Goal: Task Accomplishment & Management: Manage account settings

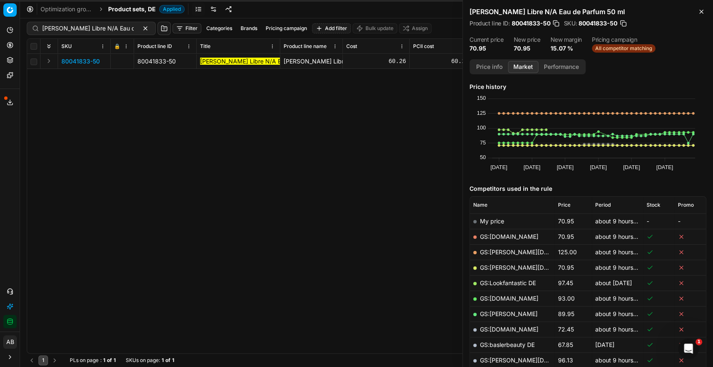
scroll to position [200, 0]
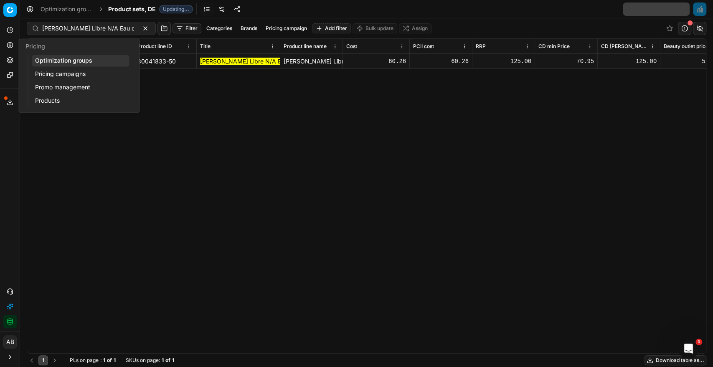
click at [52, 61] on link "Optimization groups" at bounding box center [80, 61] width 97 height 12
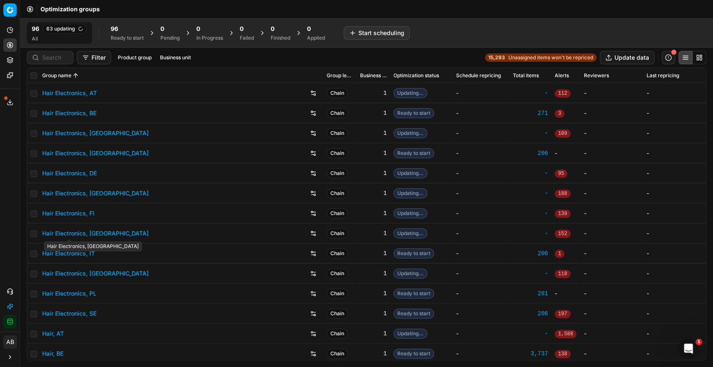
click at [84, 234] on link "Hair Electronics, FR" at bounding box center [95, 233] width 107 height 8
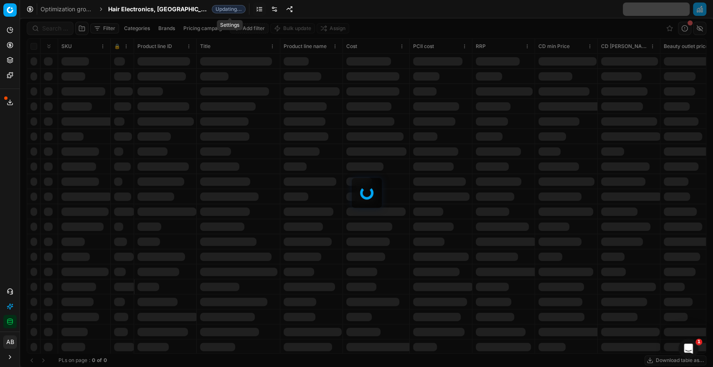
click at [268, 7] on link at bounding box center [274, 9] width 13 height 13
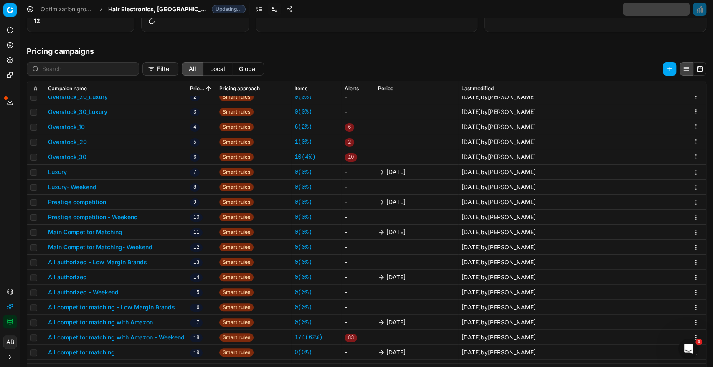
scroll to position [173, 0]
click at [60, 173] on button "Luxury" at bounding box center [57, 172] width 19 height 8
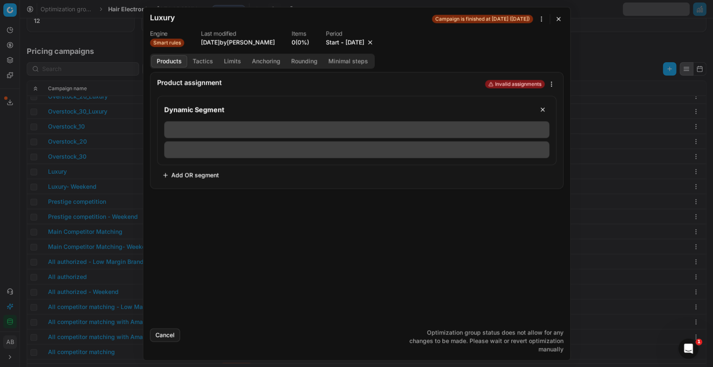
click at [374, 41] on button "button" at bounding box center [370, 42] width 8 height 8
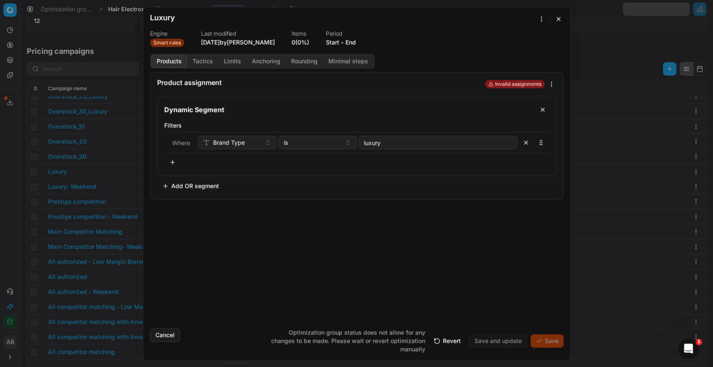
click at [553, 15] on div at bounding box center [545, 19] width 17 height 10
click at [559, 21] on button "button" at bounding box center [559, 19] width 10 height 10
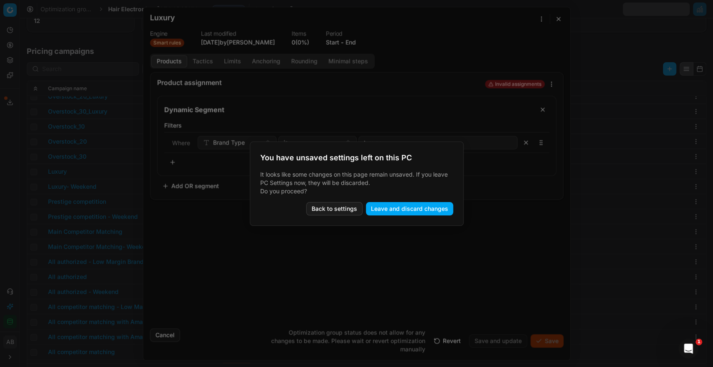
click at [402, 207] on button "Leave and discard changes" at bounding box center [409, 208] width 87 height 13
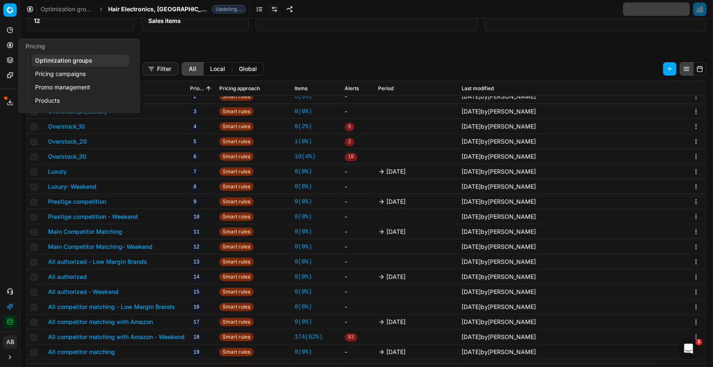
click at [46, 58] on link "Optimization groups" at bounding box center [80, 61] width 97 height 12
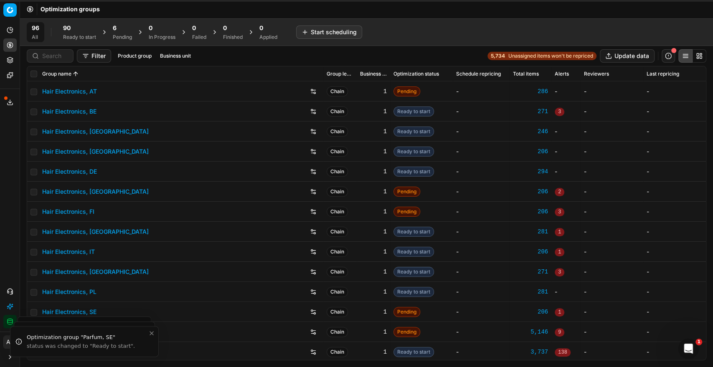
click at [80, 31] on div "90" at bounding box center [79, 28] width 33 height 8
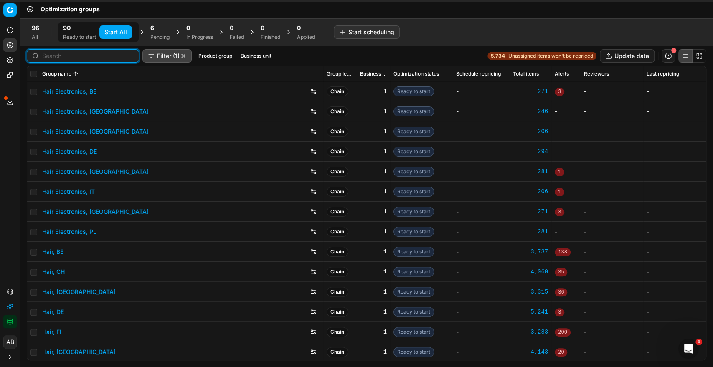
click at [55, 55] on input at bounding box center [88, 56] width 92 height 8
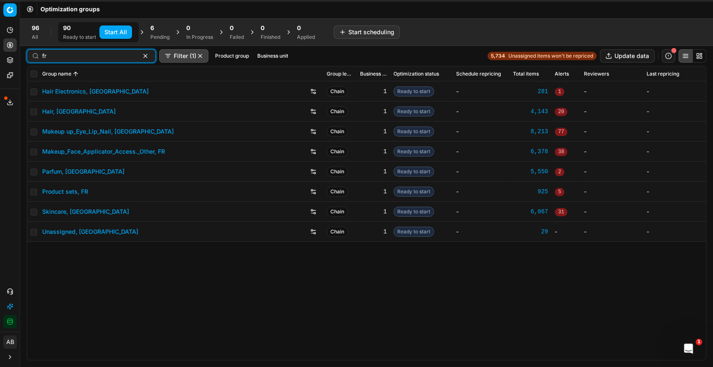
type input "fr"
click at [81, 91] on link "Hair Electronics, FR" at bounding box center [95, 91] width 107 height 8
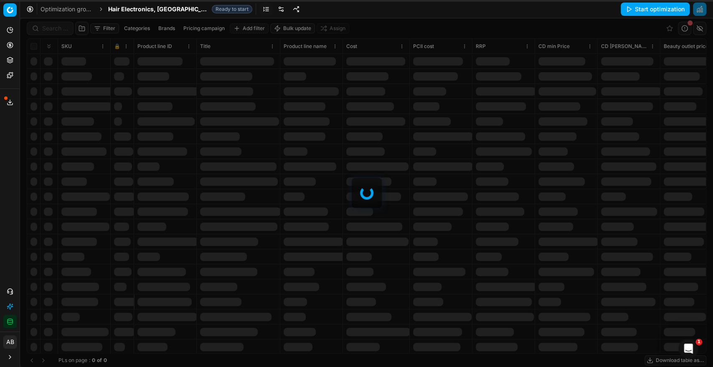
click at [275, 9] on link at bounding box center [281, 9] width 13 height 13
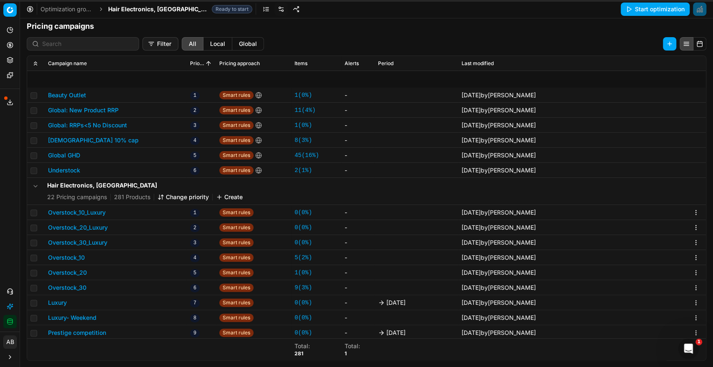
scroll to position [107, 0]
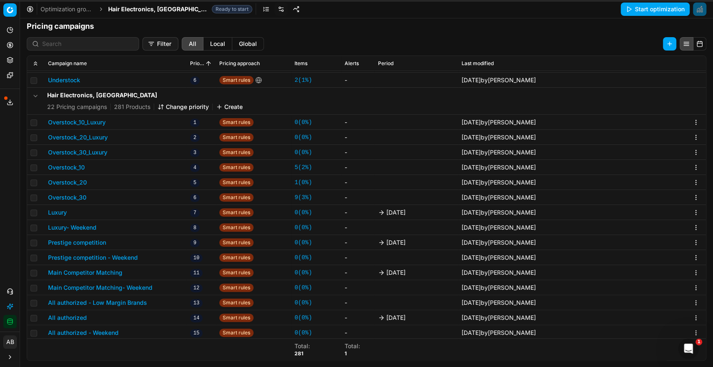
click at [92, 226] on button "Luxury- Weekend" at bounding box center [72, 228] width 48 height 8
click at [60, 210] on button "Luxury" at bounding box center [57, 213] width 19 height 8
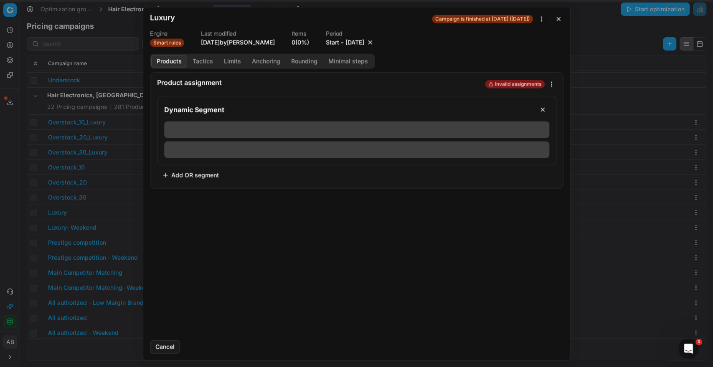
click at [374, 43] on button "button" at bounding box center [370, 42] width 8 height 8
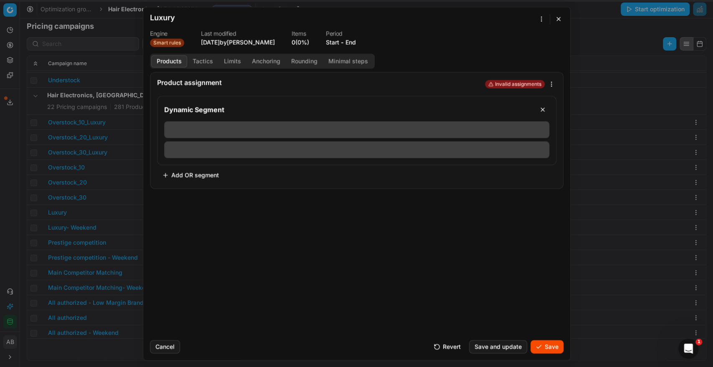
click at [549, 349] on button "Save" at bounding box center [547, 346] width 33 height 13
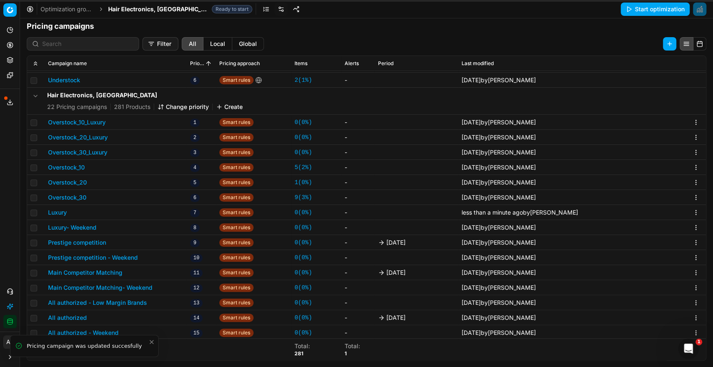
click at [97, 241] on button "Prestige competition" at bounding box center [77, 243] width 58 height 8
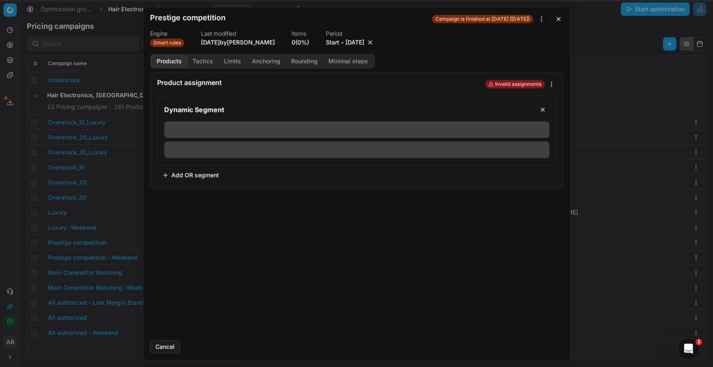
click at [374, 40] on button "button" at bounding box center [370, 42] width 8 height 8
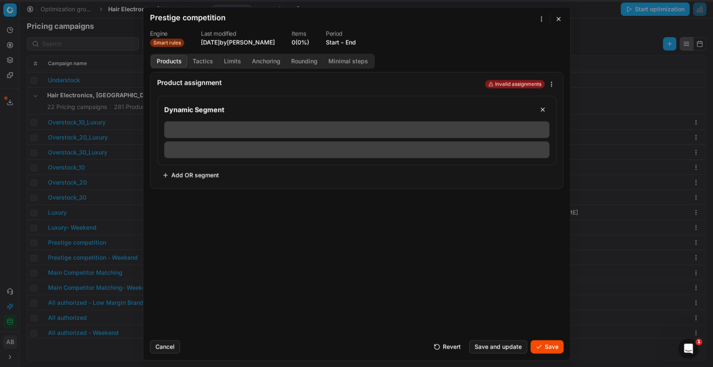
drag, startPoint x: 556, startPoint y: 361, endPoint x: 545, endPoint y: 327, distance: 36.3
click at [545, 327] on div "Product assignment Invalid assignments Dynamic Segment Add OR segment" at bounding box center [356, 203] width 427 height 262
click at [537, 363] on body "Pricing platform Analytics Pricing Product portfolio Templates Export service 9…" at bounding box center [356, 183] width 713 height 367
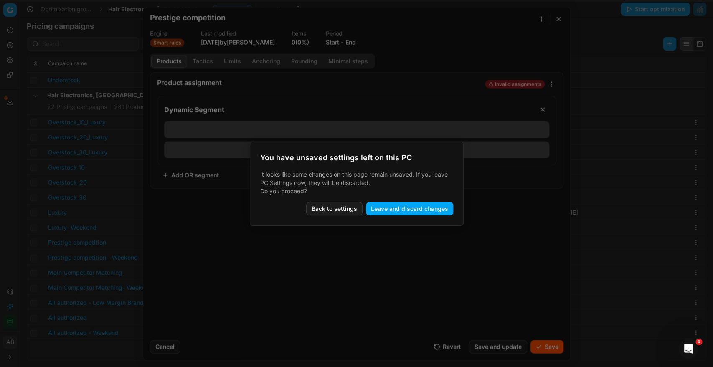
click at [348, 208] on button "Back to settings" at bounding box center [334, 208] width 56 height 13
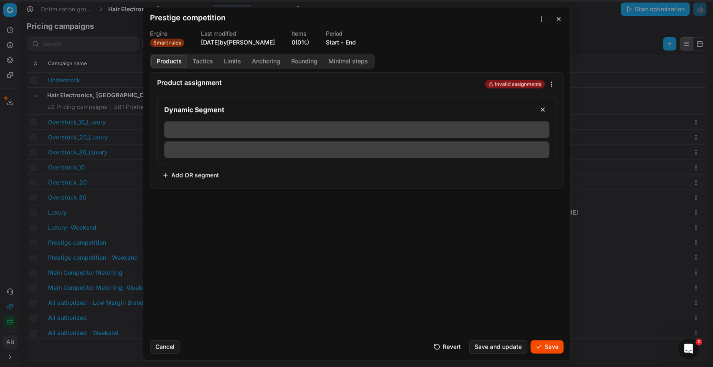
click at [544, 345] on button "Save" at bounding box center [547, 346] width 33 height 13
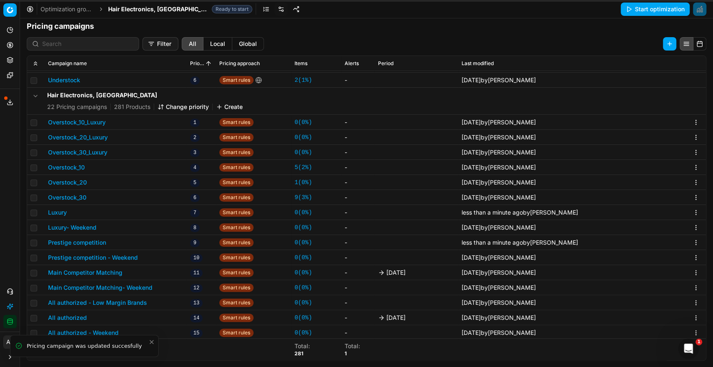
click at [117, 272] on button "Main Competitor Matching" at bounding box center [85, 273] width 74 height 8
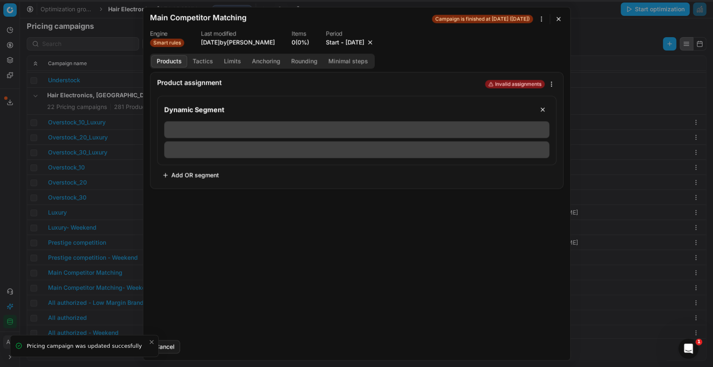
click at [374, 43] on button "button" at bounding box center [370, 42] width 8 height 8
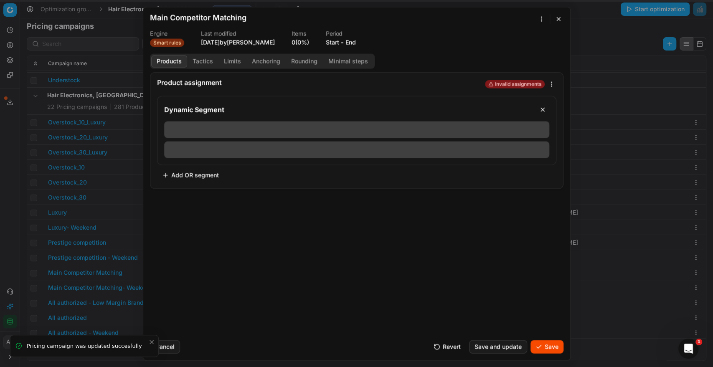
click at [542, 338] on div "Cancel Revert Save and update Save" at bounding box center [357, 343] width 414 height 20
click at [540, 344] on button "Save" at bounding box center [547, 346] width 33 height 13
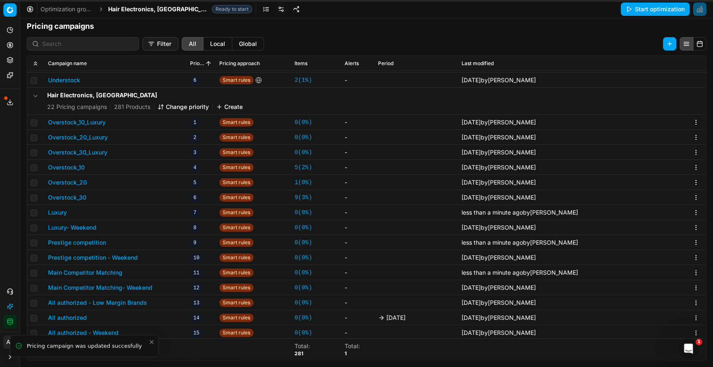
click at [85, 319] on button "All authorized" at bounding box center [67, 318] width 39 height 8
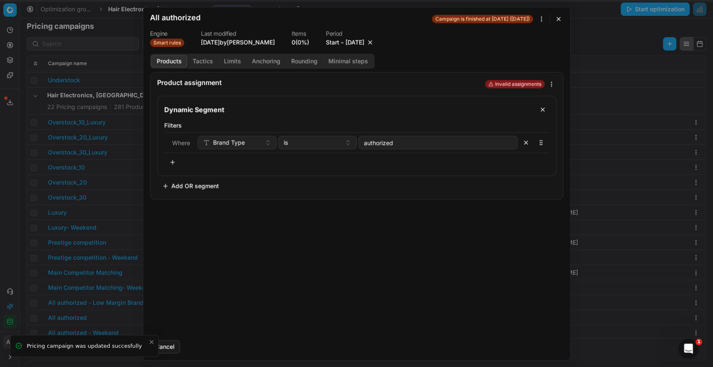
click at [374, 41] on button "button" at bounding box center [370, 42] width 8 height 8
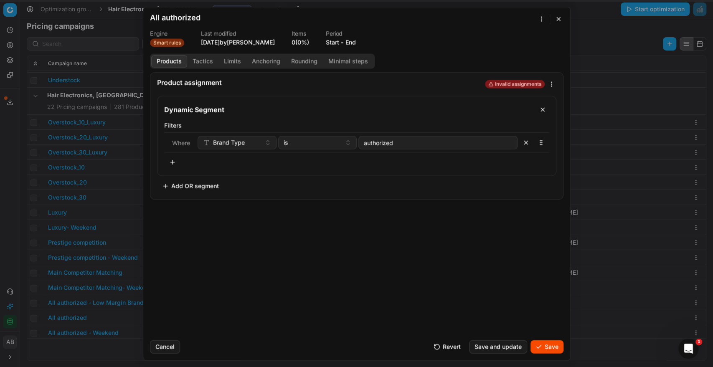
click at [540, 349] on button "Save" at bounding box center [547, 346] width 33 height 13
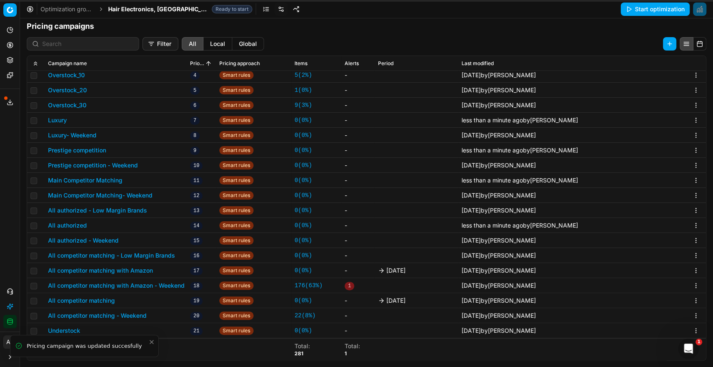
scroll to position [220, 0]
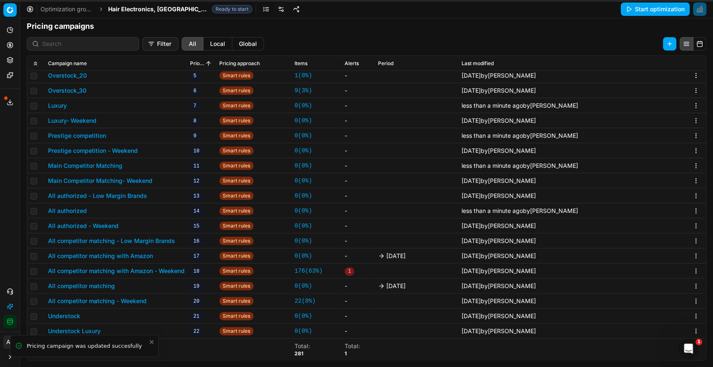
click at [114, 253] on button "All competitor matching with Amazon" at bounding box center [100, 256] width 105 height 8
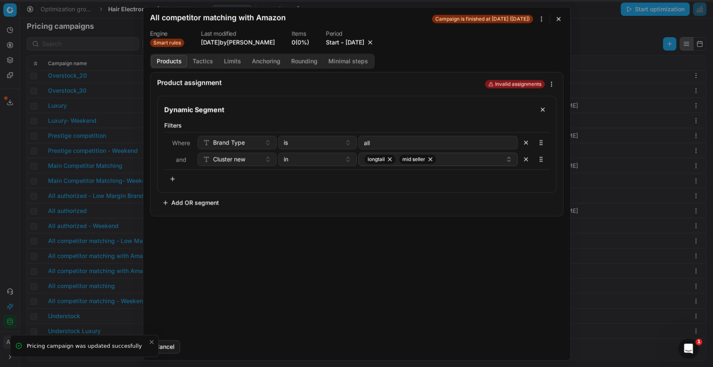
click at [374, 40] on button "button" at bounding box center [370, 42] width 8 height 8
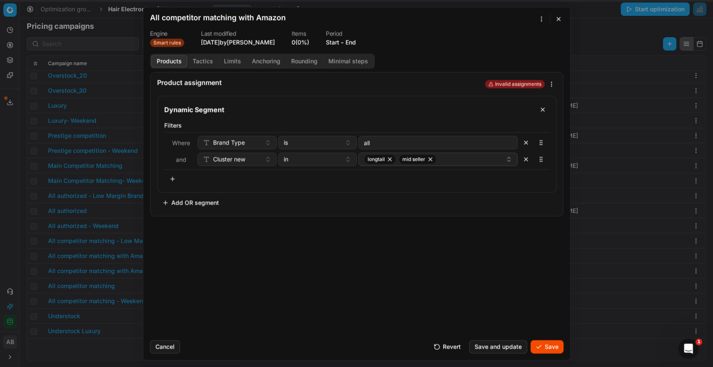
click at [545, 345] on button "Save" at bounding box center [547, 346] width 33 height 13
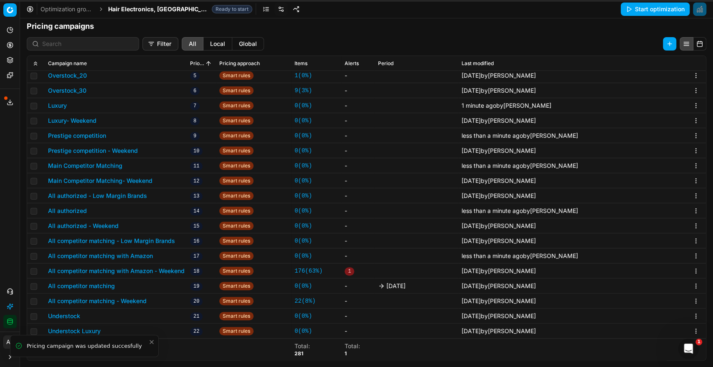
click at [101, 285] on button "All competitor matching" at bounding box center [81, 286] width 67 height 8
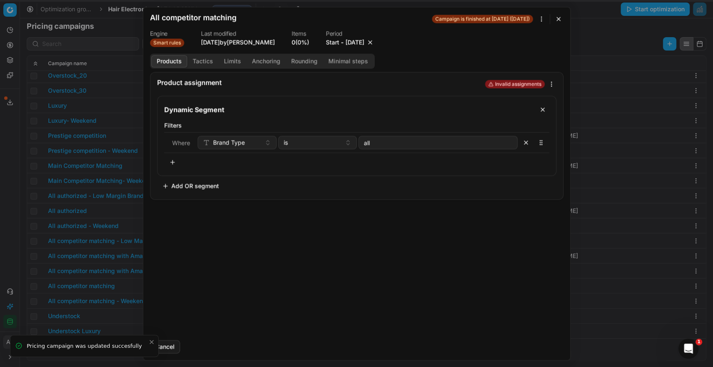
click at [374, 44] on button "button" at bounding box center [370, 42] width 8 height 8
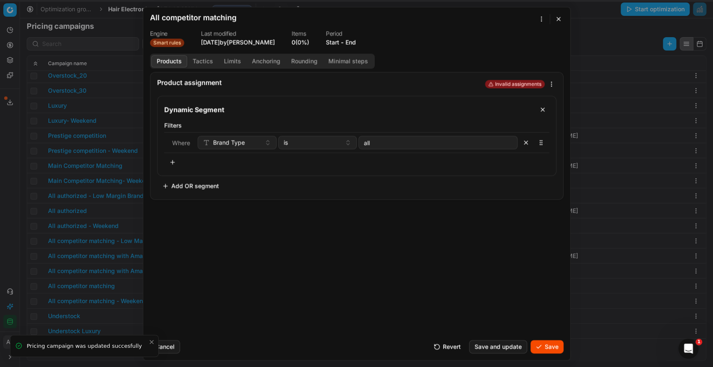
click at [544, 351] on button "Save" at bounding box center [547, 346] width 33 height 13
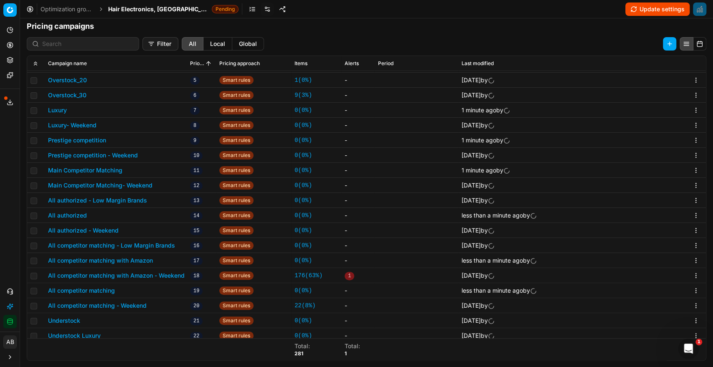
scroll to position [216, 0]
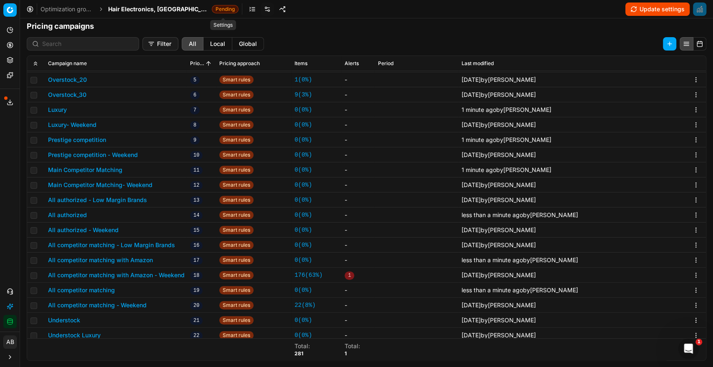
click at [261, 9] on link at bounding box center [267, 9] width 13 height 13
click at [147, 9] on span "Hair Electronics, FR" at bounding box center [158, 9] width 100 height 8
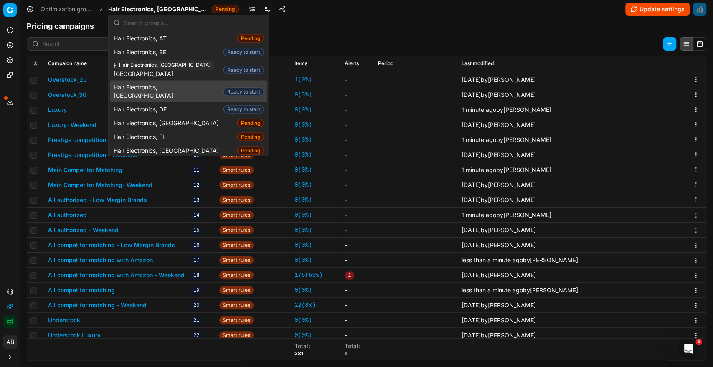
scroll to position [1, 0]
click at [164, 83] on span "Hair Electronics, CZ" at bounding box center [167, 91] width 107 height 17
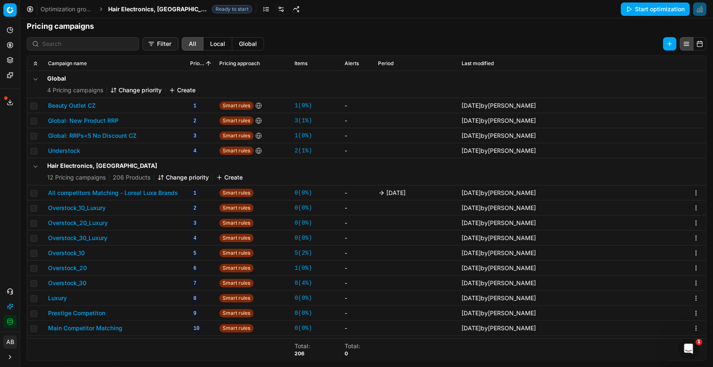
click at [167, 193] on button "All competitors Matching - Loreal Luxe Brands" at bounding box center [113, 193] width 130 height 8
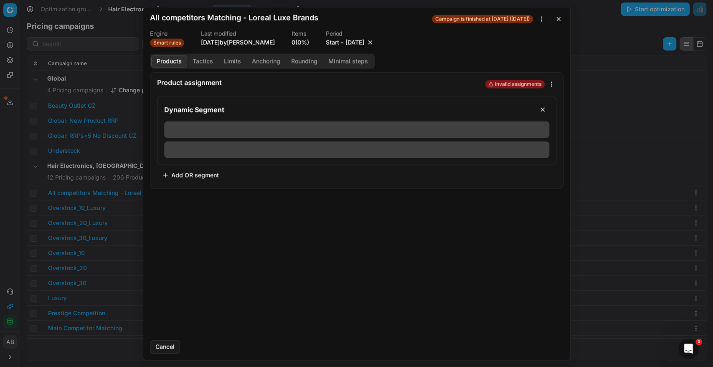
click at [374, 40] on button "button" at bounding box center [370, 42] width 8 height 8
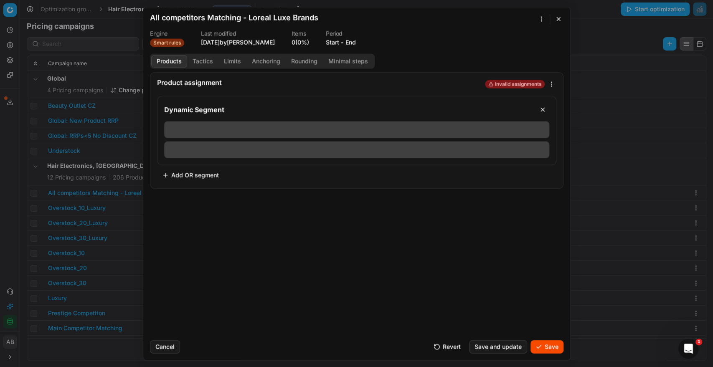
click at [542, 347] on button "Save" at bounding box center [547, 346] width 33 height 13
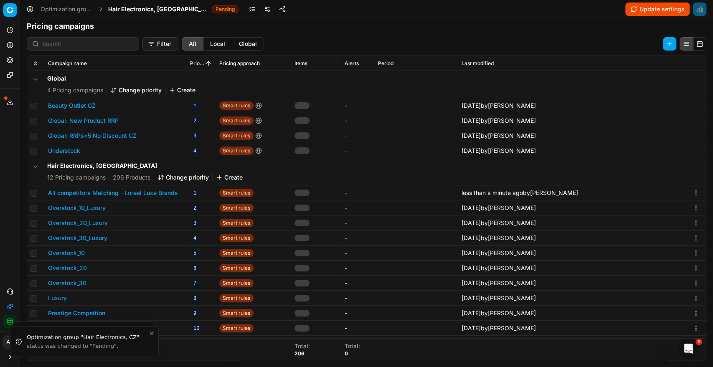
click at [155, 13] on div "Optimization groups Hair Electronics, CZ Pending Update settings" at bounding box center [366, 9] width 693 height 18
click at [155, 11] on span "Hair Electronics, CZ" at bounding box center [158, 9] width 100 height 8
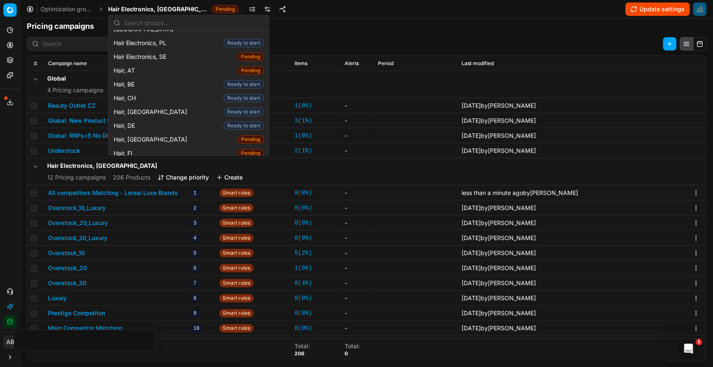
scroll to position [155, 0]
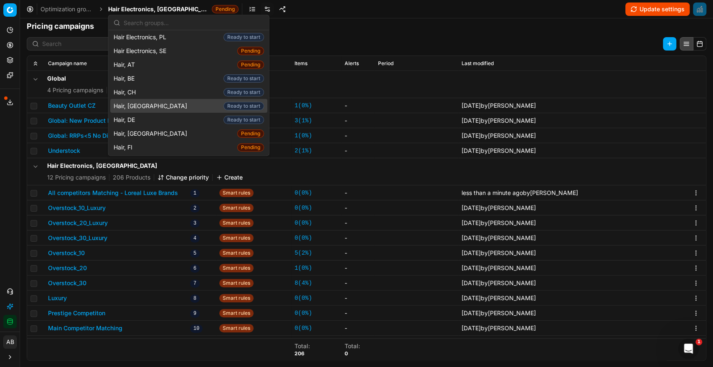
click at [132, 102] on span "Hair, CZ" at bounding box center [152, 106] width 77 height 8
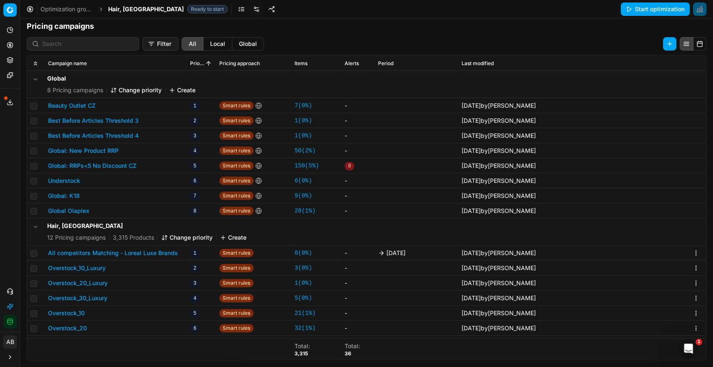
scroll to position [37, 0]
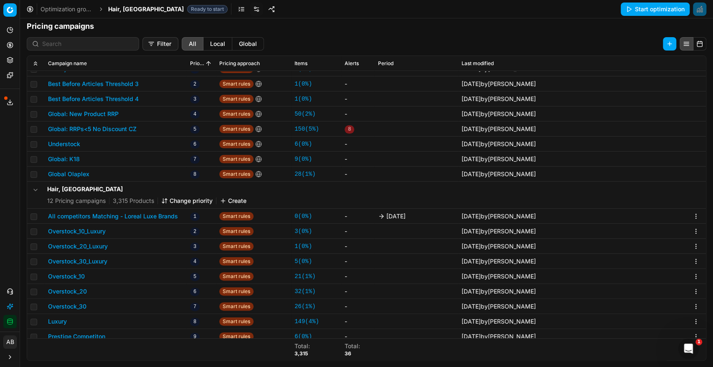
click at [172, 216] on button "All competitors Matching - Loreal Luxe Brands" at bounding box center [113, 216] width 130 height 8
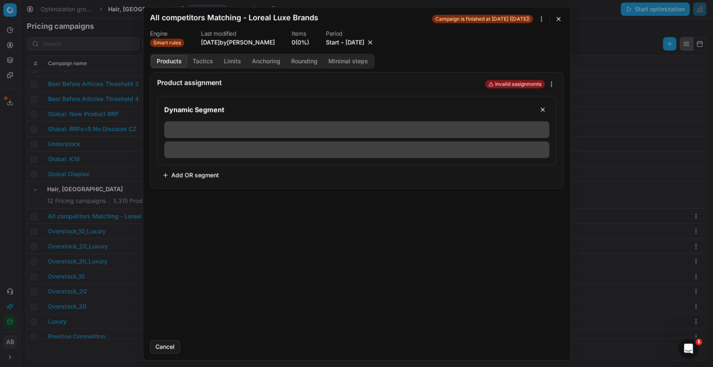
click at [374, 43] on button "button" at bounding box center [370, 42] width 8 height 8
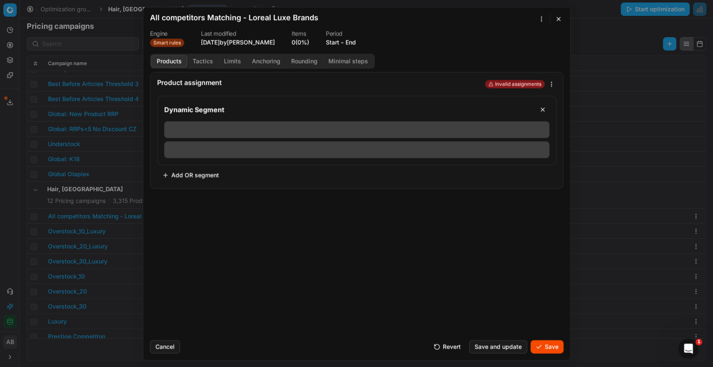
click at [542, 346] on button "Save" at bounding box center [547, 346] width 33 height 13
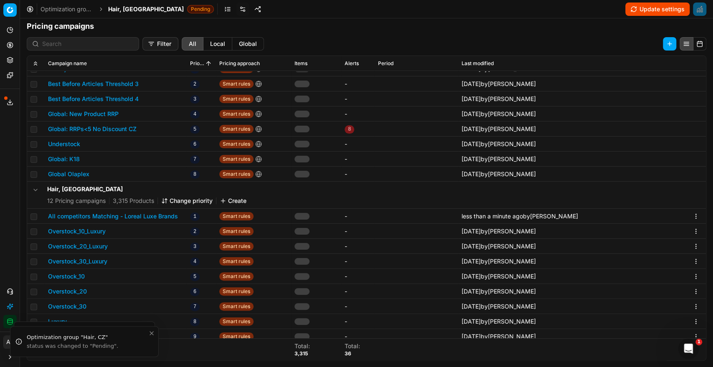
click at [187, 9] on span "Pending" at bounding box center [200, 9] width 27 height 8
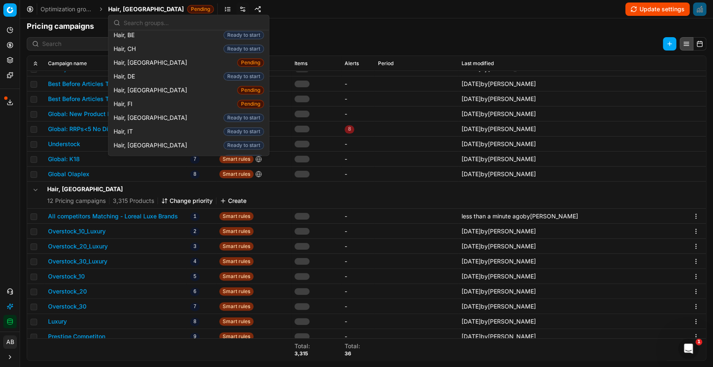
scroll to position [200, 0]
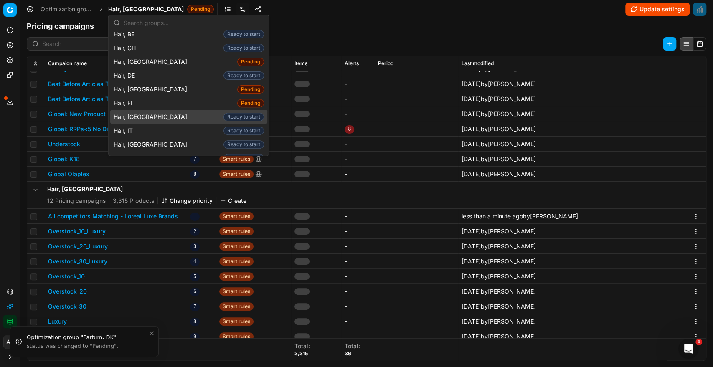
click at [137, 113] on span "Hair, [GEOGRAPHIC_DATA]" at bounding box center [152, 117] width 77 height 8
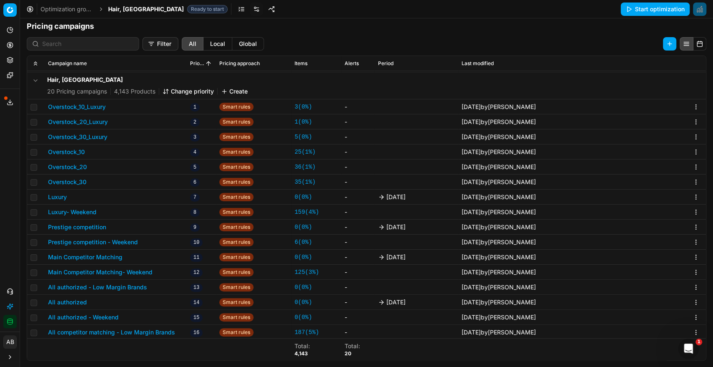
scroll to position [205, 0]
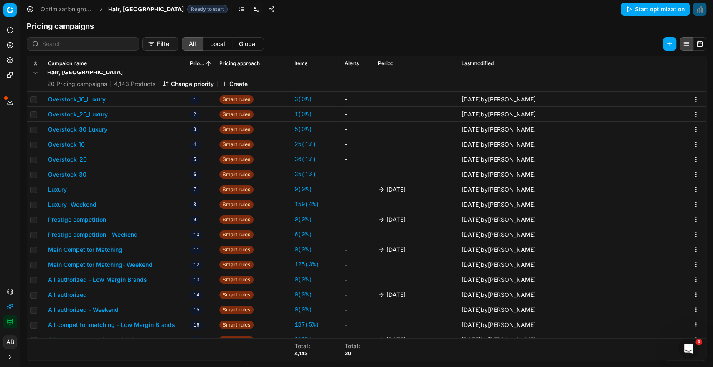
click at [91, 203] on button "Luxury- Weekend" at bounding box center [72, 205] width 48 height 8
click at [66, 189] on button "Luxury" at bounding box center [57, 190] width 19 height 8
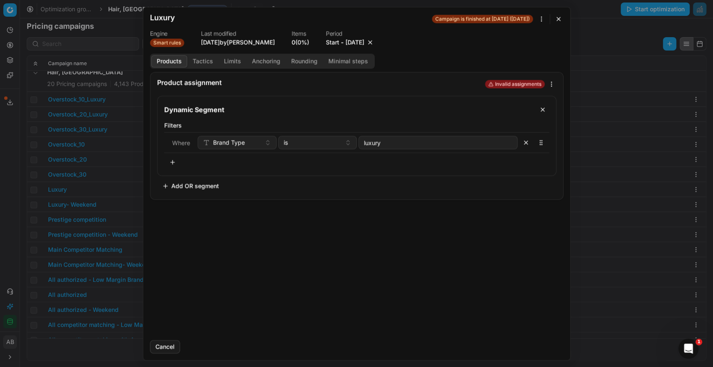
click at [374, 41] on button "button" at bounding box center [370, 42] width 8 height 8
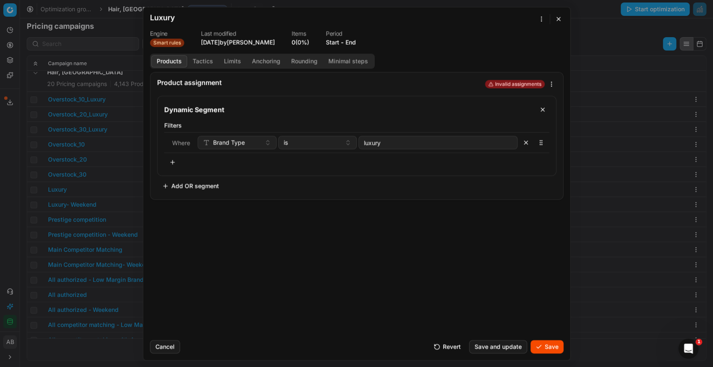
click at [541, 345] on button "Save" at bounding box center [547, 346] width 33 height 13
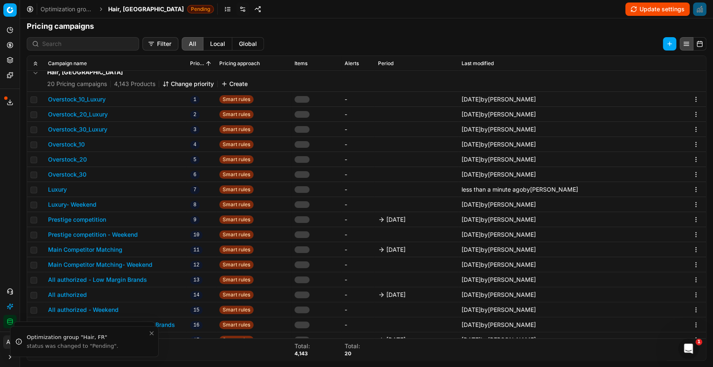
click at [87, 217] on button "Prestige competition" at bounding box center [77, 220] width 58 height 8
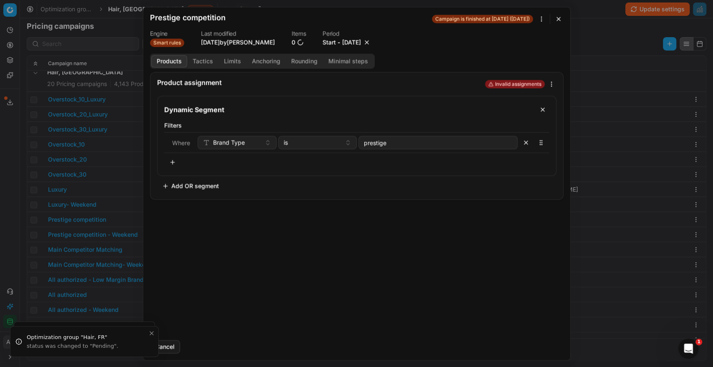
click at [371, 43] on button "button" at bounding box center [367, 42] width 8 height 8
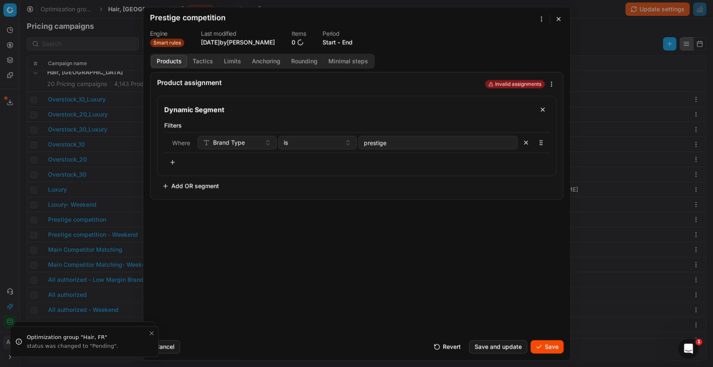
click at [541, 343] on button "Save" at bounding box center [547, 346] width 33 height 13
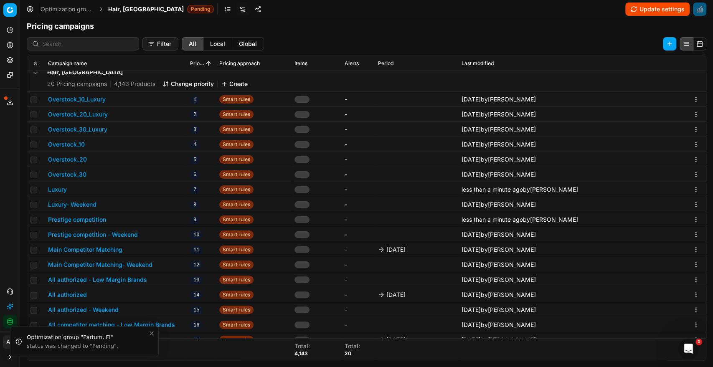
click at [110, 247] on button "Main Competitor Matching" at bounding box center [85, 250] width 74 height 8
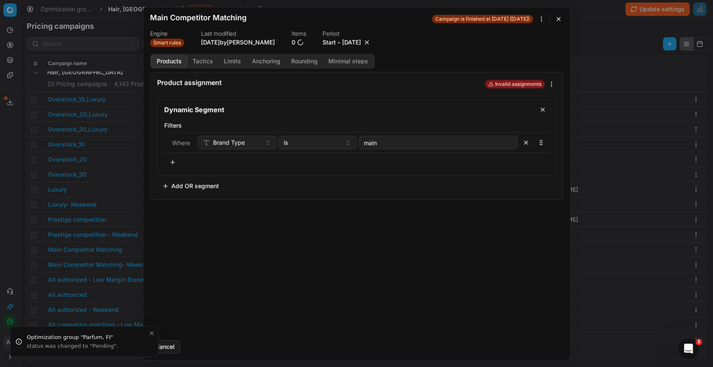
click at [371, 41] on button "button" at bounding box center [367, 42] width 8 height 8
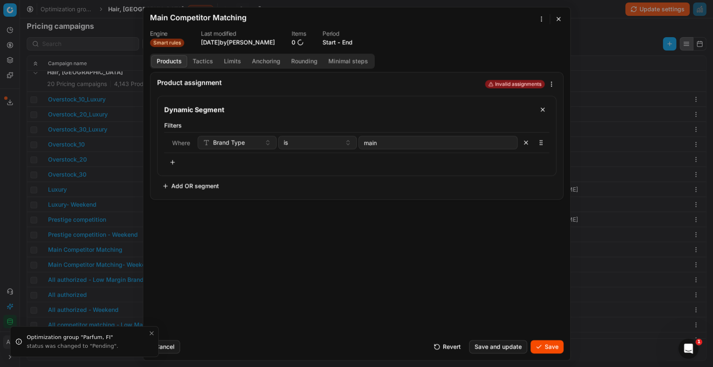
click at [546, 348] on button "Save" at bounding box center [547, 346] width 33 height 13
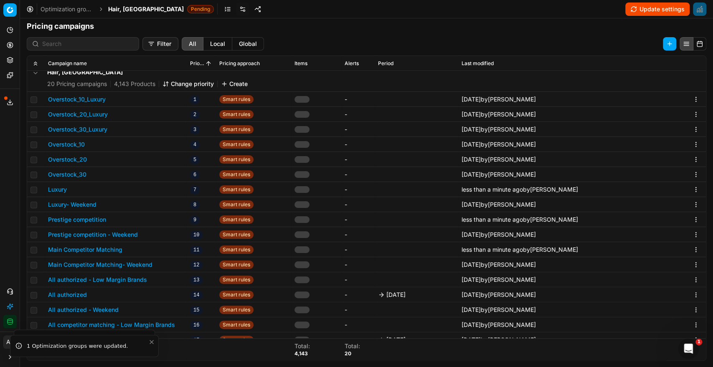
click at [83, 294] on button "All authorized" at bounding box center [67, 295] width 39 height 8
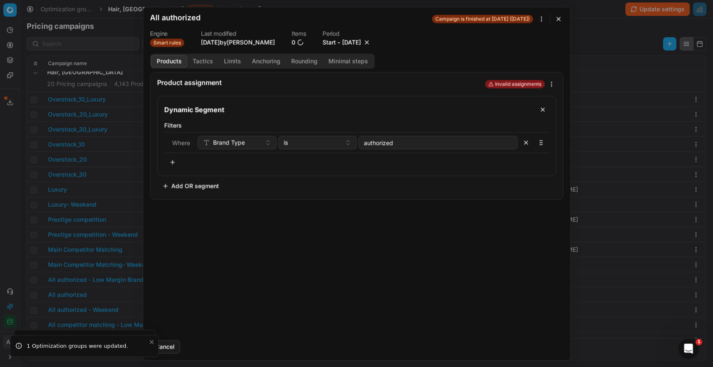
click at [371, 43] on button "button" at bounding box center [367, 42] width 8 height 8
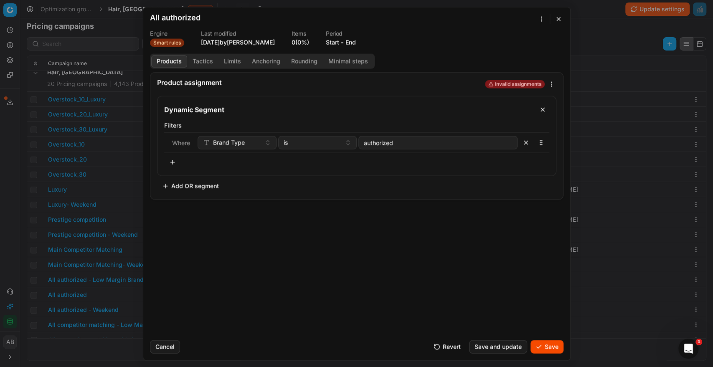
click at [545, 341] on button "Save" at bounding box center [547, 346] width 33 height 13
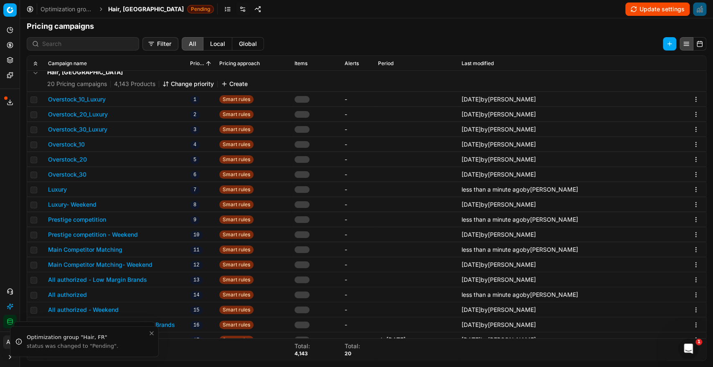
scroll to position [259, 0]
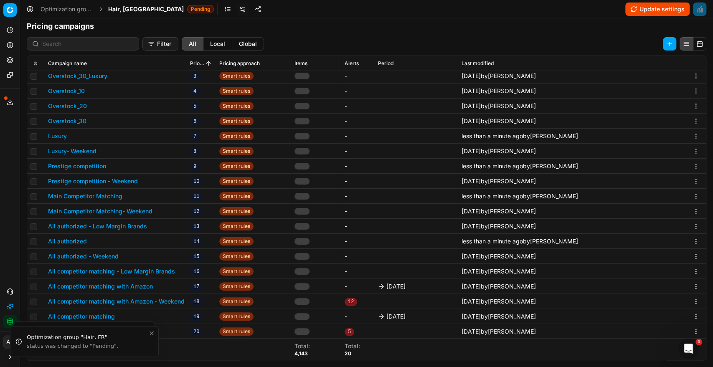
click at [100, 284] on button "All competitor matching with Amazon" at bounding box center [100, 286] width 105 height 8
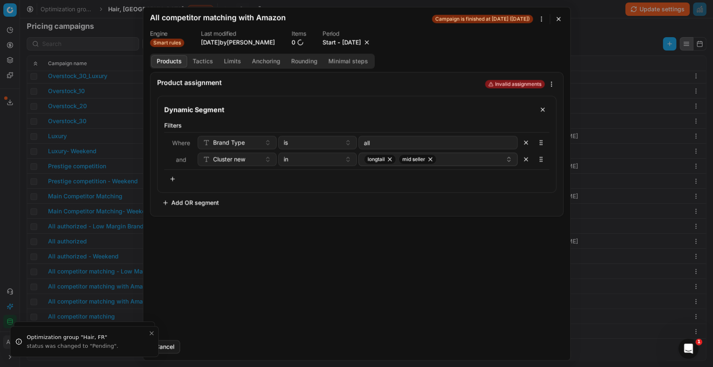
click at [371, 42] on button "button" at bounding box center [367, 42] width 8 height 8
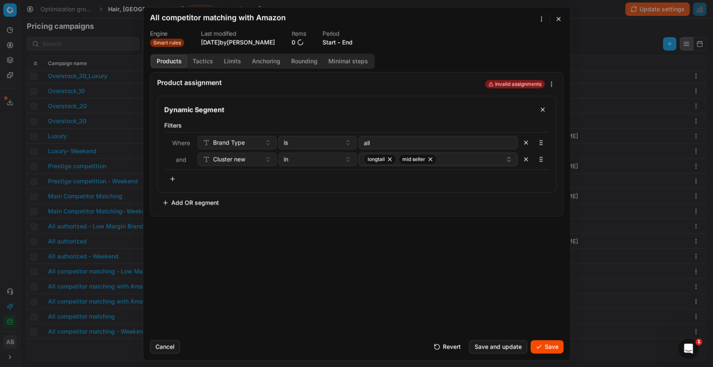
click at [541, 345] on button "Save" at bounding box center [547, 346] width 33 height 13
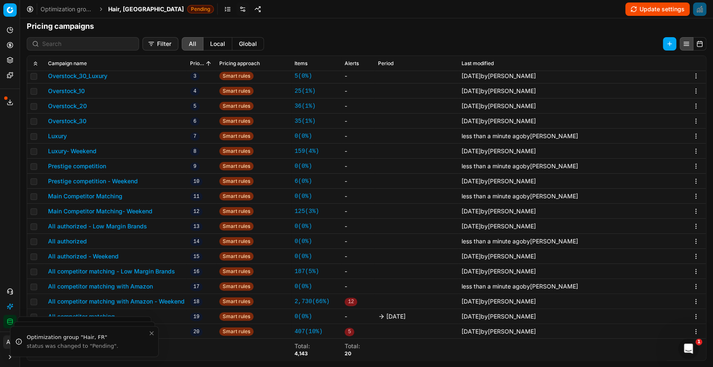
click at [103, 315] on button "All competitor matching" at bounding box center [81, 317] width 67 height 8
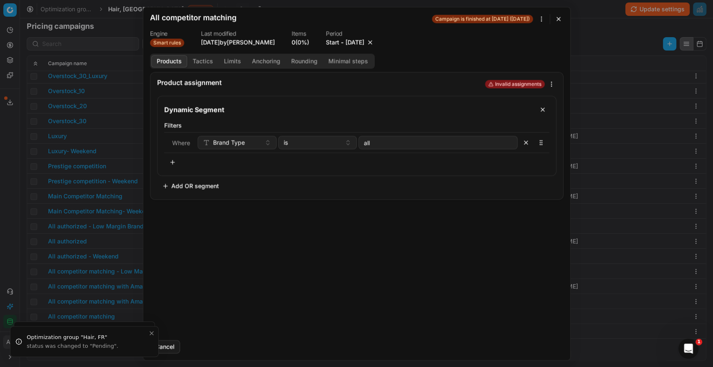
click at [374, 42] on button "button" at bounding box center [370, 42] width 8 height 8
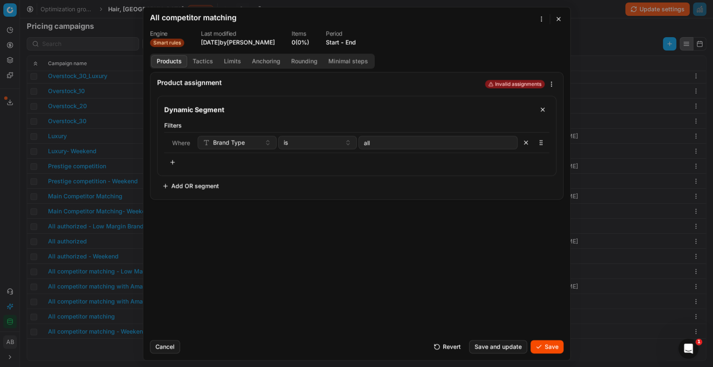
click at [542, 341] on button "Save" at bounding box center [547, 346] width 33 height 13
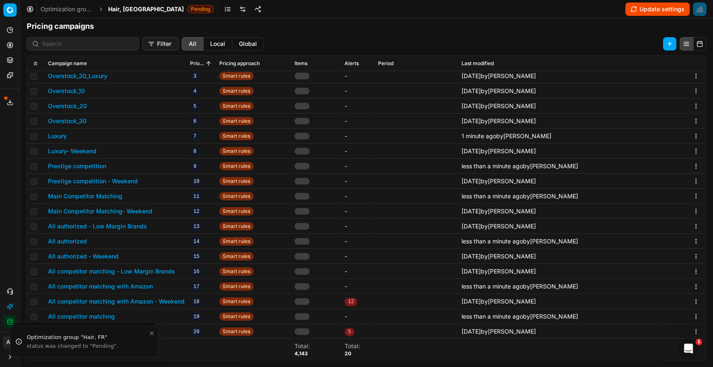
click at [122, 10] on span "Hair, [GEOGRAPHIC_DATA]" at bounding box center [146, 9] width 76 height 8
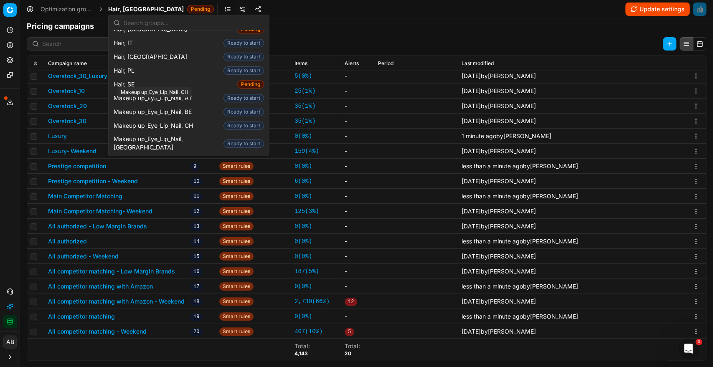
scroll to position [305, 0]
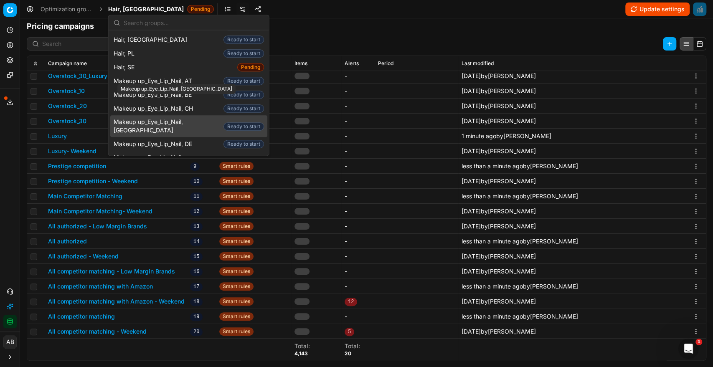
click at [149, 118] on span "Makeup up_Eye_Lip_Nail, [GEOGRAPHIC_DATA]" at bounding box center [167, 126] width 107 height 17
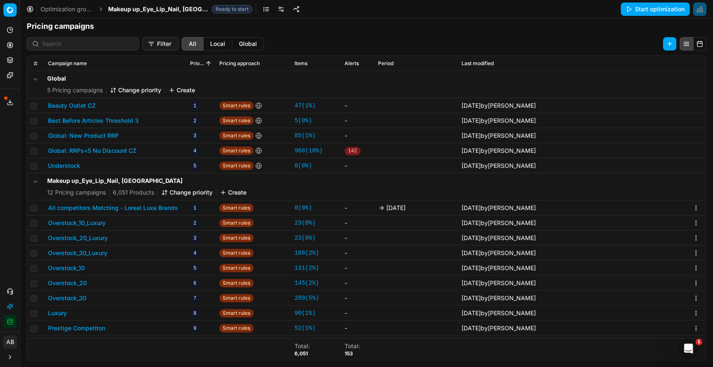
click at [147, 207] on button "All competitors Matching - Loreal Luxe Brands" at bounding box center [113, 208] width 130 height 8
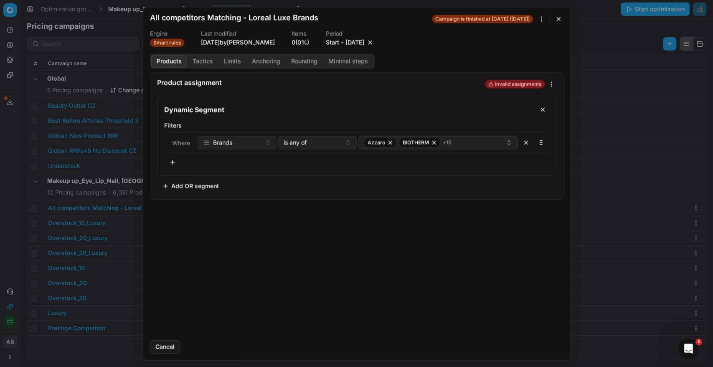
click at [374, 43] on button "button" at bounding box center [370, 42] width 8 height 8
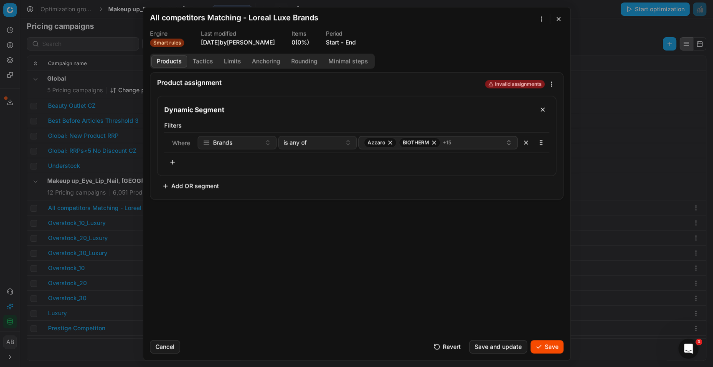
click at [550, 346] on button "Save" at bounding box center [547, 346] width 33 height 13
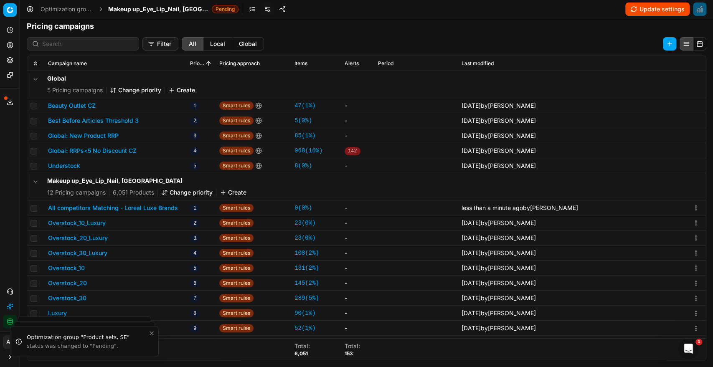
click at [151, 8] on span "Makeup up_Eye_Lip_Nail, [GEOGRAPHIC_DATA]" at bounding box center [158, 9] width 100 height 8
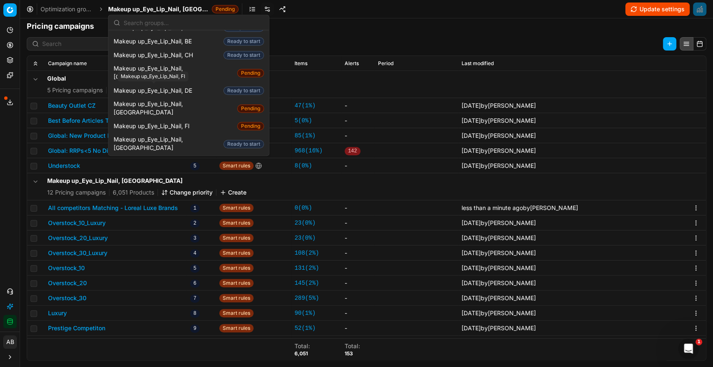
scroll to position [362, 0]
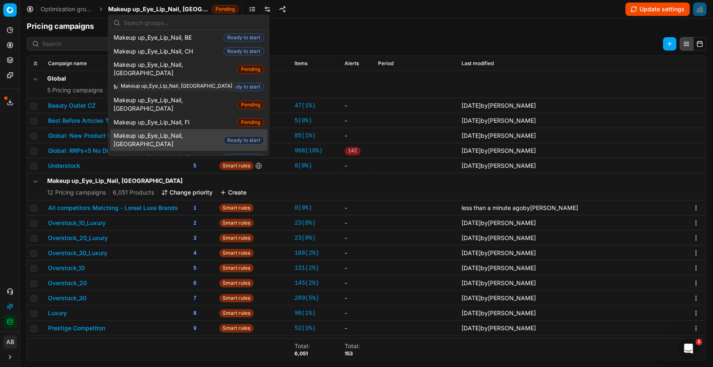
click at [182, 132] on span "Makeup up_Eye_Lip_Nail, [GEOGRAPHIC_DATA]" at bounding box center [167, 140] width 107 height 17
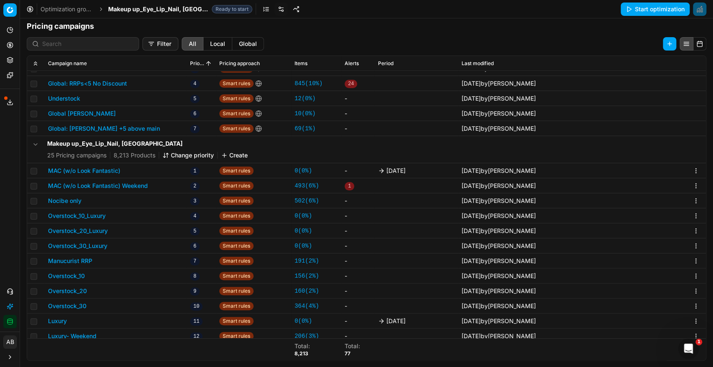
scroll to position [80, 0]
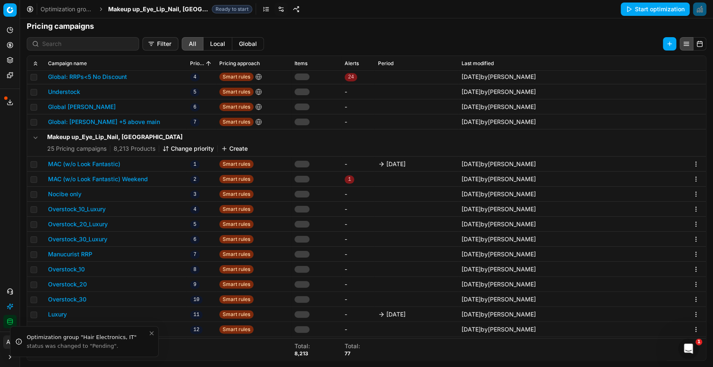
click at [104, 161] on button "MAC (w/o Look Fantastic)" at bounding box center [84, 164] width 72 height 8
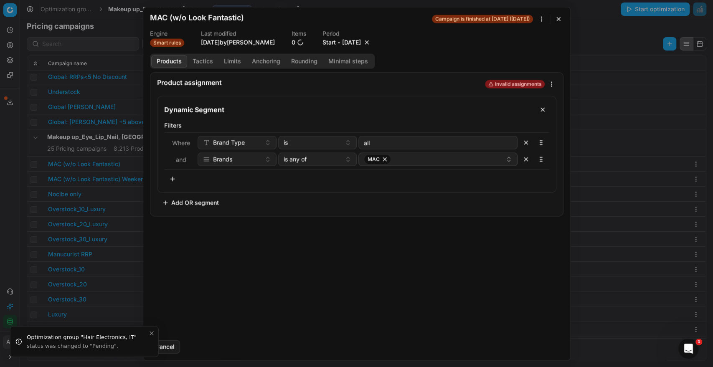
click at [371, 40] on button "button" at bounding box center [367, 42] width 8 height 8
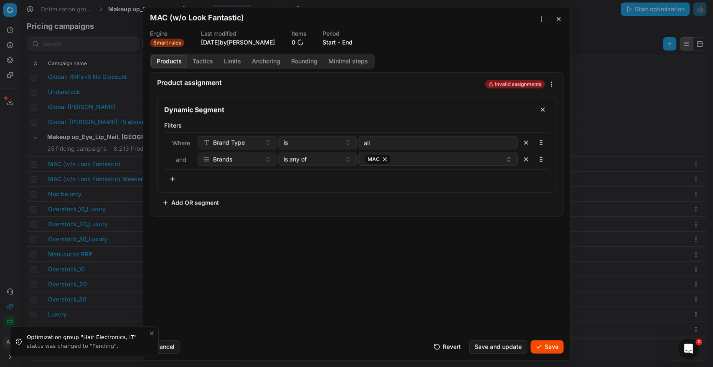
click at [551, 348] on button "Save" at bounding box center [547, 346] width 33 height 13
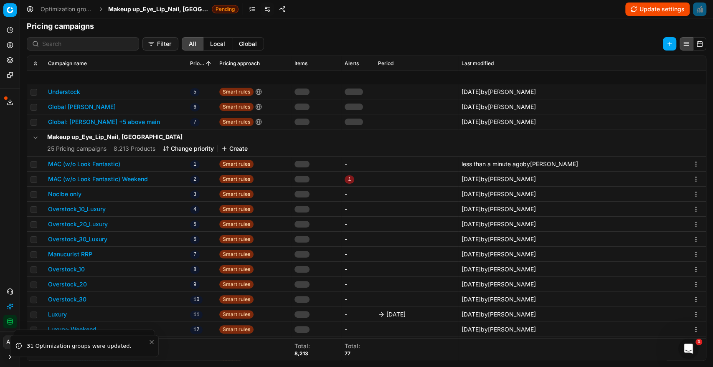
scroll to position [150, 0]
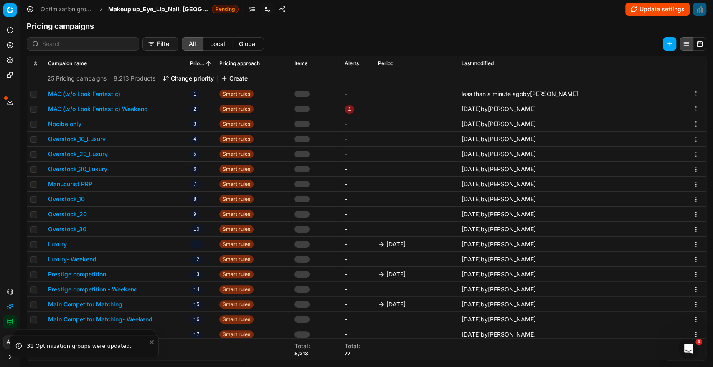
click at [58, 243] on button "Luxury" at bounding box center [57, 244] width 19 height 8
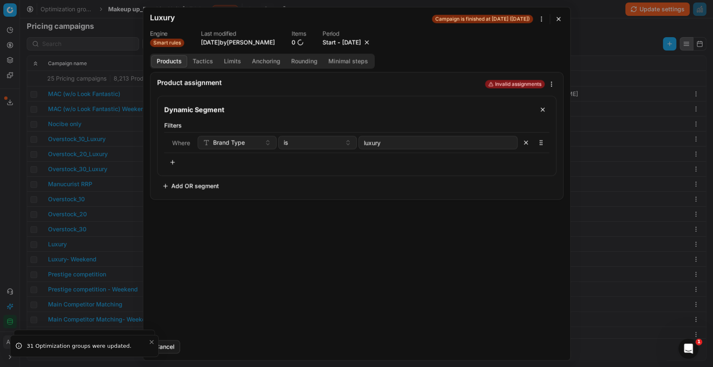
click at [371, 40] on button "button" at bounding box center [367, 42] width 8 height 8
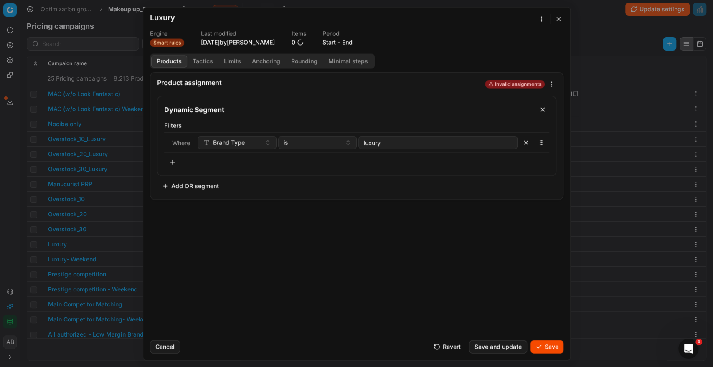
click at [544, 346] on button "Save" at bounding box center [547, 346] width 33 height 13
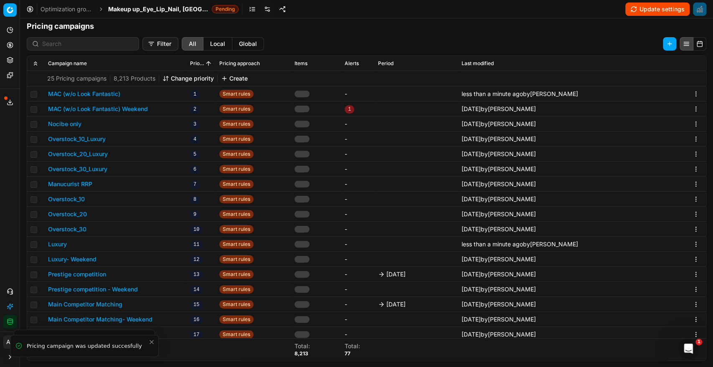
scroll to position [194, 0]
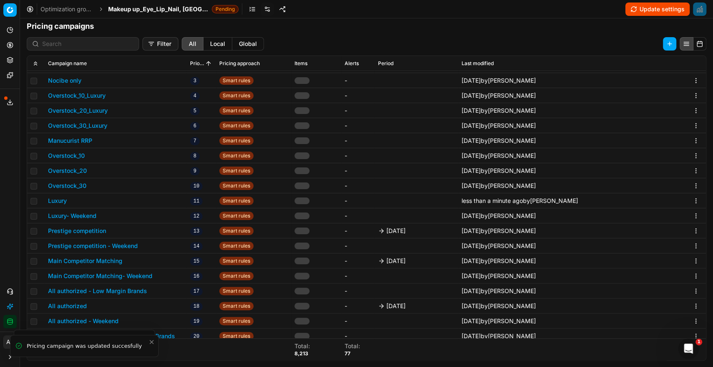
click at [84, 228] on button "Prestige competition" at bounding box center [77, 231] width 58 height 8
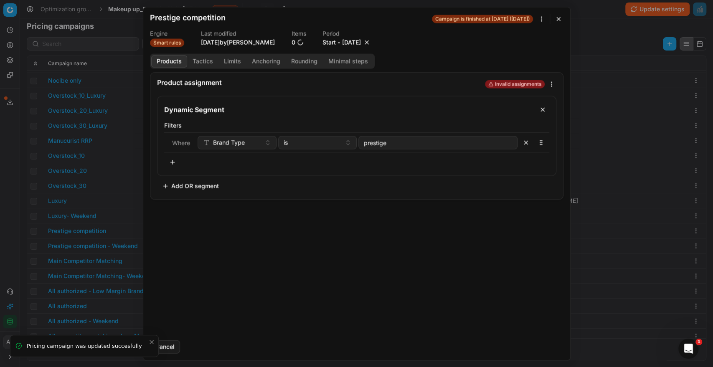
click at [371, 43] on button "button" at bounding box center [367, 42] width 8 height 8
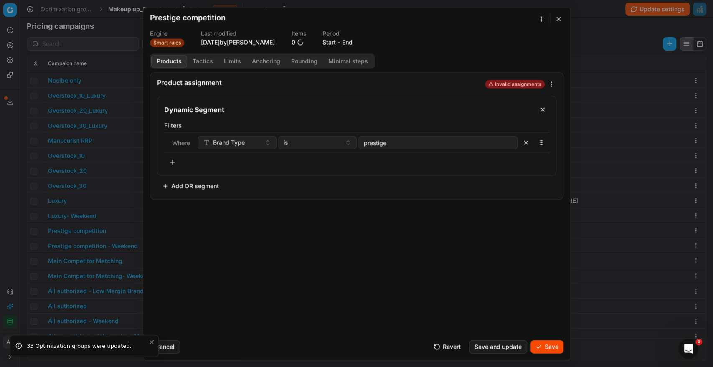
click at [545, 336] on div "Cancel Revert Save and update Save" at bounding box center [357, 343] width 414 height 20
click at [547, 349] on button "Save" at bounding box center [547, 346] width 33 height 13
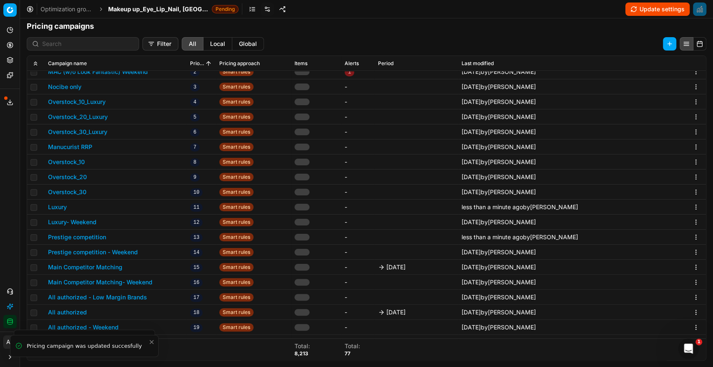
scroll to position [231, 0]
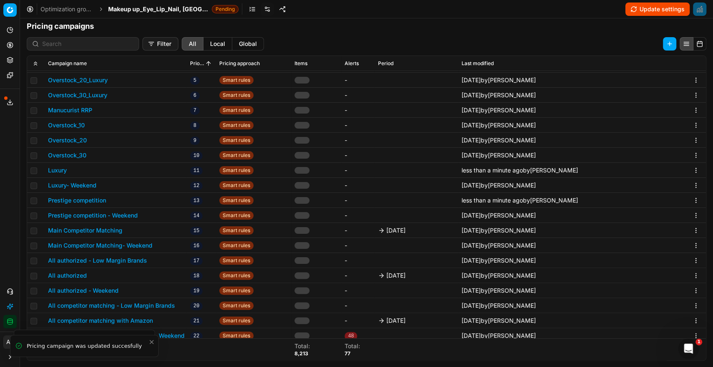
click at [113, 230] on button "Main Competitor Matching" at bounding box center [85, 230] width 74 height 8
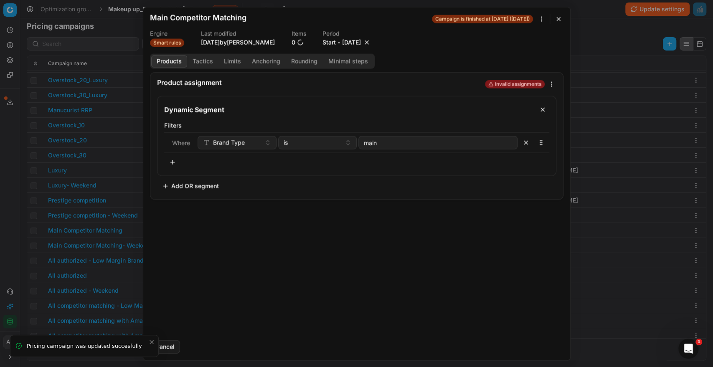
click at [371, 38] on button "button" at bounding box center [367, 42] width 8 height 8
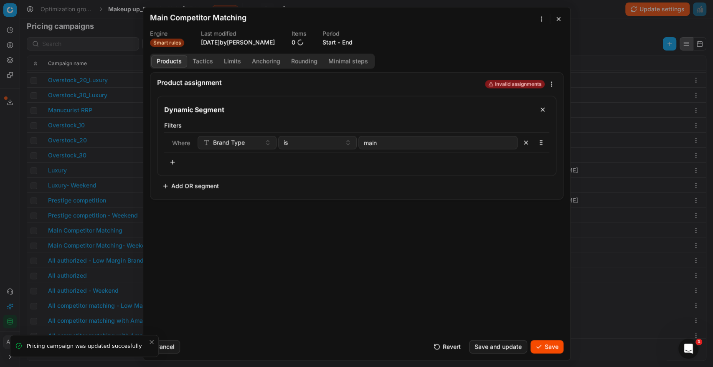
click at [543, 345] on button "Save" at bounding box center [547, 346] width 33 height 13
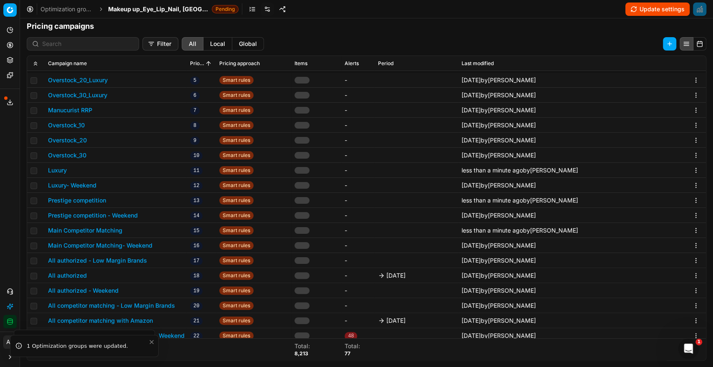
scroll to position [280, 0]
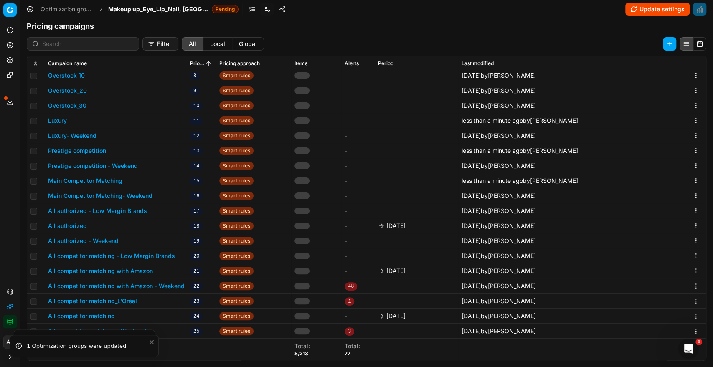
click at [78, 223] on button "All authorized" at bounding box center [67, 226] width 39 height 8
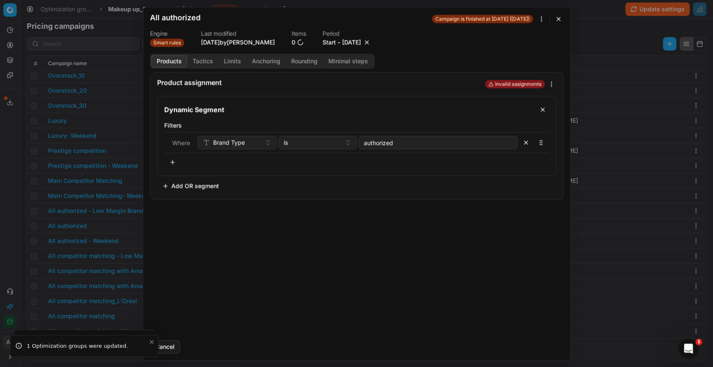
click at [371, 45] on button "button" at bounding box center [367, 42] width 8 height 8
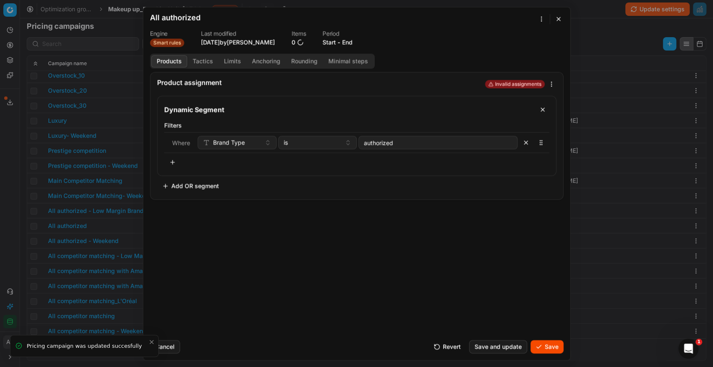
click at [539, 346] on button "Save" at bounding box center [547, 346] width 33 height 13
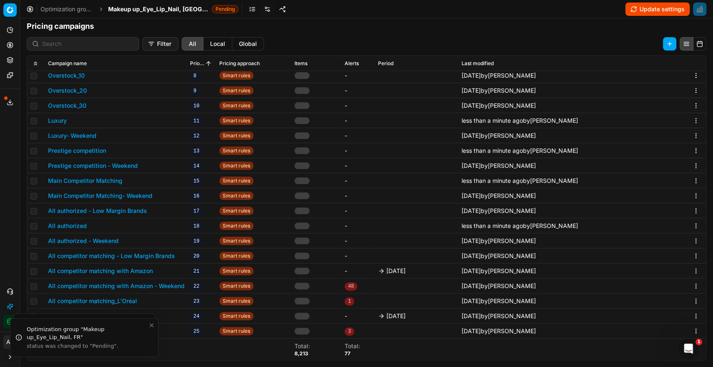
click at [136, 270] on button "All competitor matching with Amazon" at bounding box center [100, 271] width 105 height 8
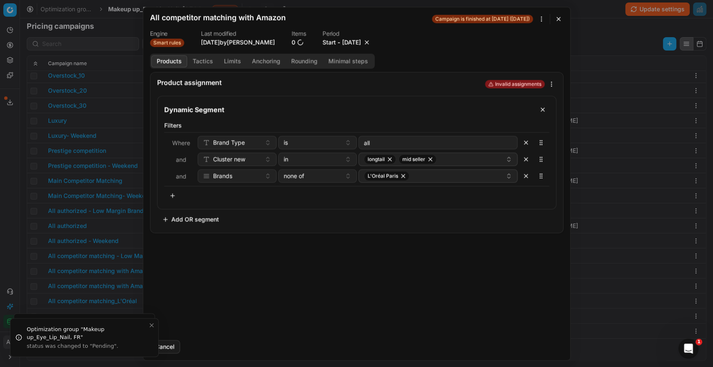
click at [371, 42] on button "button" at bounding box center [367, 42] width 8 height 8
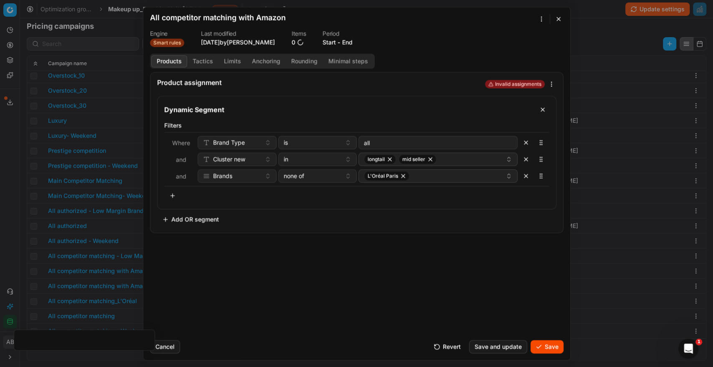
click at [544, 348] on button "Save" at bounding box center [547, 346] width 33 height 13
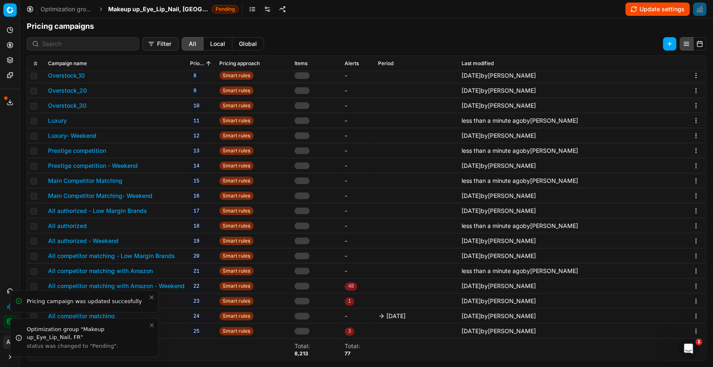
click at [153, 323] on icon "Close toast" at bounding box center [151, 325] width 7 height 7
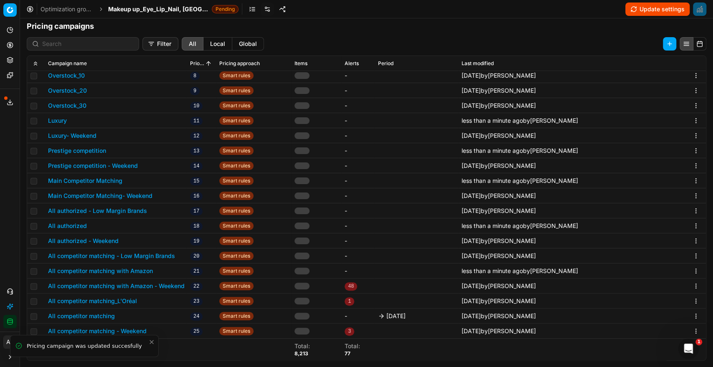
click at [105, 317] on button "All competitor matching" at bounding box center [81, 316] width 67 height 8
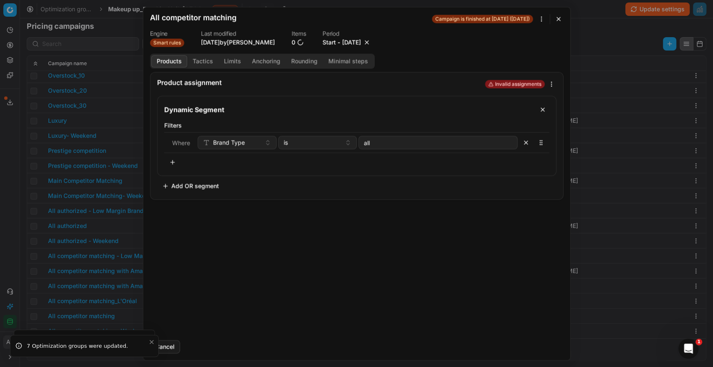
click at [371, 44] on button "button" at bounding box center [367, 42] width 8 height 8
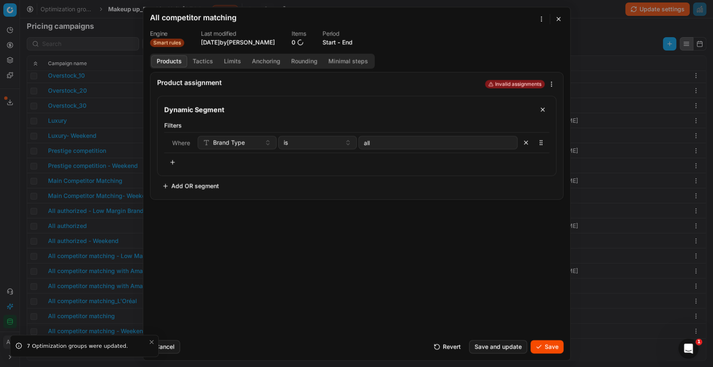
click at [535, 342] on button "Save" at bounding box center [547, 346] width 33 height 13
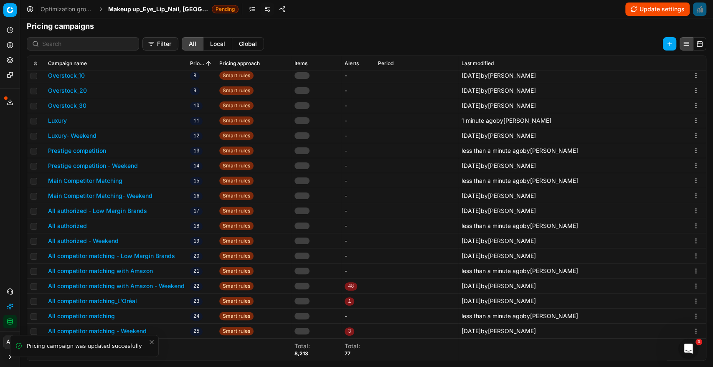
click at [175, 6] on span "Makeup up_Eye_Lip_Nail, [GEOGRAPHIC_DATA]" at bounding box center [158, 9] width 100 height 8
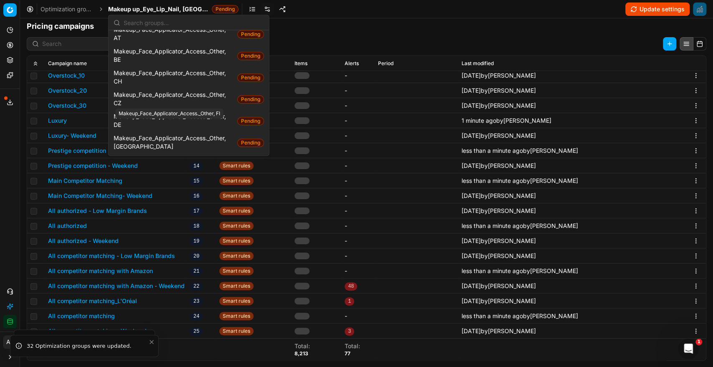
scroll to position [532, 0]
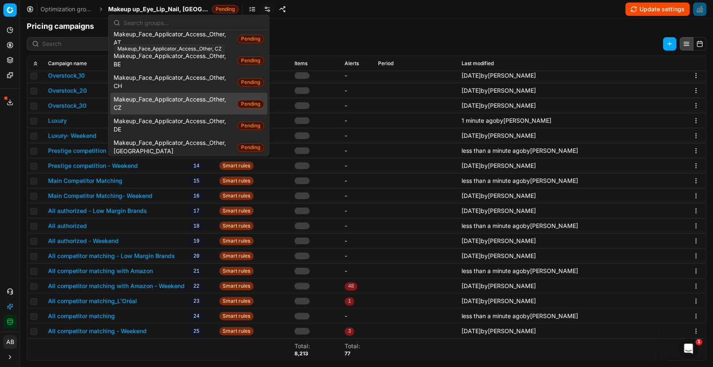
click at [175, 96] on span "Makeup_Face_Applicator_Access._Other, CZ" at bounding box center [174, 104] width 120 height 17
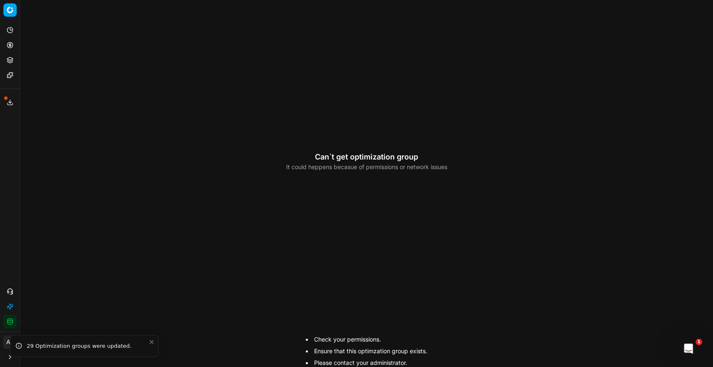
click at [152, 343] on icon "Close toast" at bounding box center [151, 342] width 7 height 7
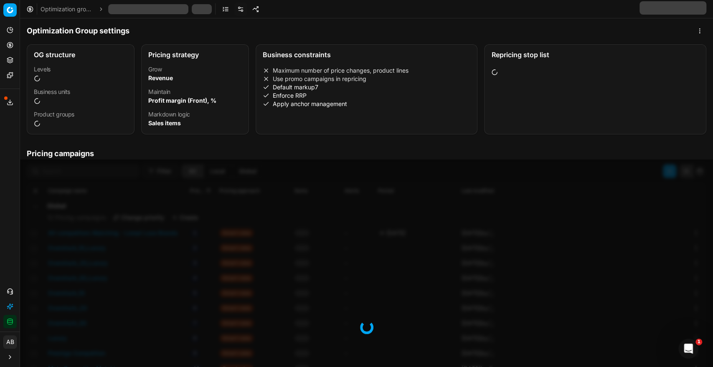
scroll to position [1, 0]
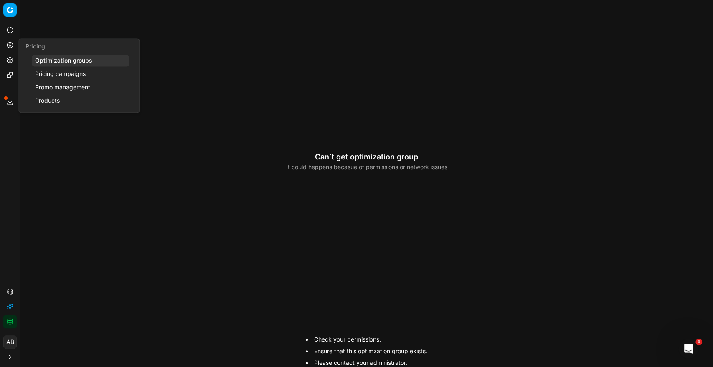
click at [48, 65] on link "Optimization groups" at bounding box center [80, 61] width 97 height 12
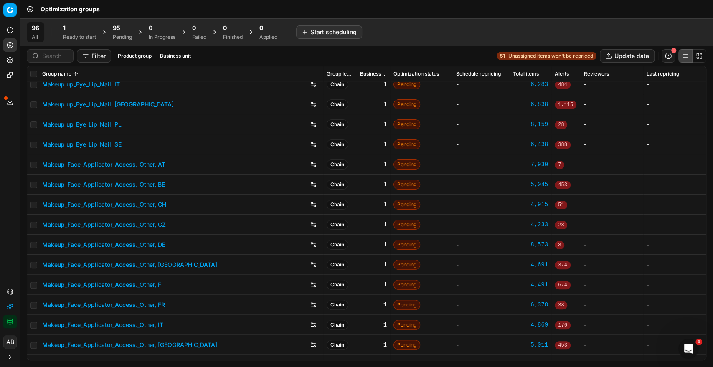
scroll to position [657, 0]
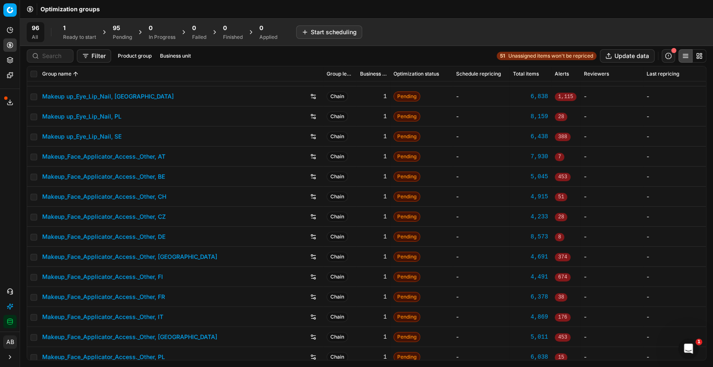
click at [117, 216] on link "Makeup_Face_Applicator_Access._Other, CZ" at bounding box center [104, 217] width 124 height 8
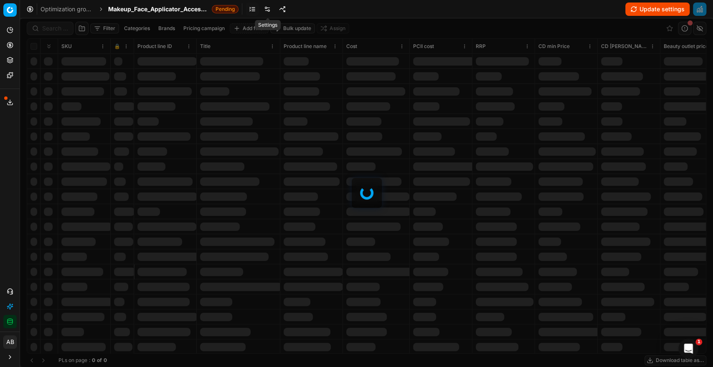
click at [266, 7] on link at bounding box center [267, 9] width 13 height 13
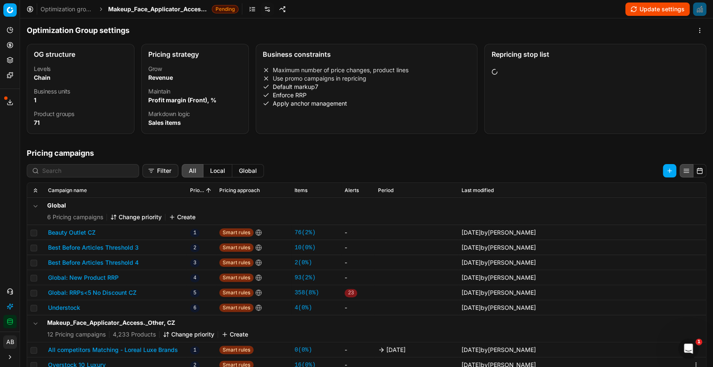
scroll to position [57, 0]
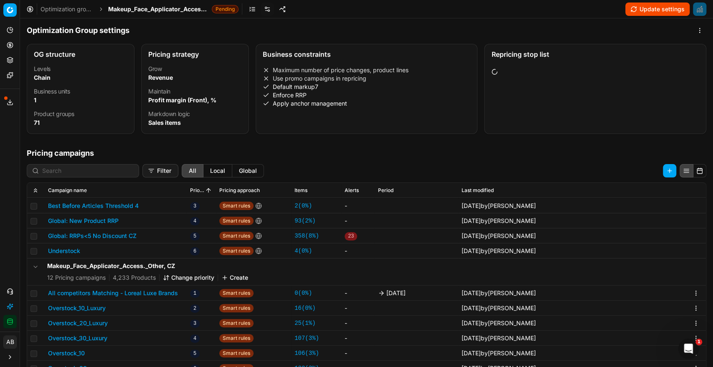
click at [140, 293] on button "All competitors Matching - Loreal Luxe Brands" at bounding box center [113, 293] width 130 height 8
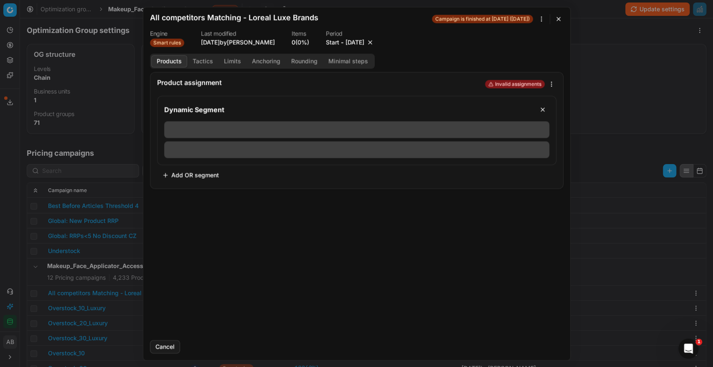
click at [374, 44] on button "button" at bounding box center [370, 42] width 8 height 8
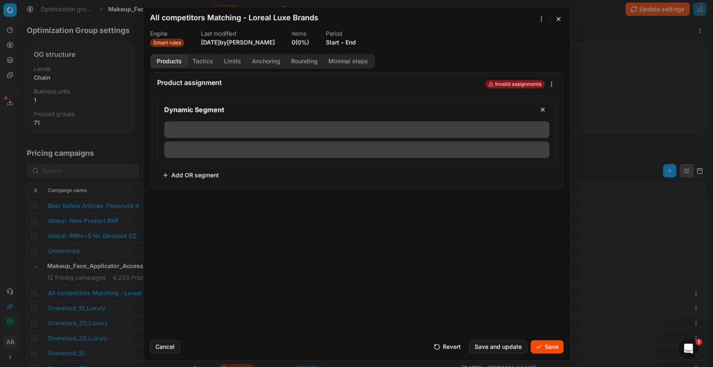
click at [545, 343] on button "Save" at bounding box center [547, 346] width 33 height 13
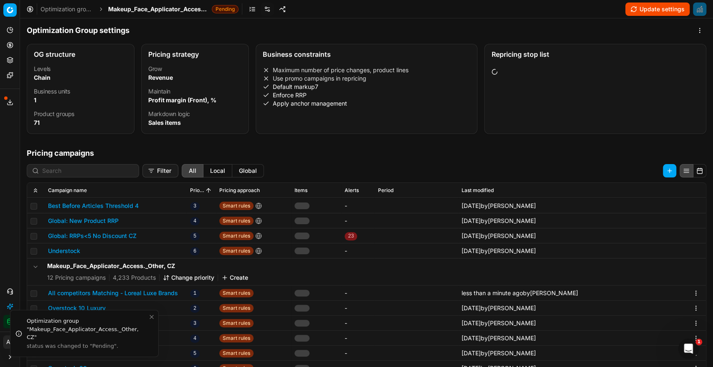
click at [178, 8] on span "Makeup_Face_Applicator_Access._Other, CZ" at bounding box center [158, 9] width 100 height 8
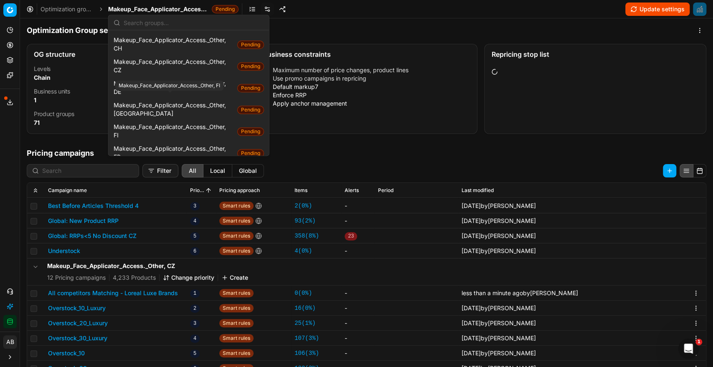
scroll to position [571, 0]
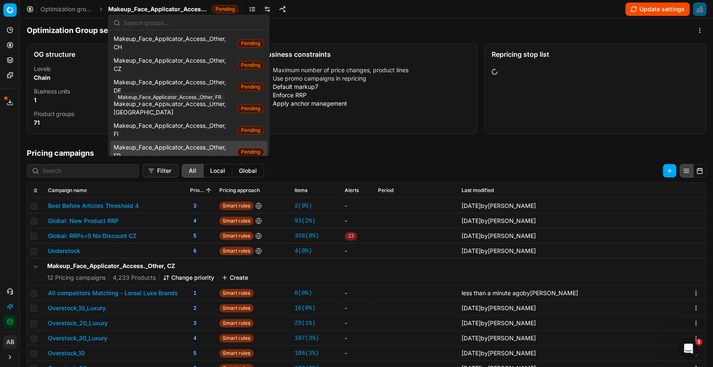
click at [189, 144] on span "Makeup_Face_Applicator_Access._Other, FR" at bounding box center [174, 152] width 120 height 17
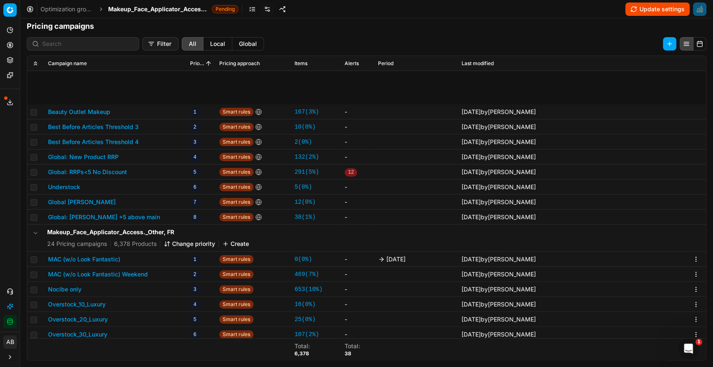
scroll to position [84, 0]
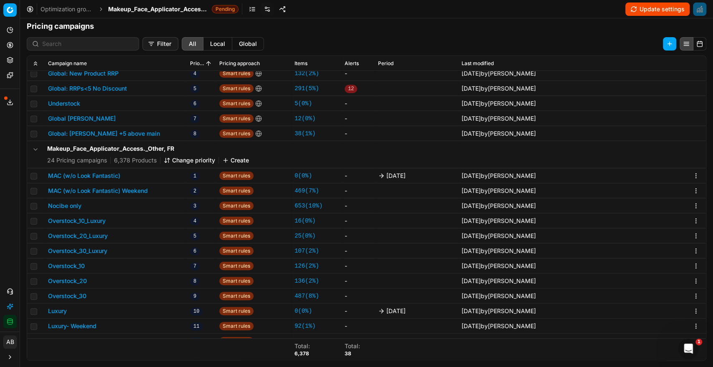
click at [115, 174] on button "MAC (w/o Look Fantastic)" at bounding box center [84, 176] width 72 height 8
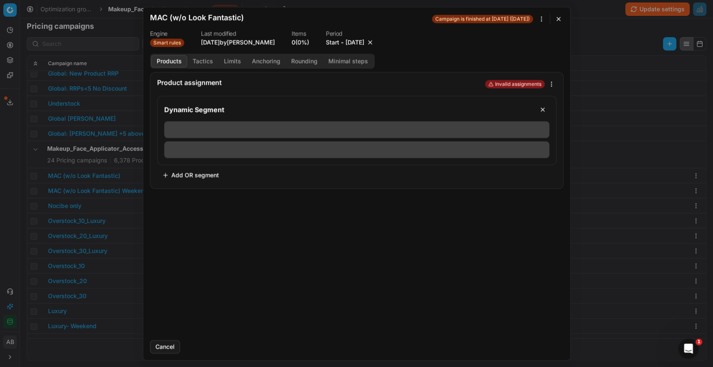
click at [374, 43] on button "button" at bounding box center [370, 42] width 8 height 8
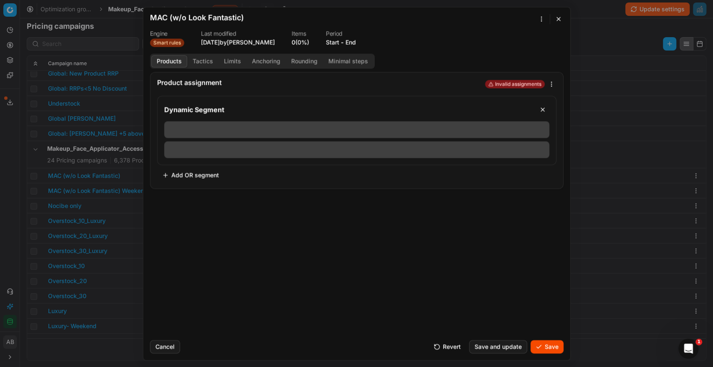
click at [539, 341] on button "Save" at bounding box center [547, 346] width 33 height 13
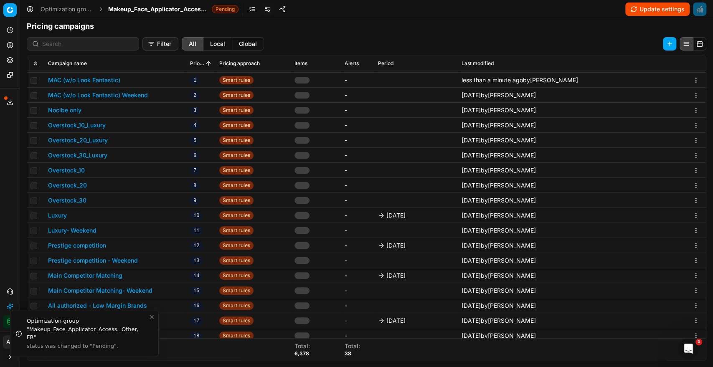
scroll to position [221, 0]
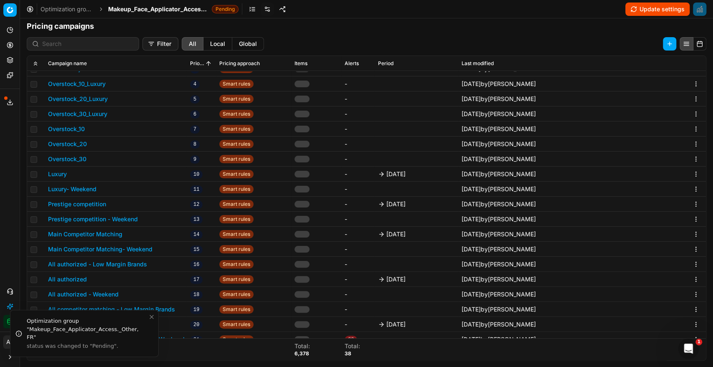
click at [61, 176] on button "Luxury" at bounding box center [57, 174] width 19 height 8
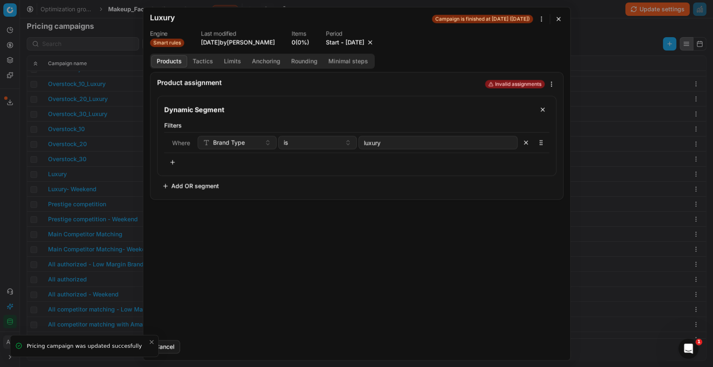
click at [374, 42] on button "button" at bounding box center [370, 42] width 8 height 8
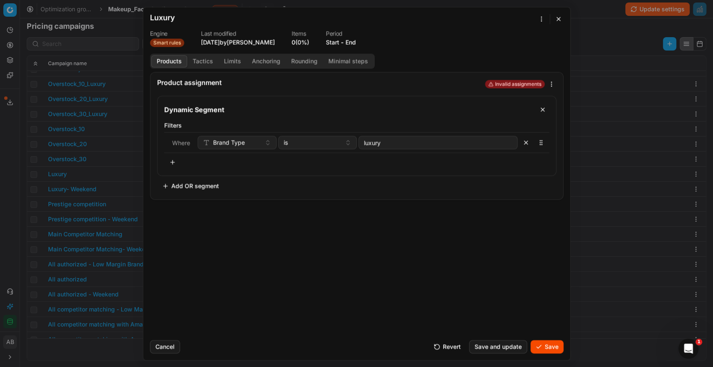
click at [542, 350] on button "Save" at bounding box center [547, 346] width 33 height 13
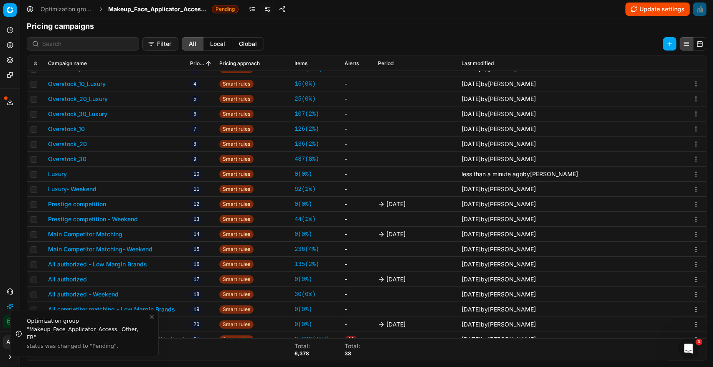
click at [95, 202] on button "Prestige competition" at bounding box center [77, 204] width 58 height 8
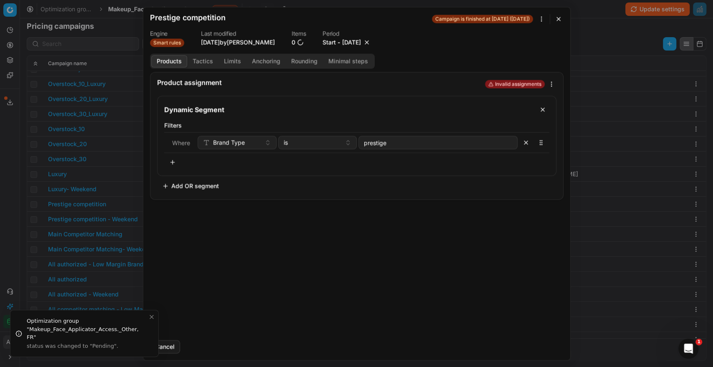
click at [371, 43] on button "button" at bounding box center [367, 42] width 8 height 8
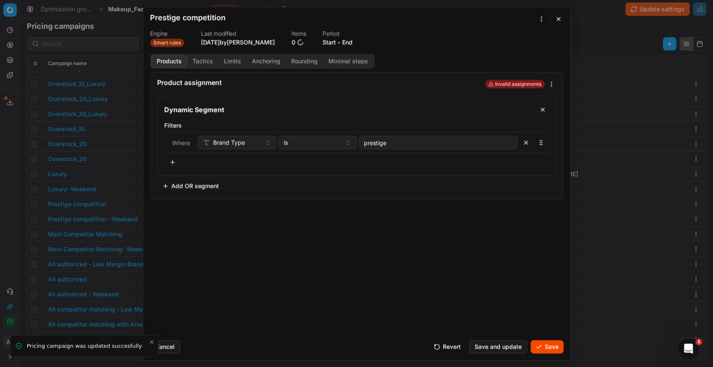
click at [541, 340] on button "Save" at bounding box center [547, 346] width 33 height 13
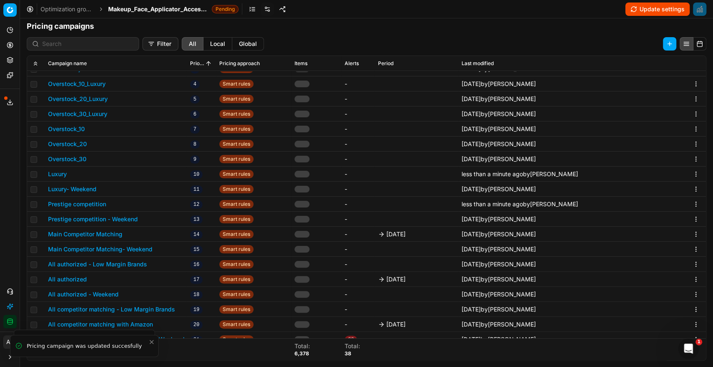
click at [112, 233] on button "Main Competitor Matching" at bounding box center [85, 234] width 74 height 8
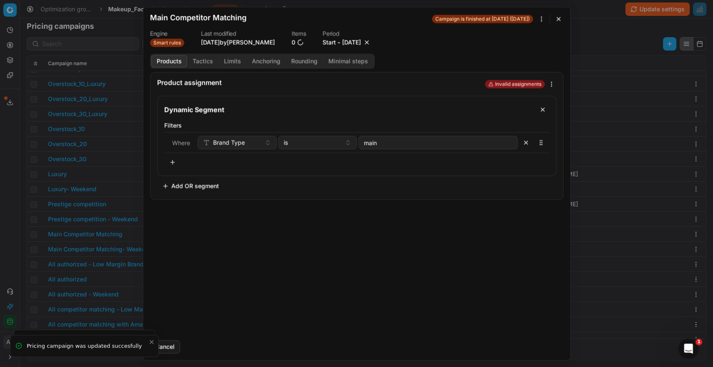
click at [371, 43] on button "button" at bounding box center [367, 42] width 8 height 8
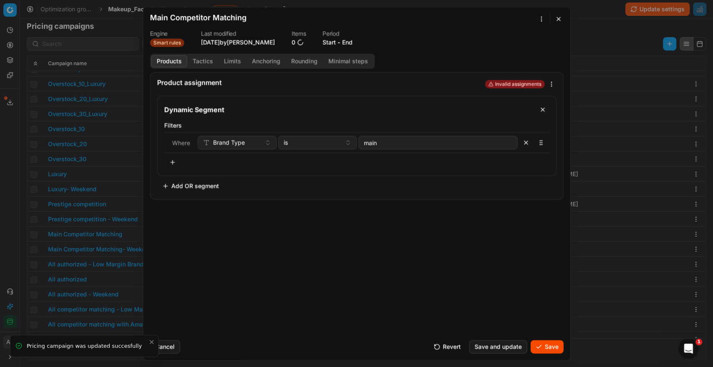
click at [538, 351] on button "Save" at bounding box center [547, 346] width 33 height 13
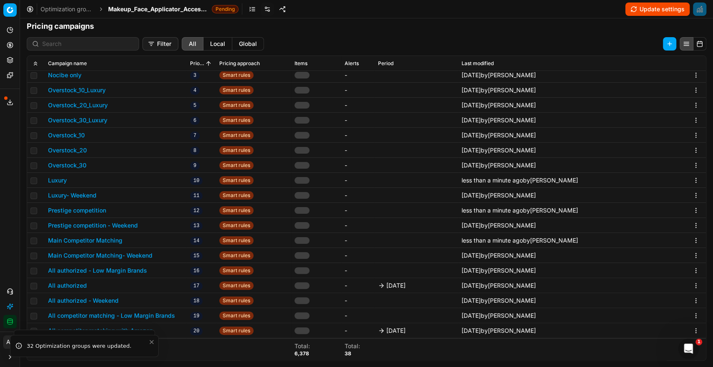
scroll to position [258, 0]
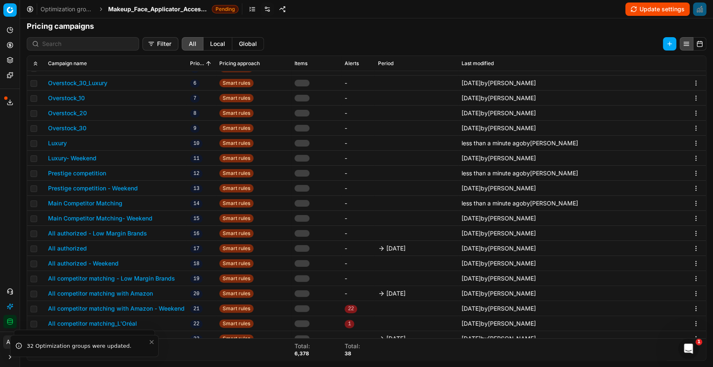
click at [82, 246] on button "All authorized" at bounding box center [67, 248] width 39 height 8
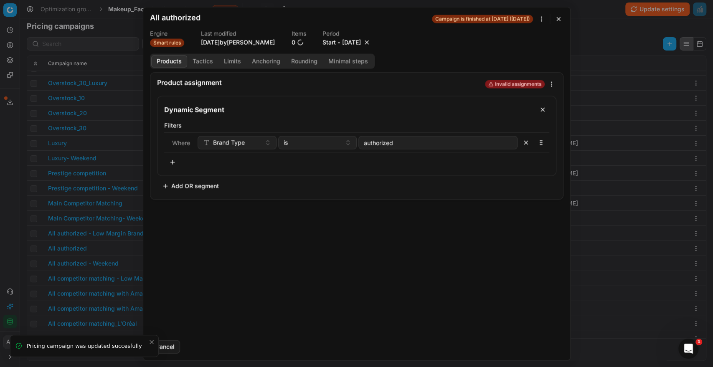
click at [371, 41] on button "button" at bounding box center [367, 42] width 8 height 8
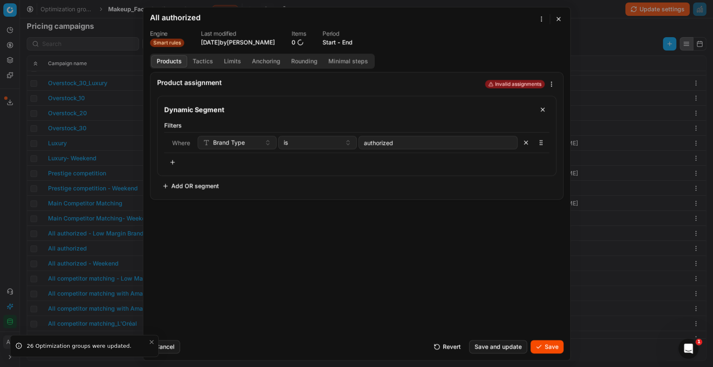
click at [543, 340] on button "Save" at bounding box center [547, 346] width 33 height 13
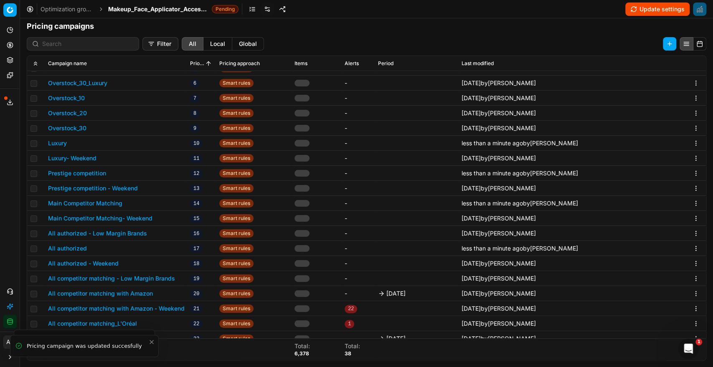
scroll to position [280, 0]
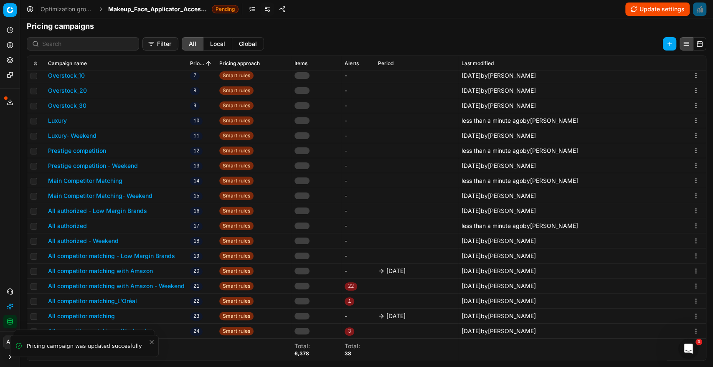
click at [141, 266] on td "All competitor matching with Amazon" at bounding box center [116, 271] width 142 height 15
click at [145, 270] on button "All competitor matching with Amazon" at bounding box center [100, 271] width 105 height 8
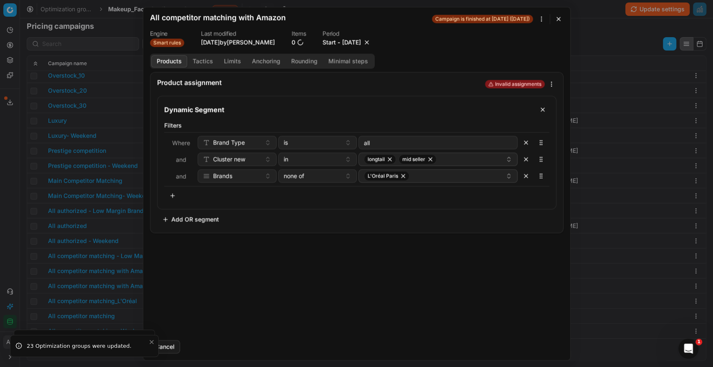
click at [371, 41] on button "button" at bounding box center [367, 42] width 8 height 8
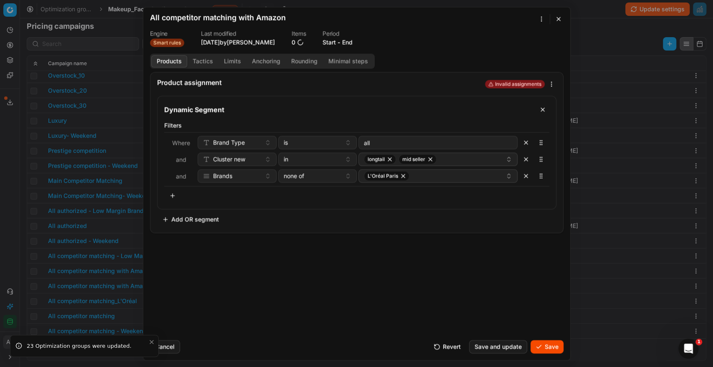
click at [548, 343] on button "Save" at bounding box center [547, 346] width 33 height 13
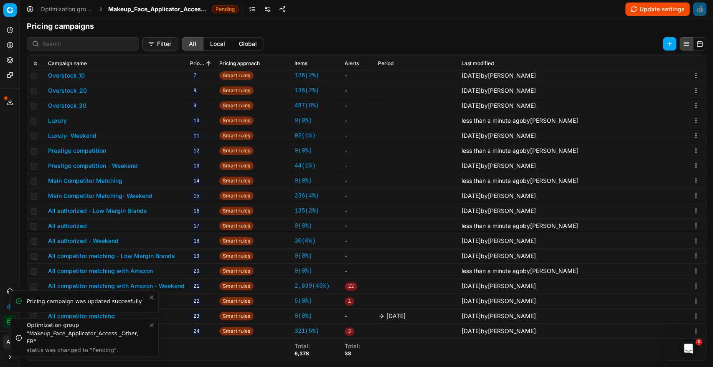
click at [147, 297] on button "Close toast" at bounding box center [152, 298] width 10 height 10
click at [150, 323] on icon "Close toast" at bounding box center [151, 325] width 7 height 7
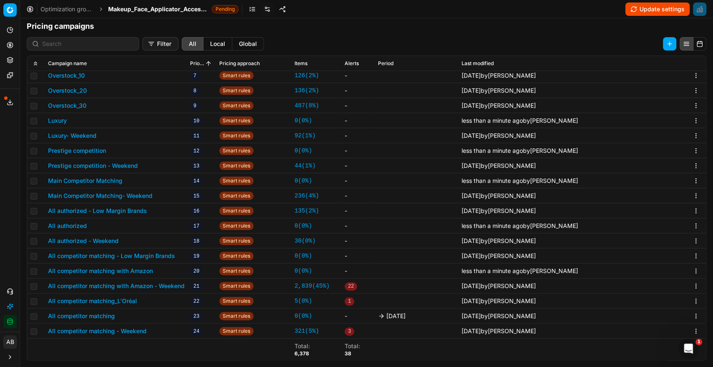
click at [93, 312] on button "All competitor matching" at bounding box center [81, 316] width 67 height 8
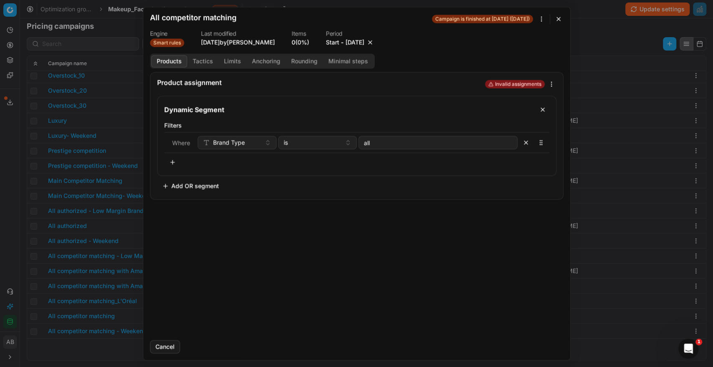
click at [374, 41] on button "button" at bounding box center [370, 42] width 8 height 8
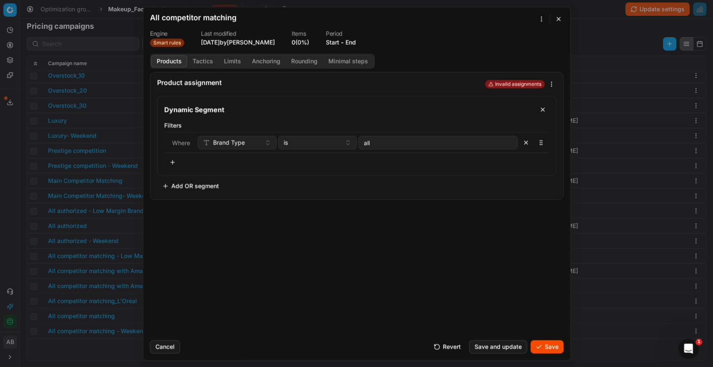
click at [548, 342] on button "Save" at bounding box center [547, 346] width 33 height 13
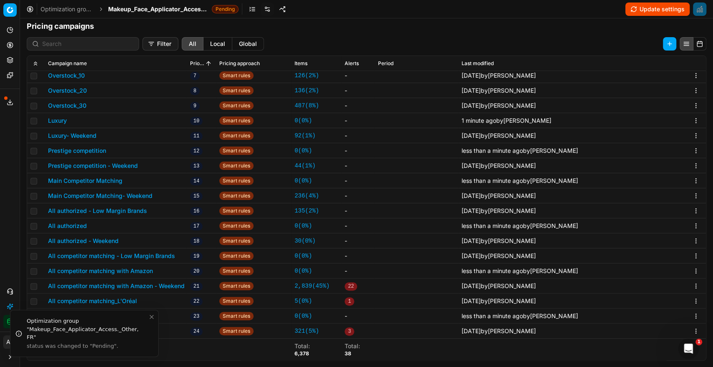
click at [190, 9] on span "Makeup_Face_Applicator_Access._Other, FR" at bounding box center [158, 9] width 100 height 8
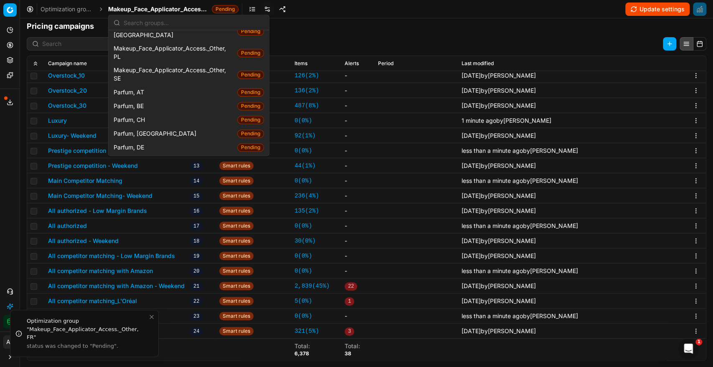
scroll to position [738, 0]
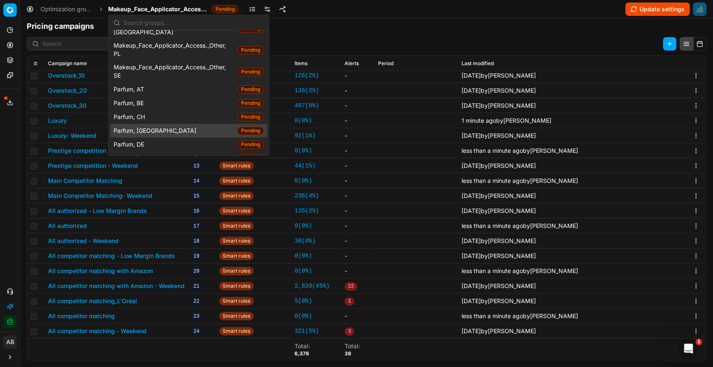
click at [142, 127] on span "Parfum, [GEOGRAPHIC_DATA]" at bounding box center [157, 131] width 86 height 8
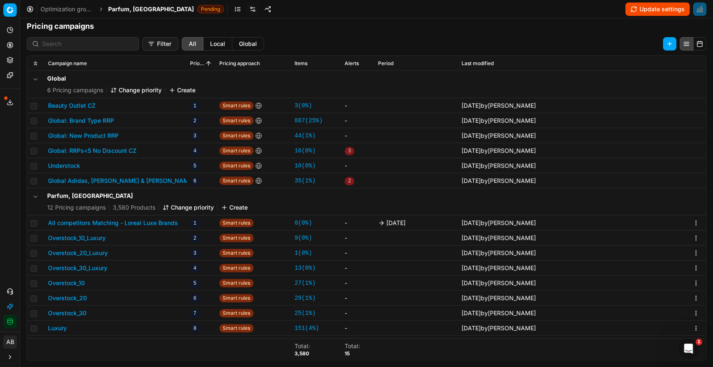
click at [152, 223] on button "All competitors Matching - Loreal Luxe Brands" at bounding box center [113, 223] width 130 height 8
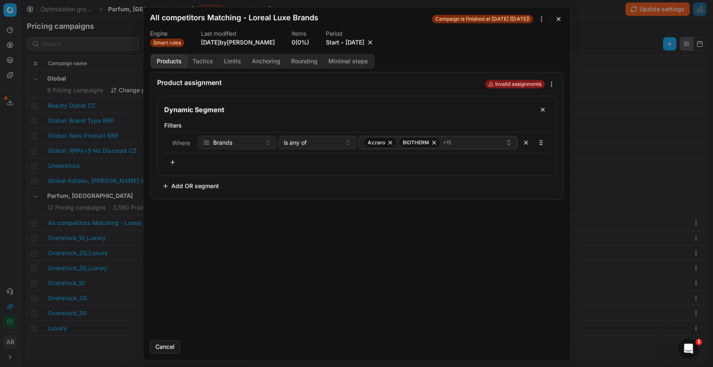
click at [374, 43] on button "button" at bounding box center [370, 42] width 8 height 8
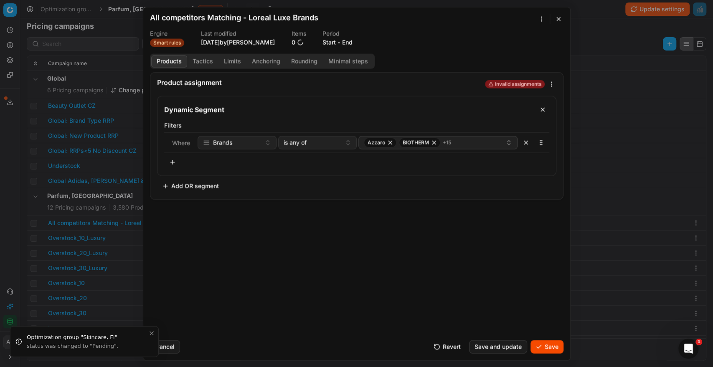
click at [554, 351] on button "Save" at bounding box center [547, 346] width 33 height 13
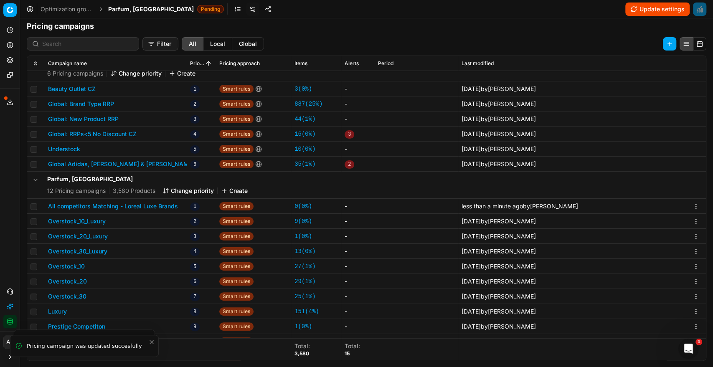
scroll to position [57, 0]
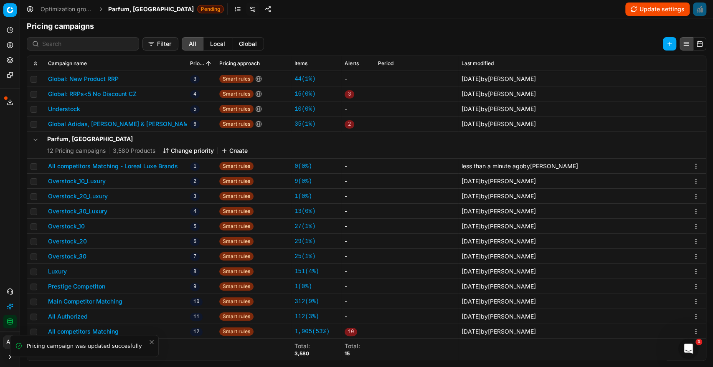
click at [132, 11] on span "Parfum, [GEOGRAPHIC_DATA]" at bounding box center [151, 9] width 86 height 8
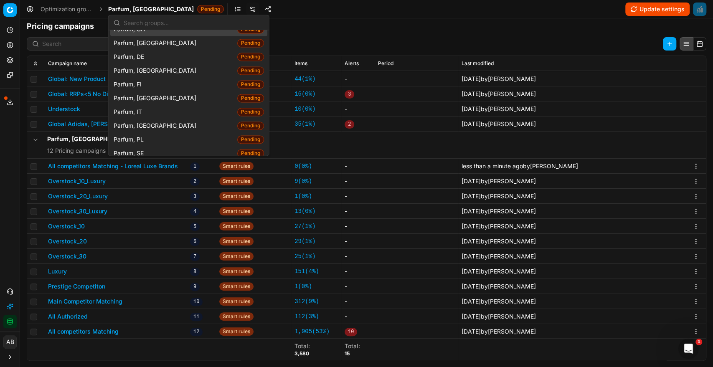
scroll to position [812, 0]
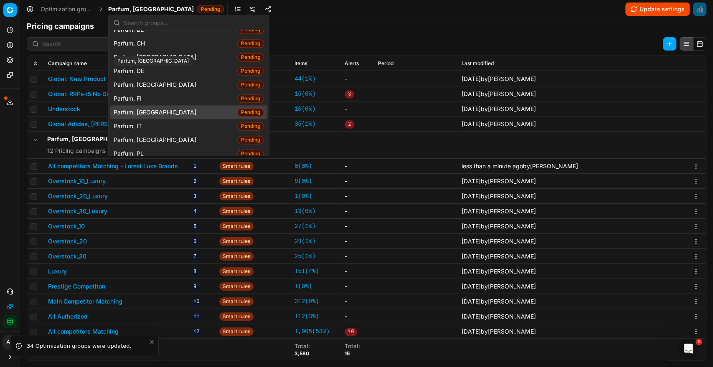
click at [140, 108] on span "Parfum, [GEOGRAPHIC_DATA]" at bounding box center [157, 112] width 86 height 8
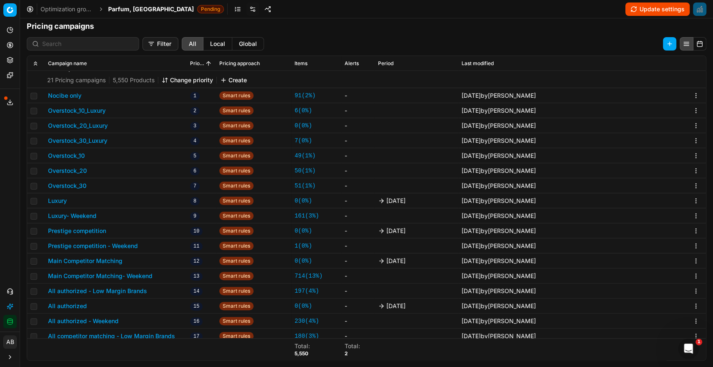
scroll to position [150, 0]
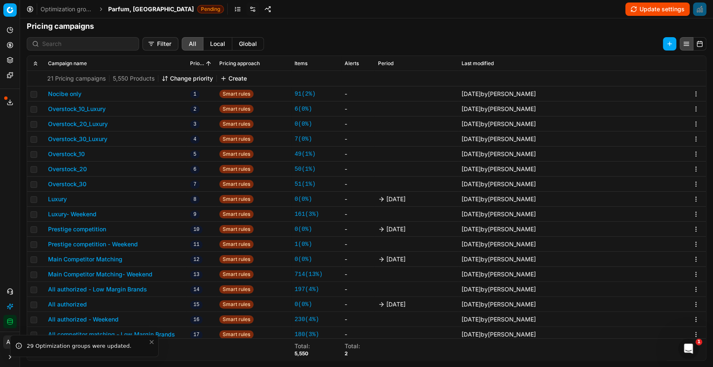
click at [64, 198] on button "Luxury" at bounding box center [57, 199] width 19 height 8
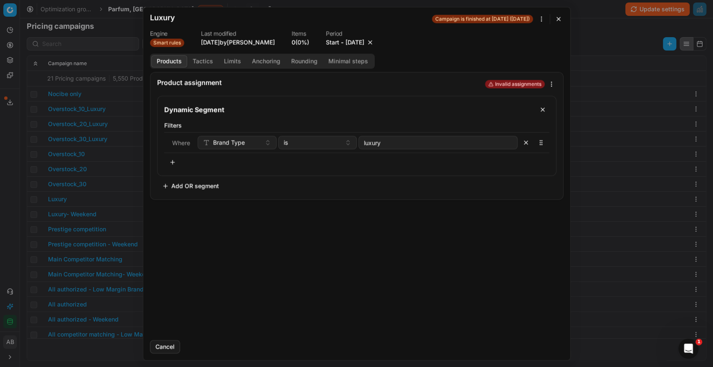
click at [374, 42] on button "button" at bounding box center [370, 42] width 8 height 8
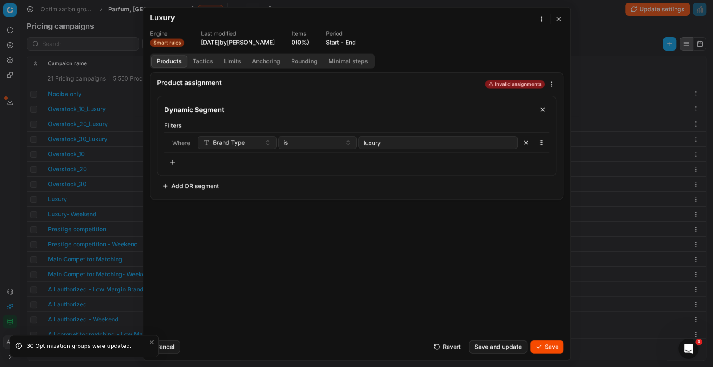
click at [553, 346] on button "Save" at bounding box center [547, 346] width 33 height 13
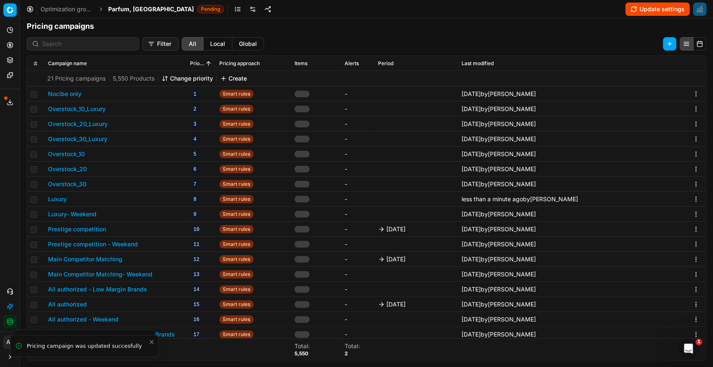
click at [92, 229] on button "Prestige competition" at bounding box center [77, 229] width 58 height 8
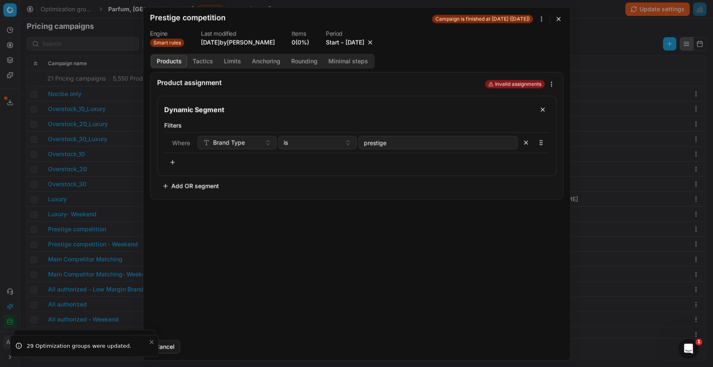
click at [374, 43] on div "[DATE]" at bounding box center [360, 42] width 29 height 8
click at [374, 43] on button "button" at bounding box center [370, 42] width 8 height 8
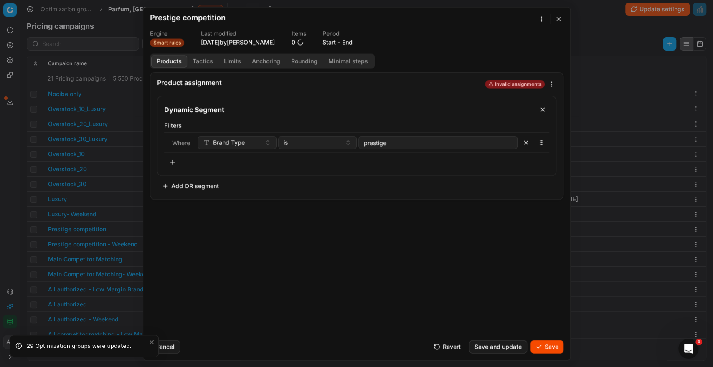
click at [549, 340] on button "Save" at bounding box center [547, 346] width 33 height 13
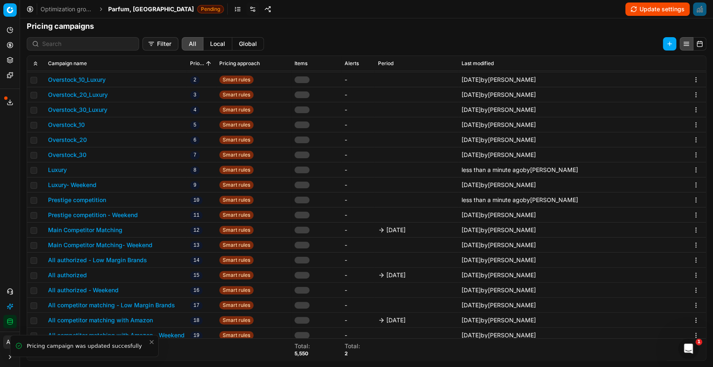
scroll to position [191, 0]
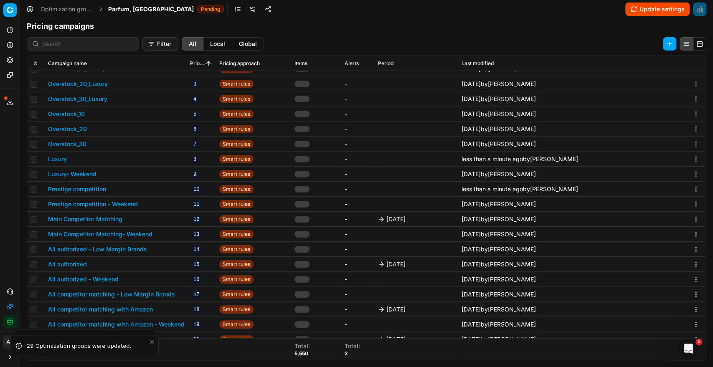
click at [111, 217] on button "Main Competitor Matching" at bounding box center [85, 219] width 74 height 8
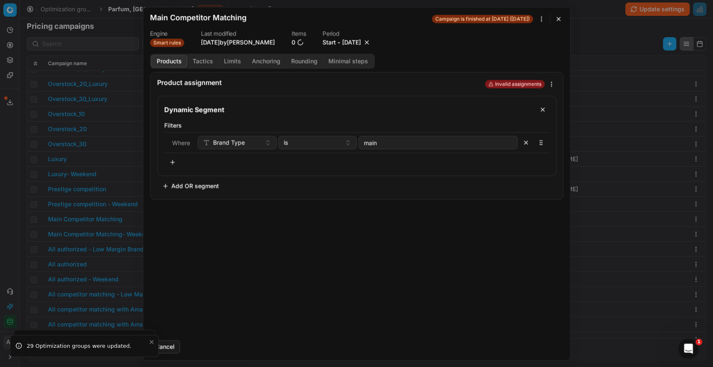
click at [371, 45] on button "button" at bounding box center [367, 42] width 8 height 8
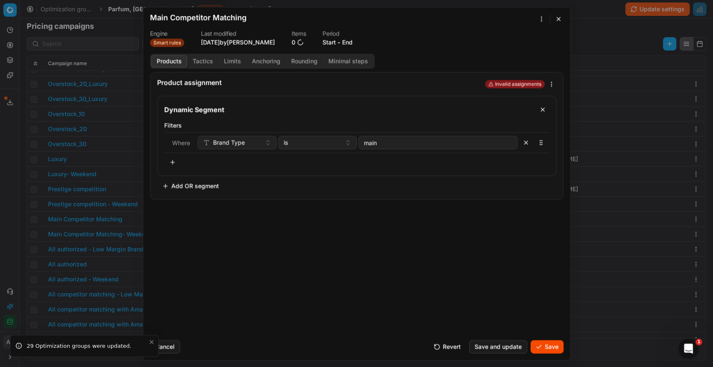
click at [541, 349] on button "Save" at bounding box center [547, 346] width 33 height 13
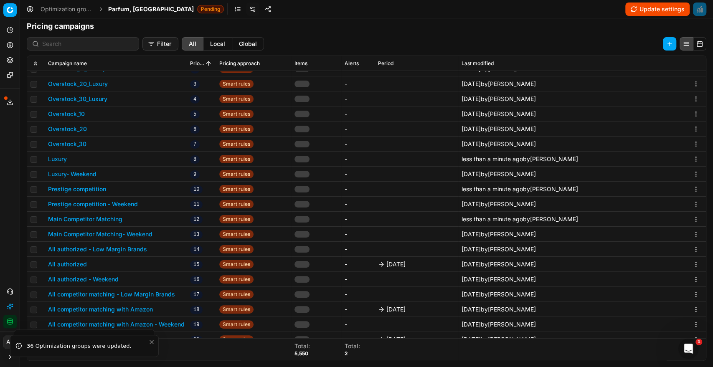
scroll to position [214, 0]
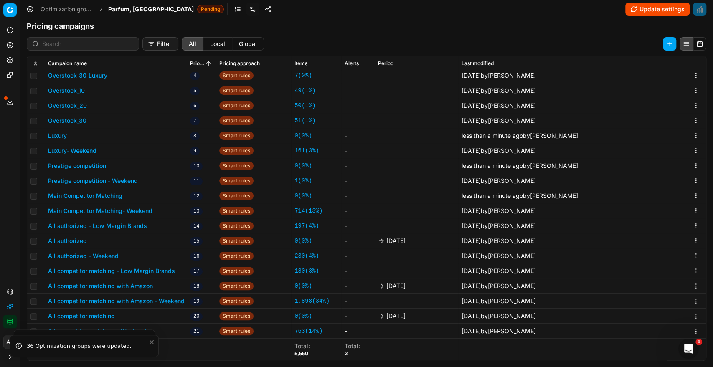
click at [80, 239] on button "All authorized" at bounding box center [67, 241] width 39 height 8
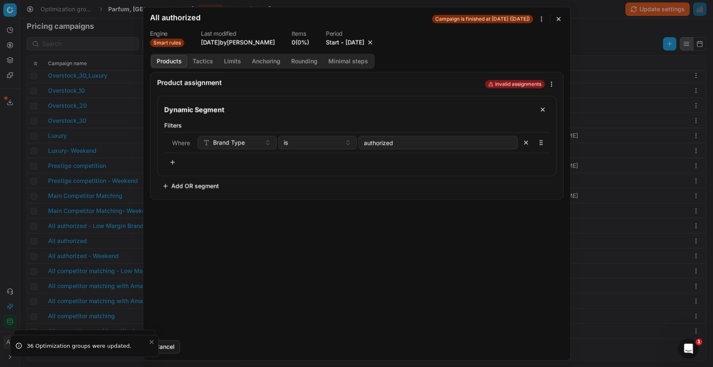
click at [374, 41] on button "button" at bounding box center [370, 42] width 8 height 8
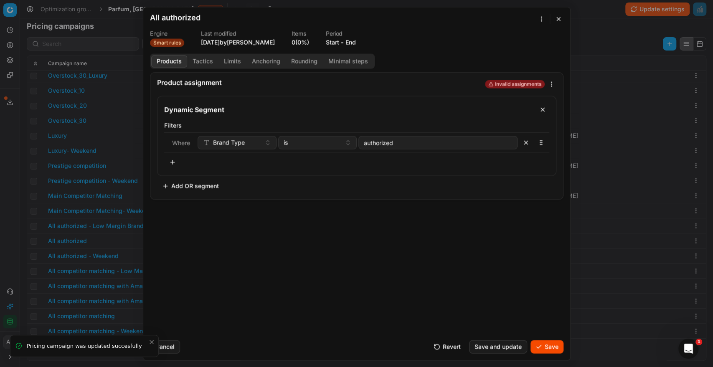
click at [547, 339] on div "Cancel Revert Save and update Save" at bounding box center [357, 343] width 414 height 20
click at [543, 344] on button "Save" at bounding box center [547, 346] width 33 height 13
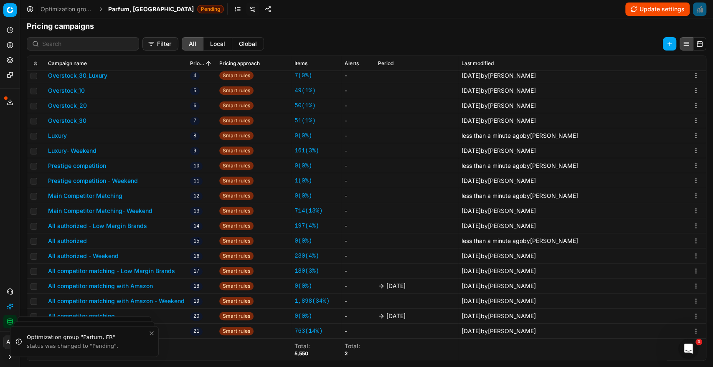
click at [146, 284] on button "All competitor matching with Amazon" at bounding box center [100, 286] width 105 height 8
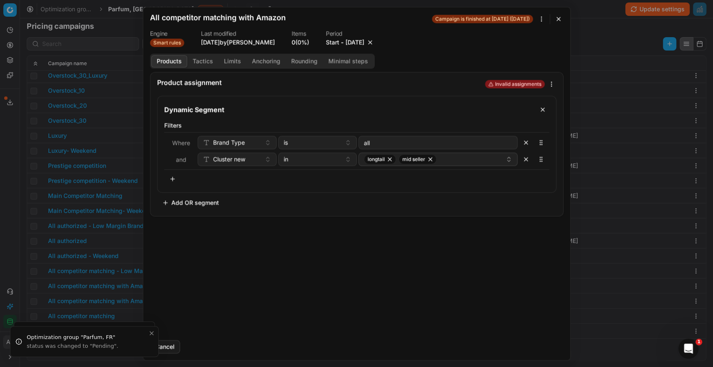
click at [374, 42] on button "button" at bounding box center [370, 42] width 8 height 8
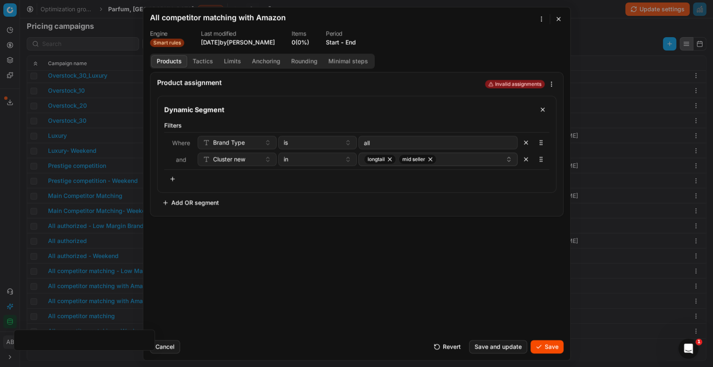
click at [541, 350] on button "Save" at bounding box center [547, 346] width 33 height 13
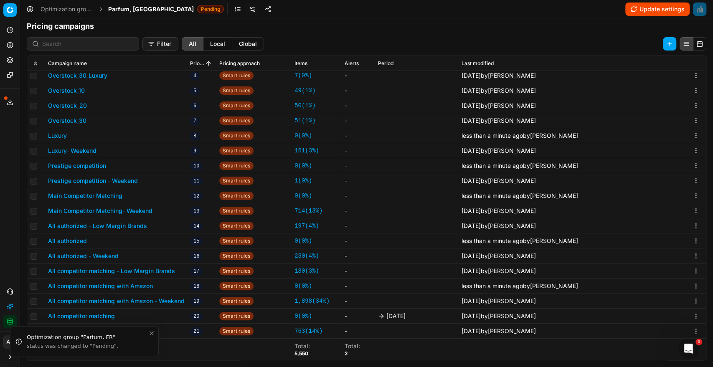
click at [106, 313] on button "All competitor matching" at bounding box center [81, 316] width 67 height 8
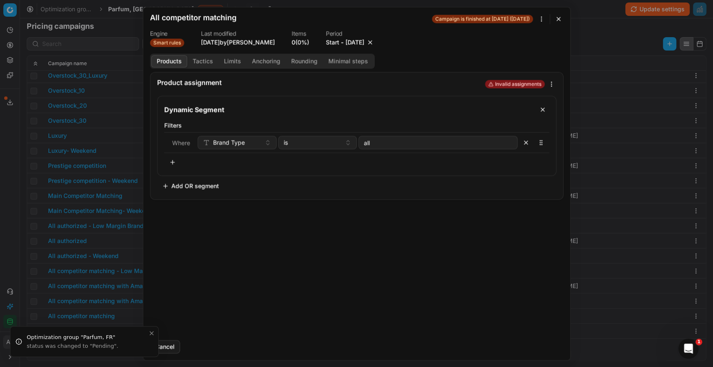
click at [374, 39] on button "button" at bounding box center [370, 42] width 8 height 8
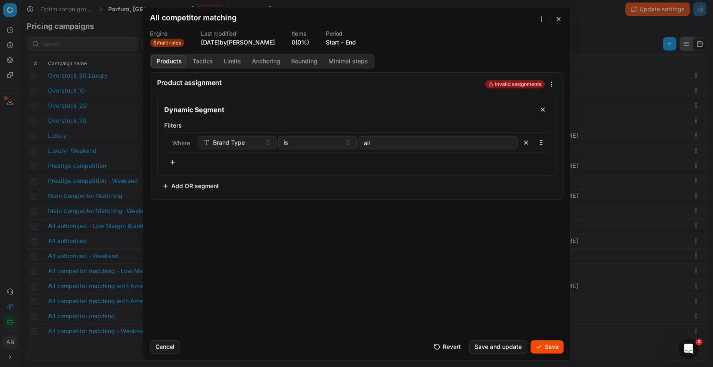
click at [555, 344] on button "Save" at bounding box center [547, 346] width 33 height 13
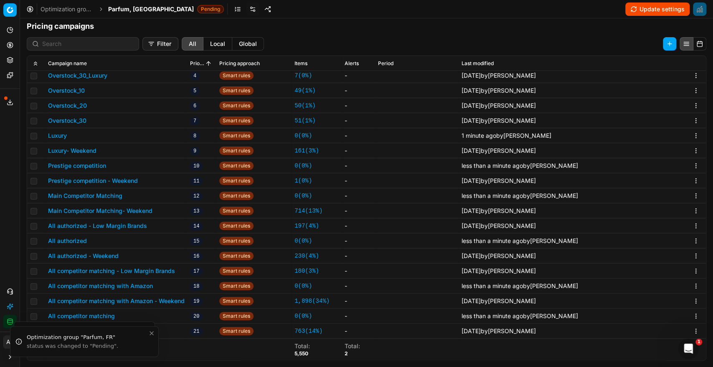
click at [130, 9] on span "Parfum, [GEOGRAPHIC_DATA]" at bounding box center [151, 9] width 86 height 8
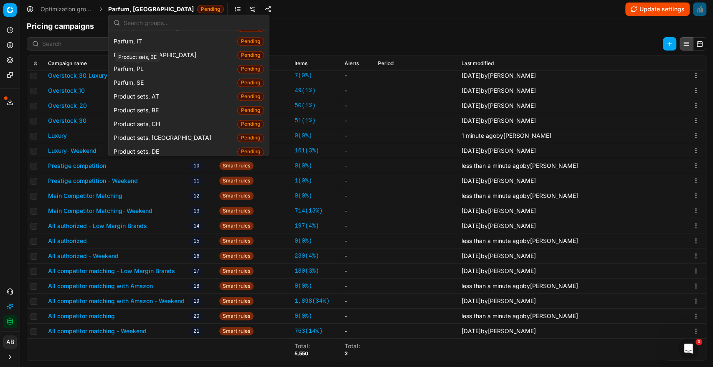
scroll to position [897, 0]
click at [151, 133] on span "Product sets, [GEOGRAPHIC_DATA]" at bounding box center [164, 137] width 101 height 8
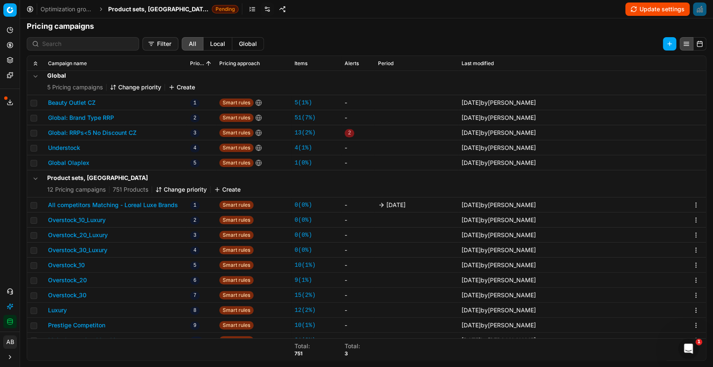
scroll to position [8, 0]
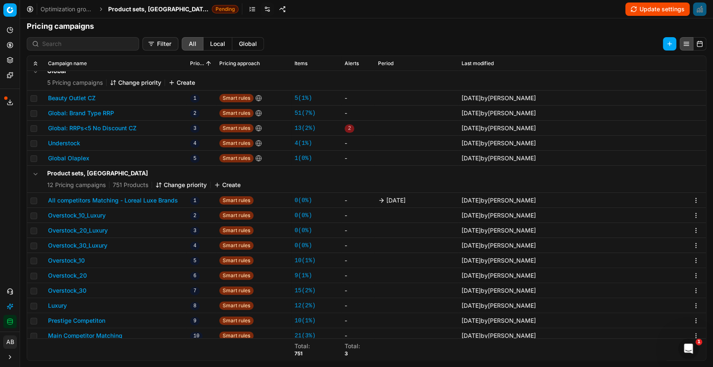
click at [164, 197] on button "All competitors Matching - Loreal Luxe Brands" at bounding box center [113, 200] width 130 height 8
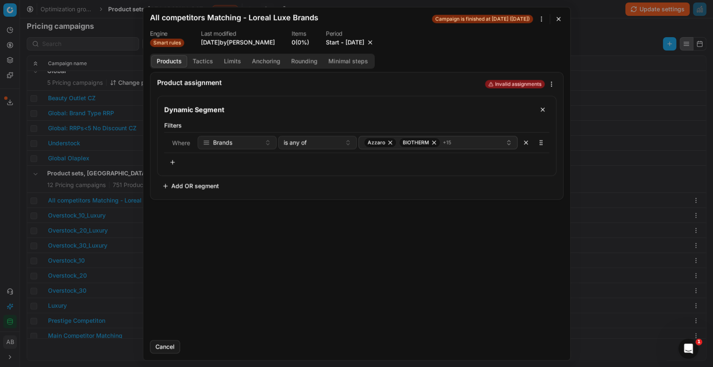
click at [374, 44] on button "button" at bounding box center [370, 42] width 8 height 8
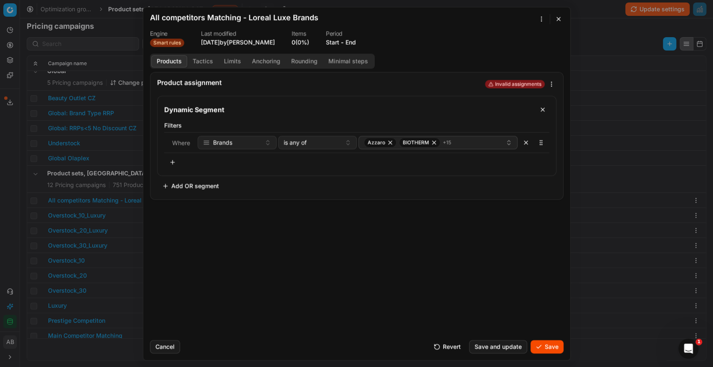
click at [540, 347] on button "Save" at bounding box center [547, 346] width 33 height 13
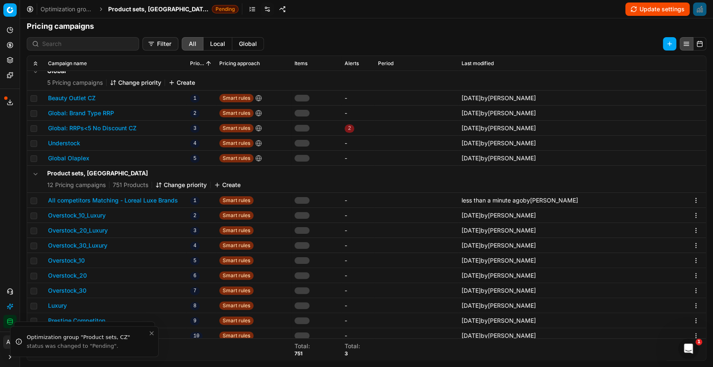
click at [140, 11] on span "Product sets, [GEOGRAPHIC_DATA]" at bounding box center [158, 9] width 100 height 8
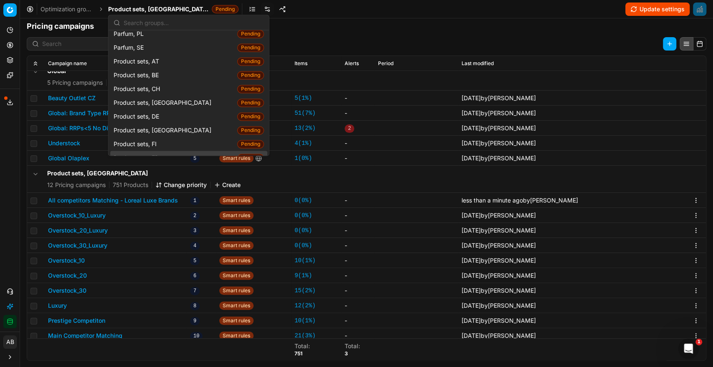
scroll to position [932, 0]
click at [169, 151] on div "Product sets, FR Pending" at bounding box center [188, 158] width 157 height 14
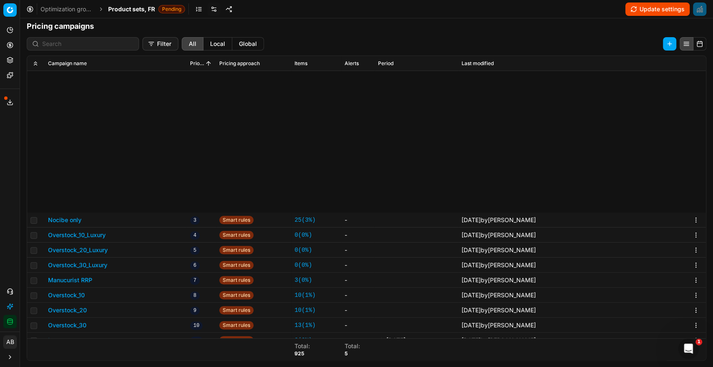
scroll to position [280, 0]
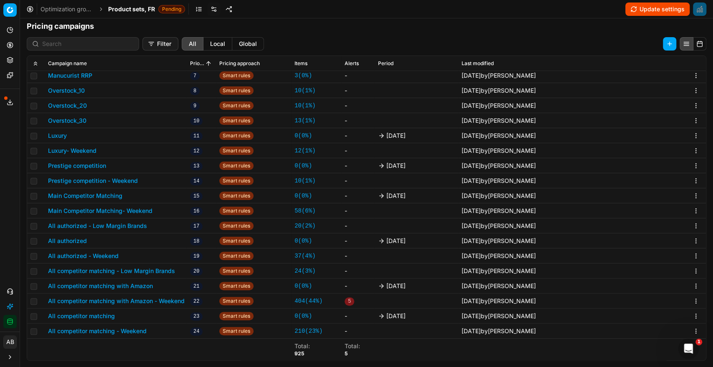
click at [64, 135] on button "Luxury" at bounding box center [57, 136] width 19 height 8
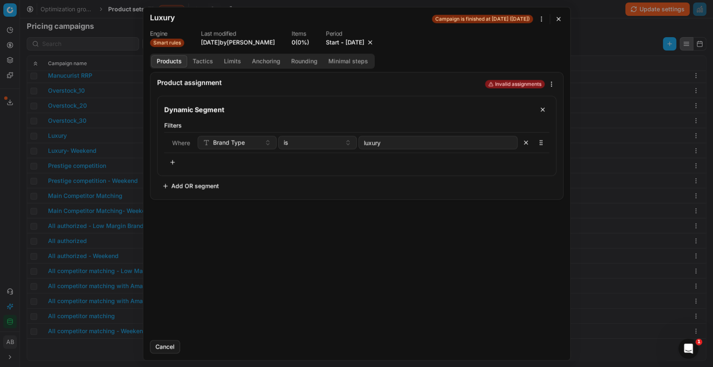
click at [374, 39] on div "[DATE]" at bounding box center [360, 42] width 29 height 8
click at [374, 46] on button "button" at bounding box center [370, 42] width 8 height 8
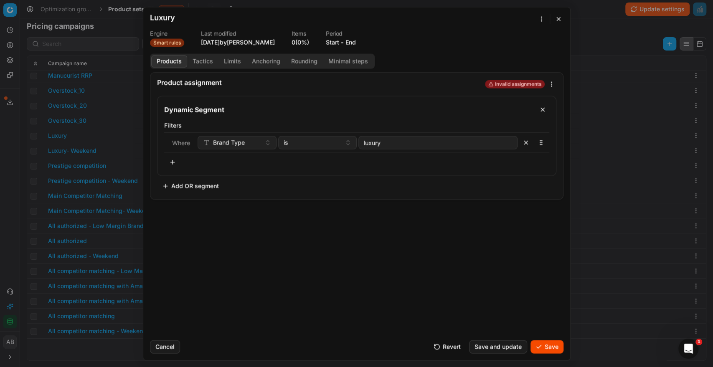
click at [550, 347] on button "Save" at bounding box center [547, 346] width 33 height 13
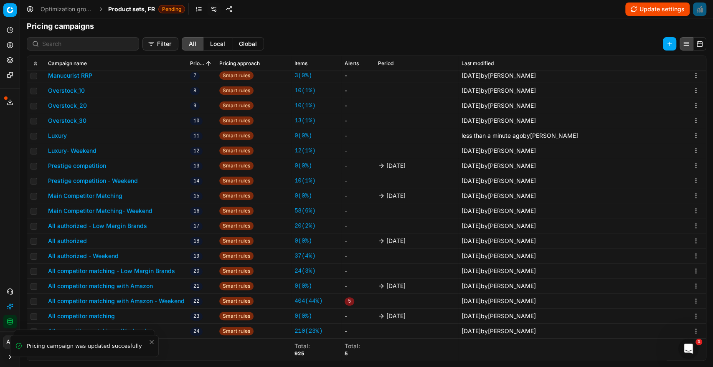
click at [94, 168] on button "Prestige competition" at bounding box center [77, 166] width 58 height 8
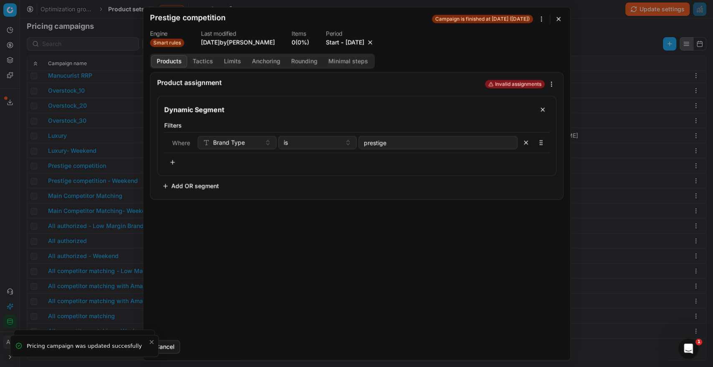
click at [374, 46] on button "button" at bounding box center [370, 42] width 8 height 8
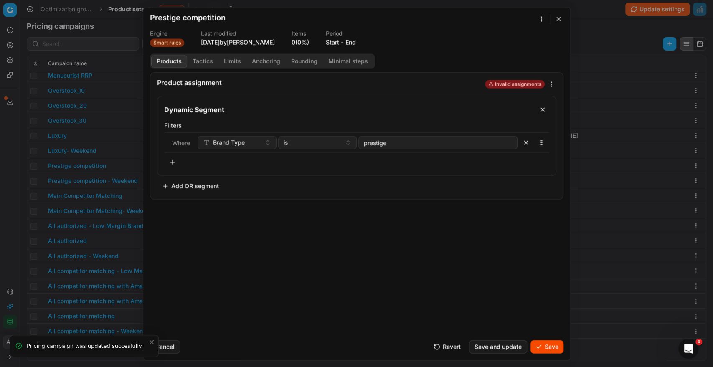
click at [537, 341] on button "Save" at bounding box center [547, 346] width 33 height 13
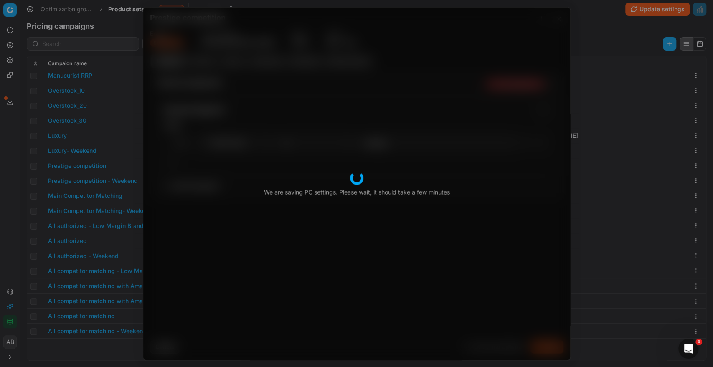
drag, startPoint x: 385, startPoint y: 293, endPoint x: 280, endPoint y: 253, distance: 112.1
click at [280, 253] on div "Product assignment Invalid assignments Dynamic Segment Filters Where Brand Type…" at bounding box center [356, 203] width 427 height 262
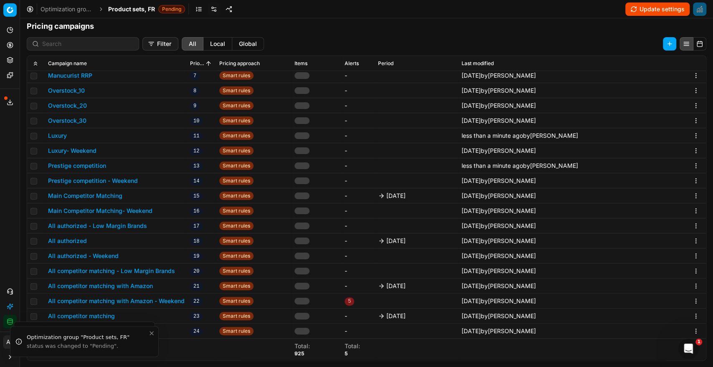
click at [116, 197] on button "Main Competitor Matching" at bounding box center [85, 196] width 74 height 8
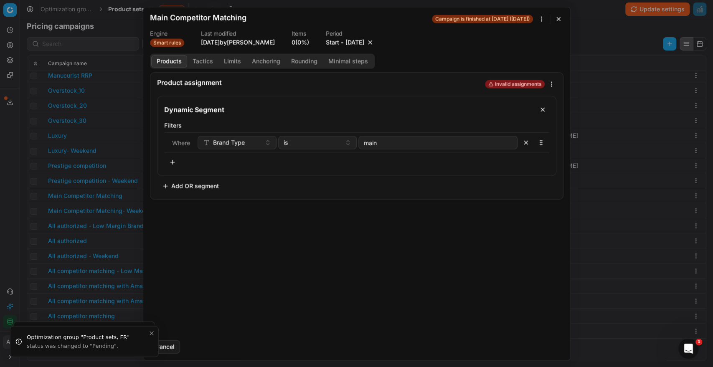
click at [374, 42] on button "button" at bounding box center [370, 42] width 8 height 8
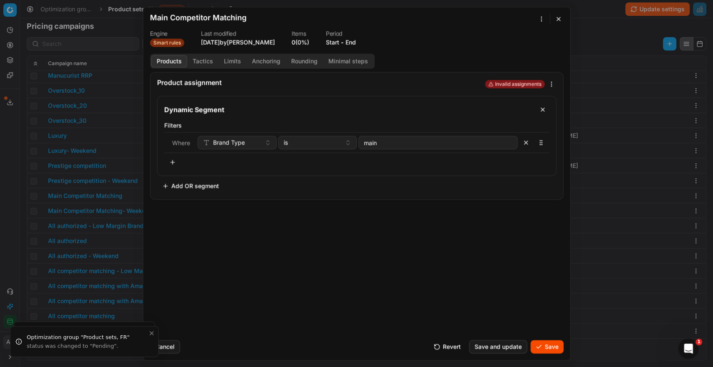
click at [548, 348] on button "Save" at bounding box center [547, 346] width 33 height 13
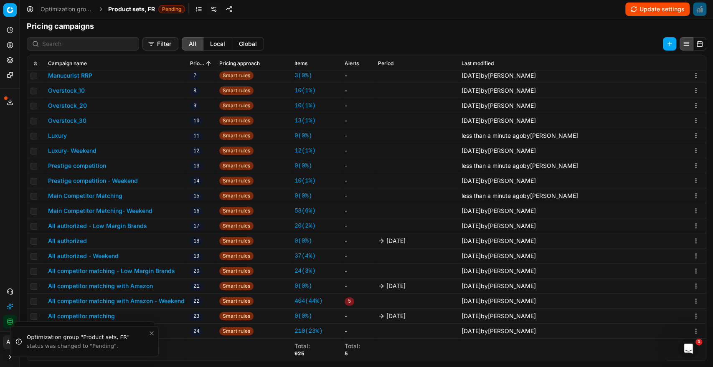
click at [81, 244] on button "All authorized" at bounding box center [67, 241] width 39 height 8
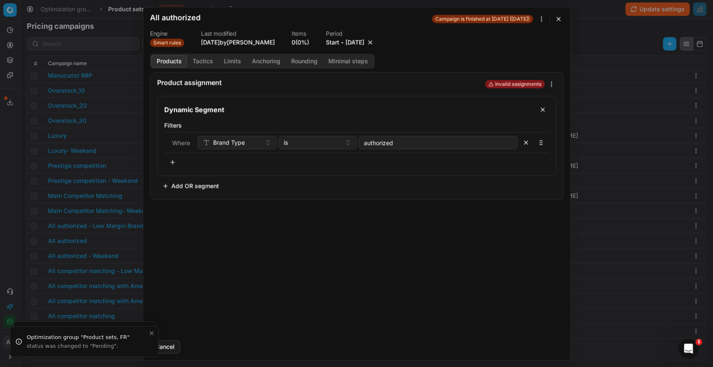
click at [374, 43] on button "button" at bounding box center [370, 42] width 8 height 8
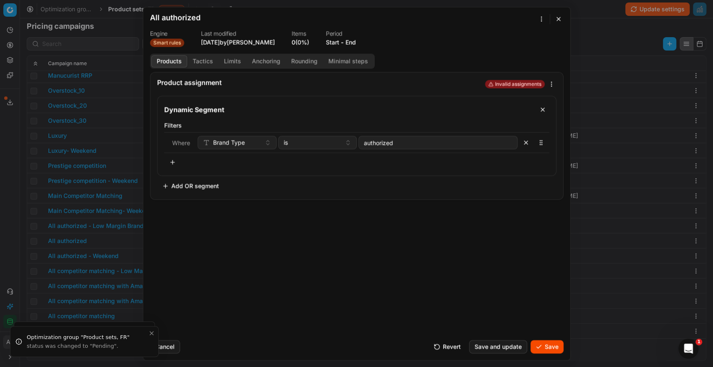
click at [546, 347] on button "Save" at bounding box center [547, 346] width 33 height 13
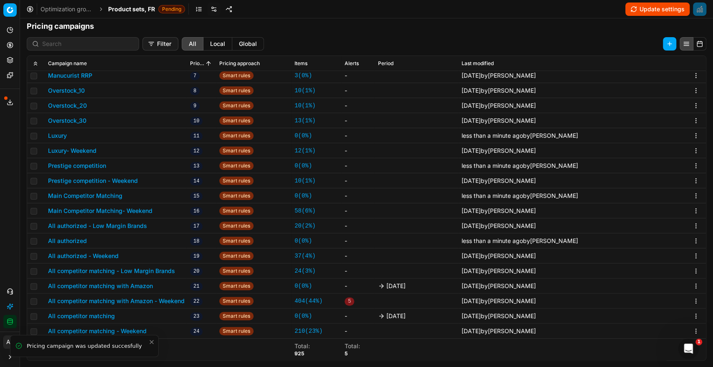
click at [143, 285] on button "All competitor matching with Amazon" at bounding box center [100, 286] width 105 height 8
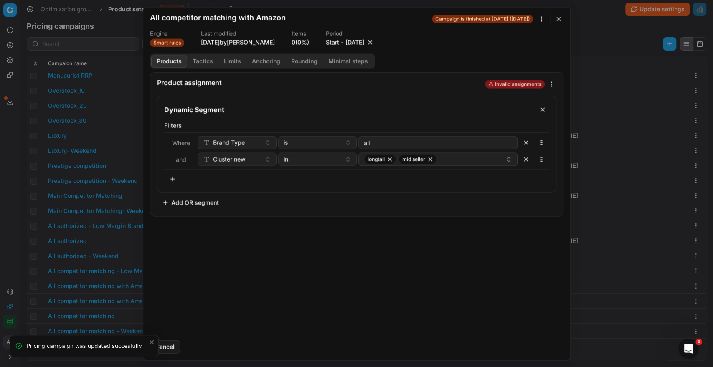
click at [374, 40] on button "button" at bounding box center [370, 42] width 8 height 8
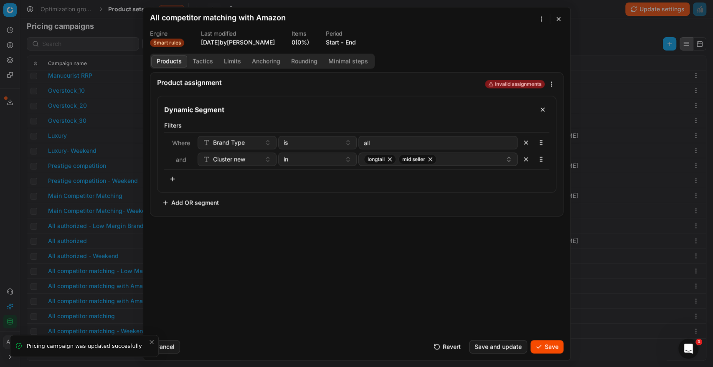
click at [551, 347] on button "Save" at bounding box center [547, 346] width 33 height 13
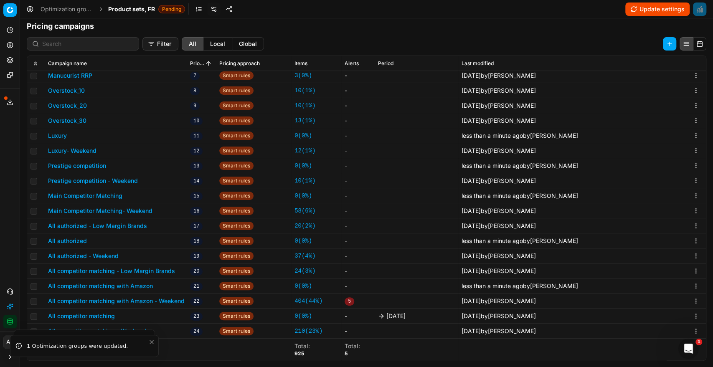
click at [105, 313] on button "All competitor matching" at bounding box center [81, 316] width 67 height 8
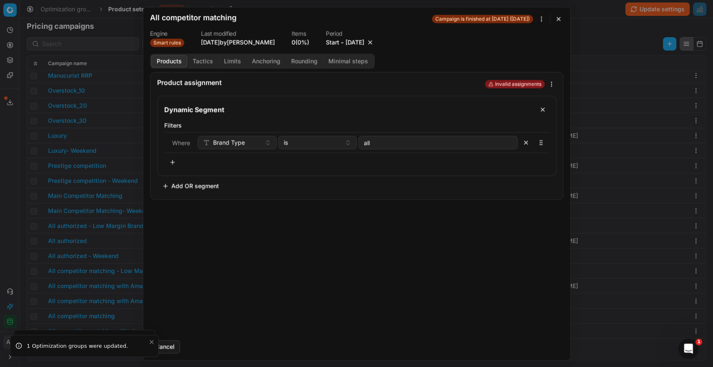
click at [374, 45] on button "button" at bounding box center [370, 42] width 8 height 8
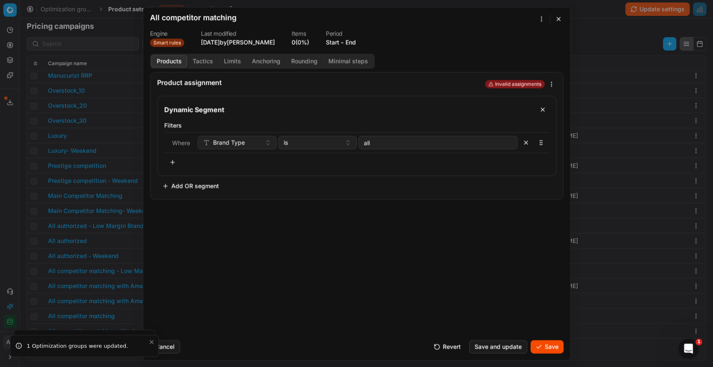
click at [549, 348] on button "Save" at bounding box center [547, 346] width 33 height 13
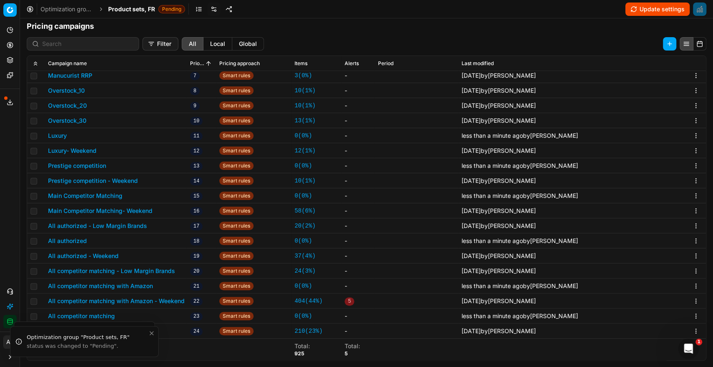
click at [144, 11] on span "Product sets, FR" at bounding box center [131, 9] width 47 height 8
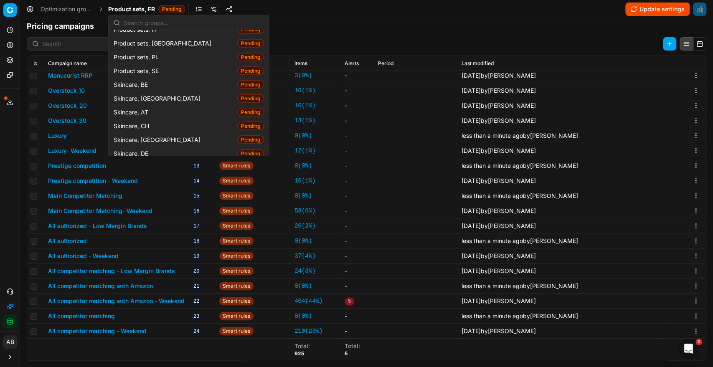
scroll to position [1076, 0]
click at [135, 134] on span "Skincare, [GEOGRAPHIC_DATA]" at bounding box center [159, 138] width 90 height 8
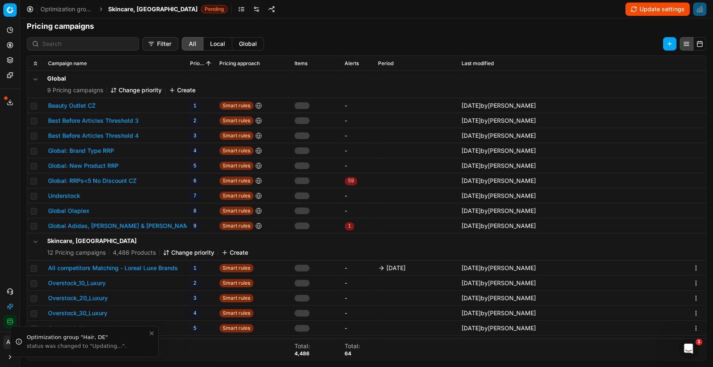
click at [140, 270] on button "All competitors Matching - Loreal Luxe Brands" at bounding box center [113, 268] width 130 height 8
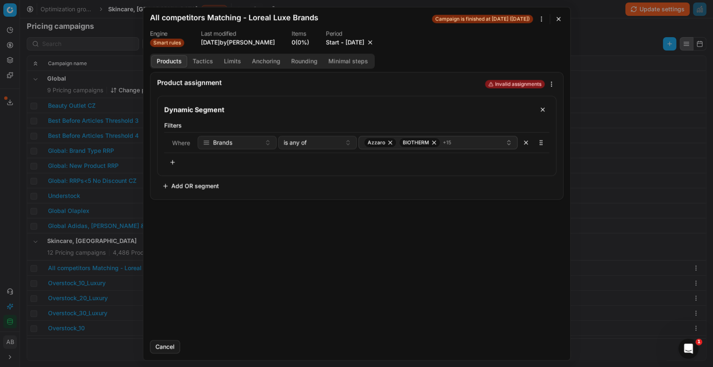
click at [374, 42] on button "button" at bounding box center [370, 42] width 8 height 8
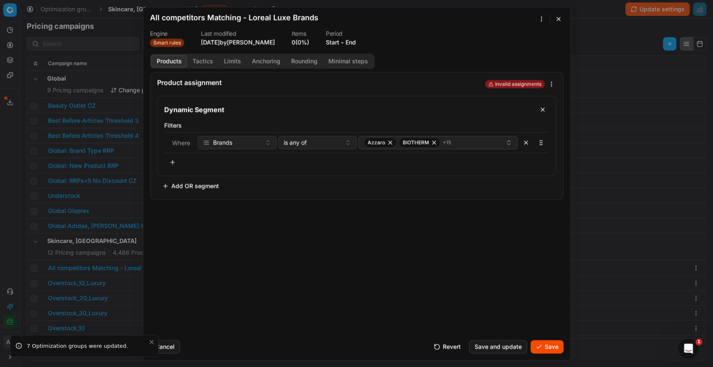
click at [557, 350] on button "Save" at bounding box center [547, 346] width 33 height 13
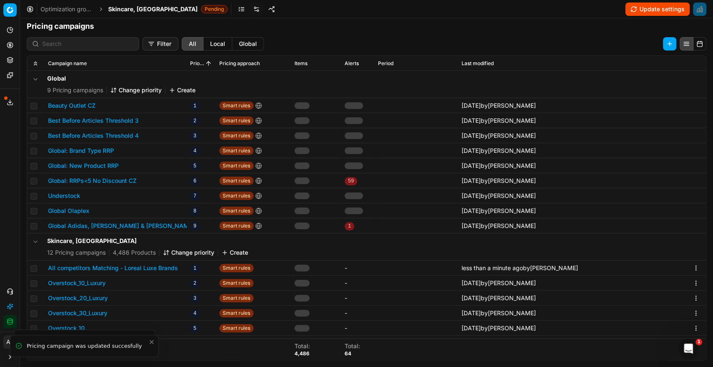
click at [121, 8] on span "Skincare, [GEOGRAPHIC_DATA]" at bounding box center [152, 9] width 89 height 8
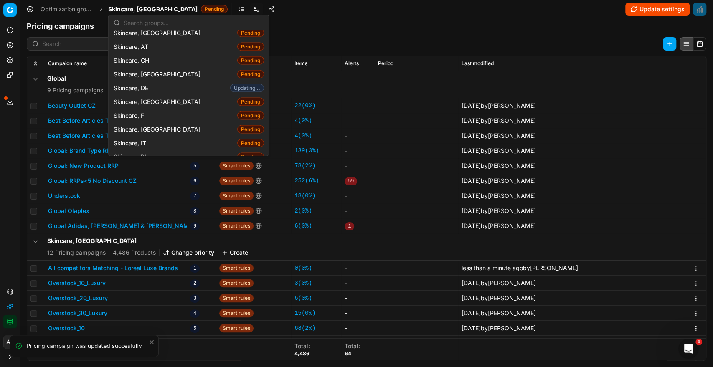
scroll to position [1140, 0]
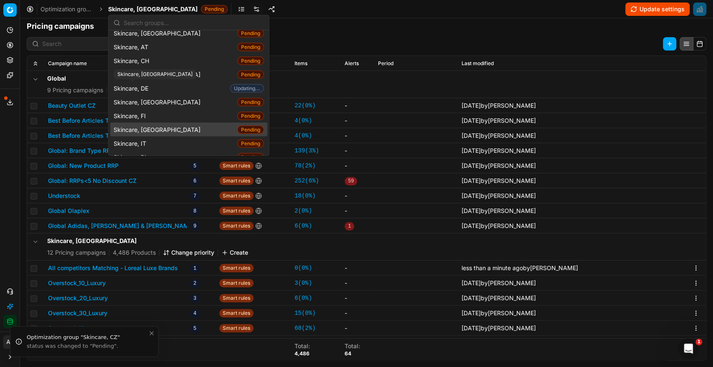
click at [143, 125] on span "Skincare, [GEOGRAPHIC_DATA]" at bounding box center [159, 129] width 90 height 8
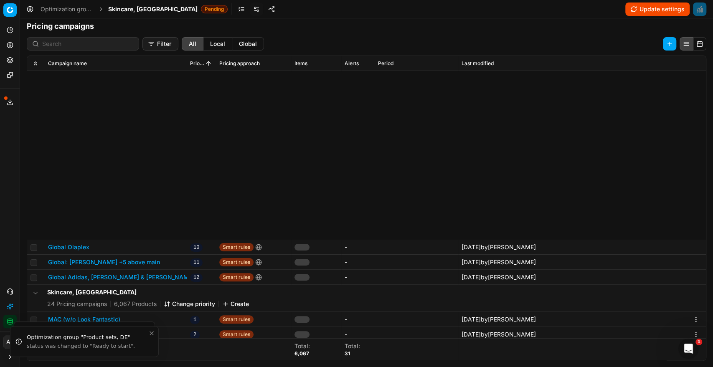
scroll to position [234, 0]
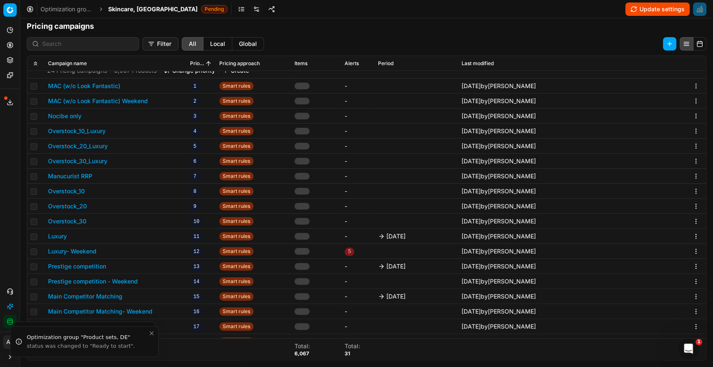
click at [63, 238] on button "Luxury" at bounding box center [57, 236] width 19 height 8
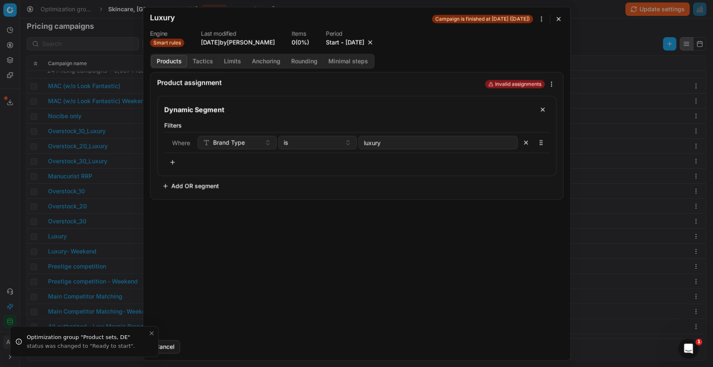
click at [374, 44] on button "button" at bounding box center [370, 42] width 8 height 8
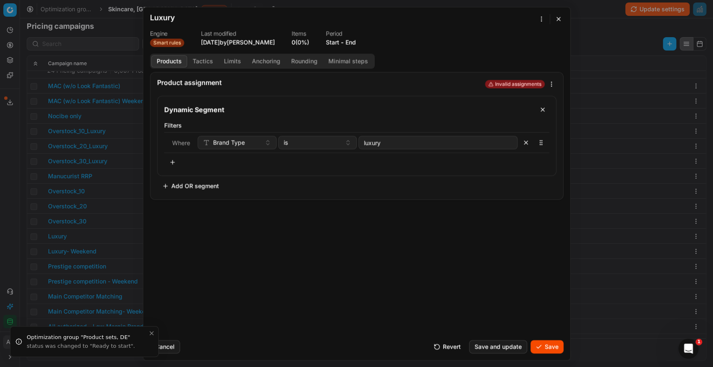
click at [543, 348] on button "Save" at bounding box center [547, 346] width 33 height 13
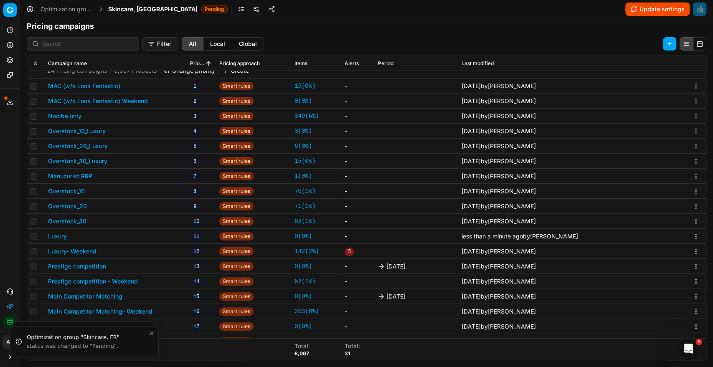
click at [88, 269] on button "Prestige competition" at bounding box center [77, 266] width 58 height 8
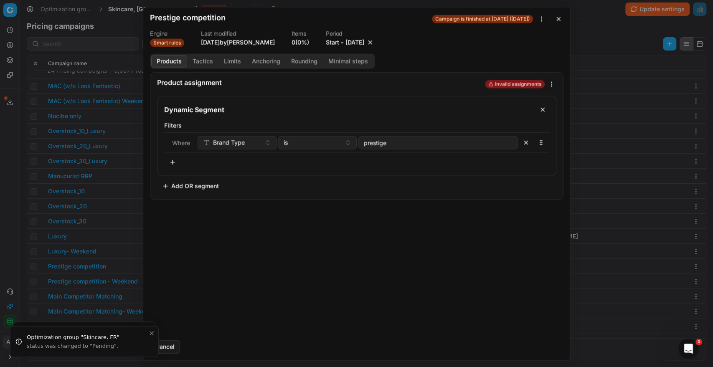
click at [374, 44] on button "button" at bounding box center [370, 42] width 8 height 8
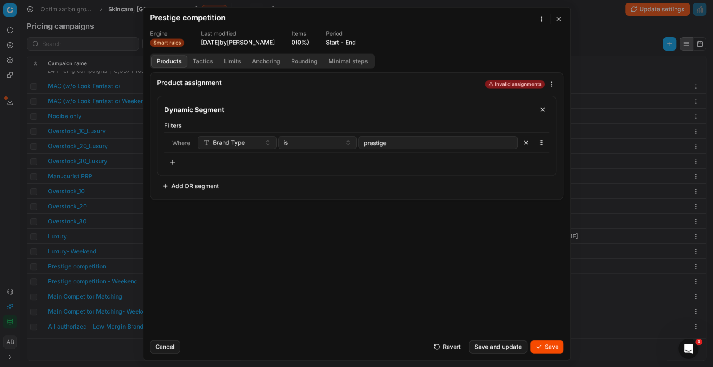
click at [540, 345] on button "Save" at bounding box center [547, 346] width 33 height 13
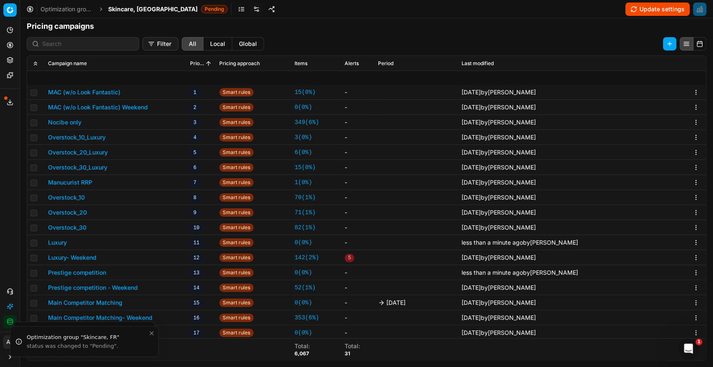
scroll to position [293, 0]
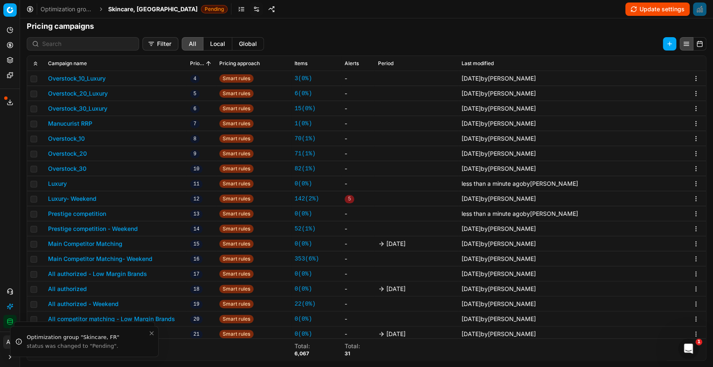
click at [110, 240] on button "Main Competitor Matching" at bounding box center [85, 244] width 74 height 8
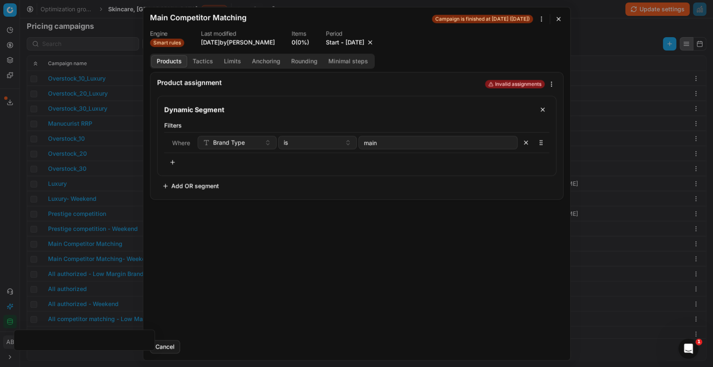
click at [374, 44] on button "button" at bounding box center [370, 42] width 8 height 8
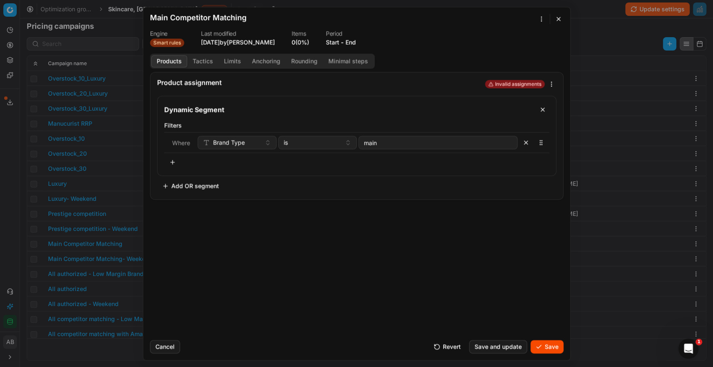
click at [544, 348] on button "Save" at bounding box center [547, 346] width 33 height 13
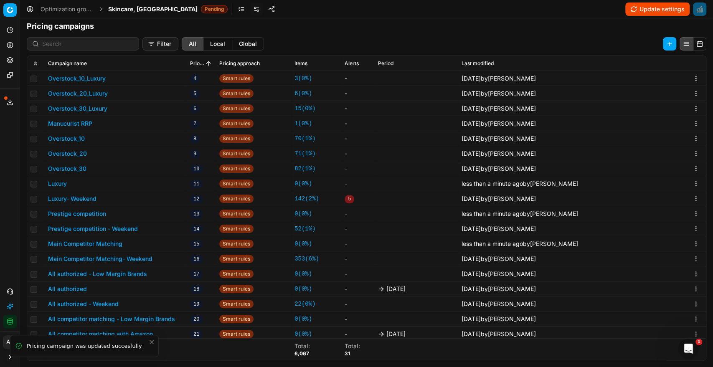
click at [78, 287] on button "All authorized" at bounding box center [67, 289] width 39 height 8
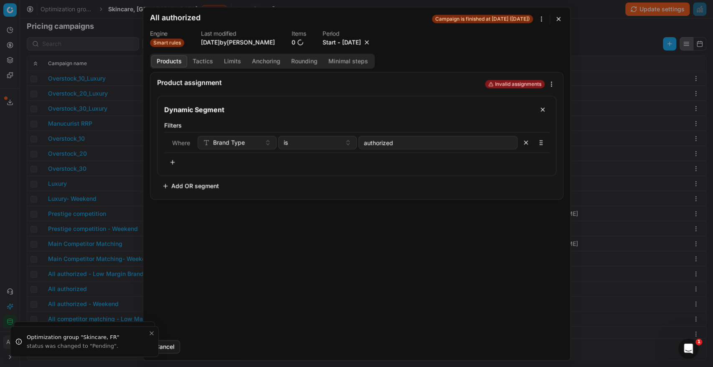
click at [371, 43] on button "button" at bounding box center [367, 42] width 8 height 8
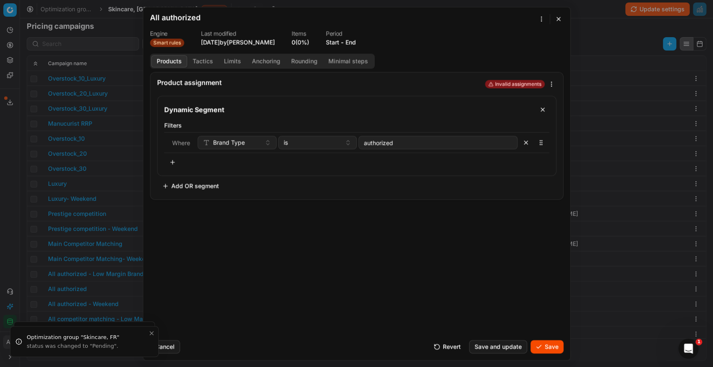
click at [552, 343] on button "Save" at bounding box center [547, 346] width 33 height 13
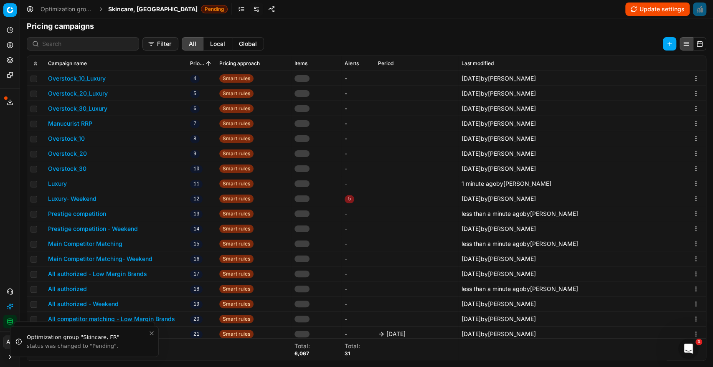
scroll to position [341, 0]
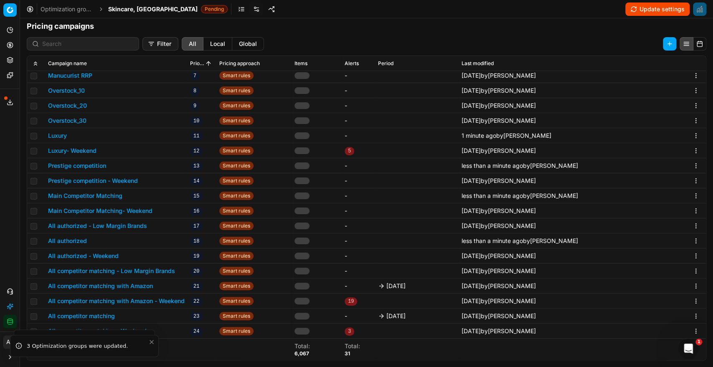
click at [97, 287] on button "All competitor matching with Amazon" at bounding box center [100, 286] width 105 height 8
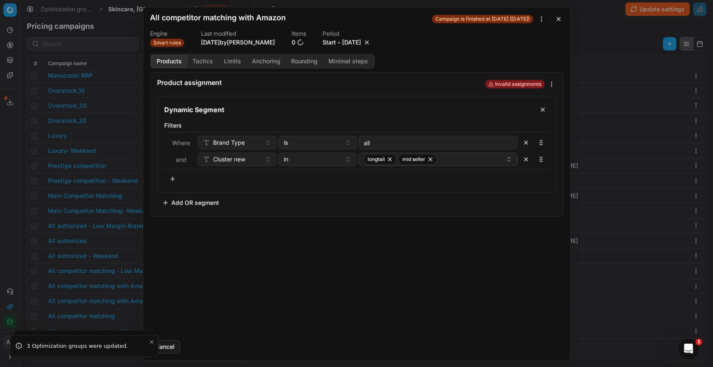
click at [371, 39] on button "button" at bounding box center [367, 42] width 8 height 8
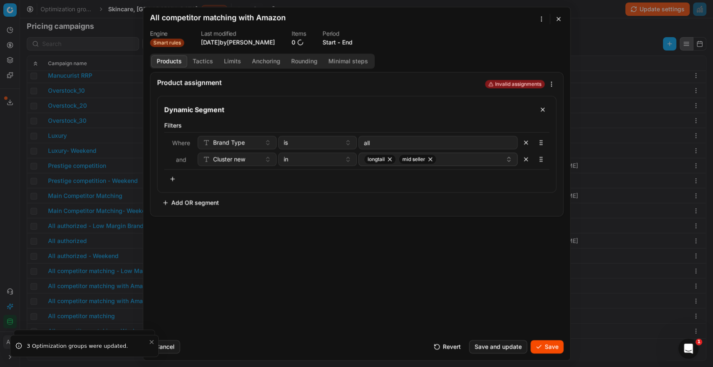
click at [552, 347] on button "Save" at bounding box center [547, 346] width 33 height 13
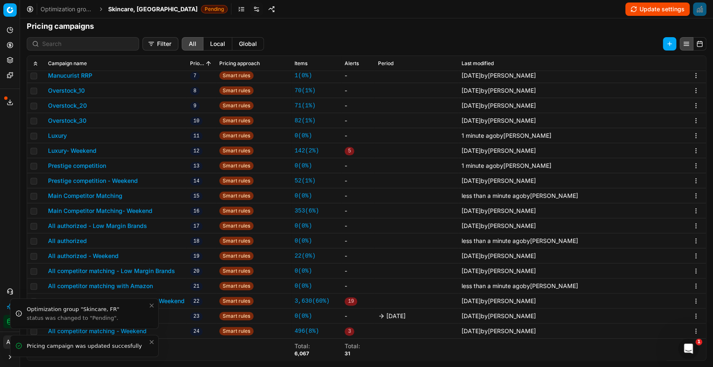
click at [110, 314] on div "Optimization group "Skincare, FR"" at bounding box center [88, 309] width 122 height 8
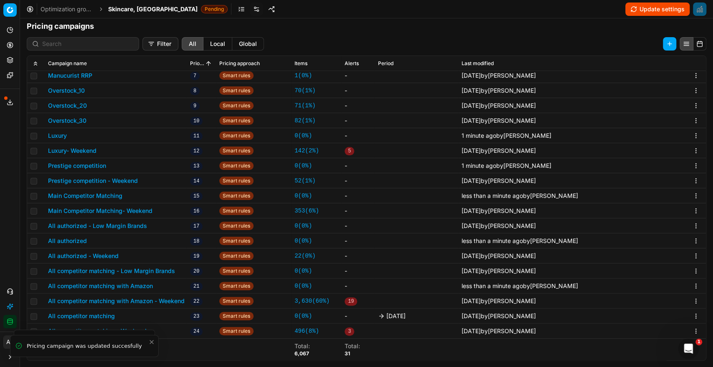
click at [98, 330] on li "Optimization group "Skincare, FR" status was changed to "Pending"." at bounding box center [84, 340] width 141 height 21
click at [110, 315] on button "All competitor matching" at bounding box center [81, 316] width 67 height 8
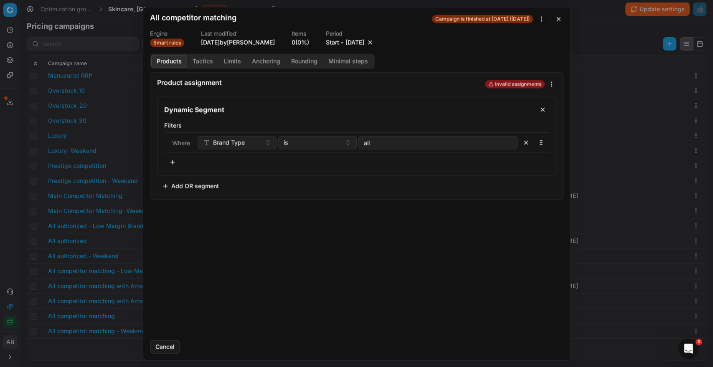
click at [374, 40] on button "button" at bounding box center [370, 42] width 8 height 8
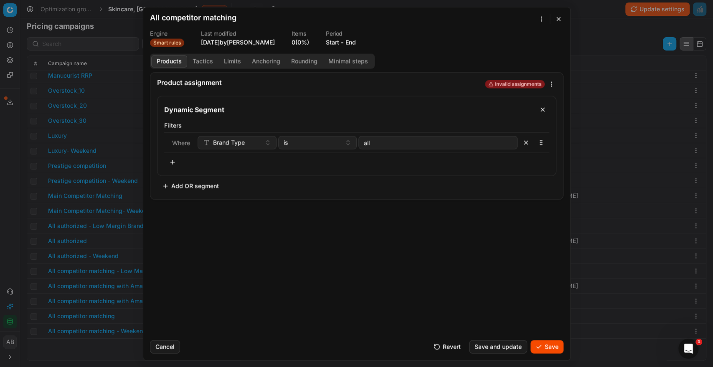
click at [545, 343] on button "Save" at bounding box center [547, 346] width 33 height 13
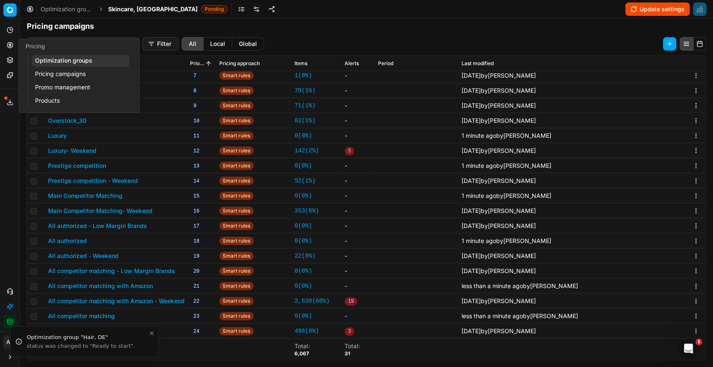
click at [65, 55] on link "Optimization groups" at bounding box center [80, 61] width 97 height 12
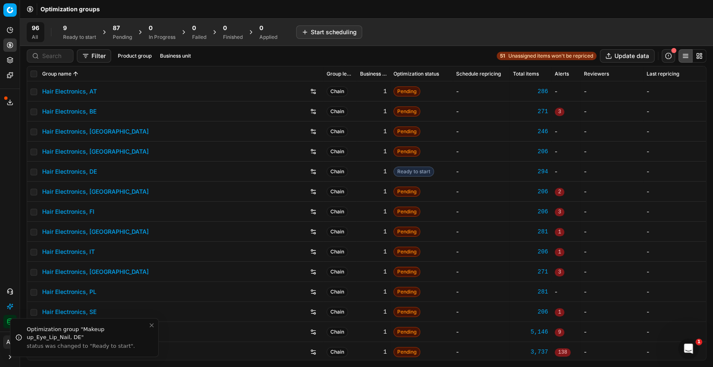
click at [130, 36] on div "Pending" at bounding box center [122, 37] width 19 height 7
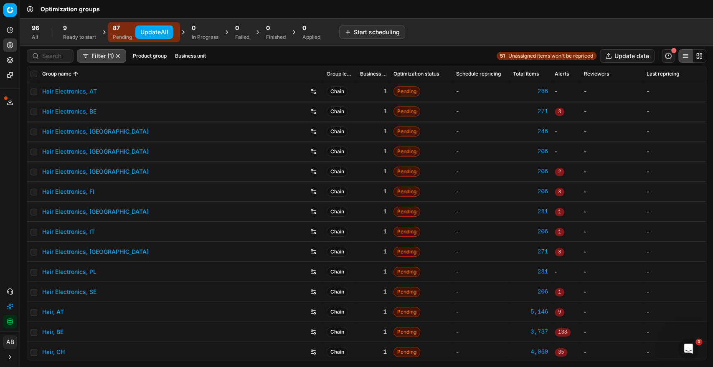
click at [164, 54] on button "Product group" at bounding box center [150, 56] width 41 height 10
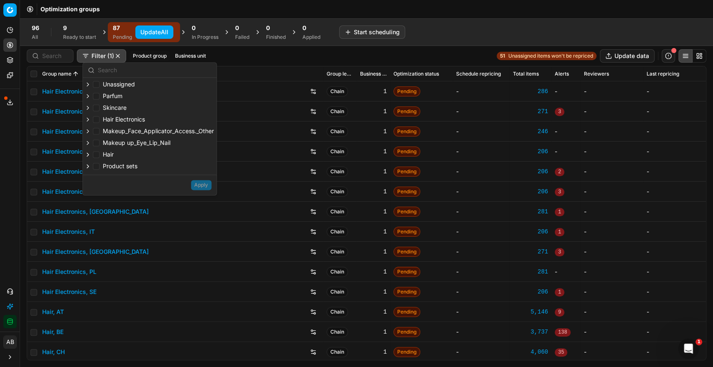
click at [175, 53] on button "Business unit" at bounding box center [191, 56] width 38 height 10
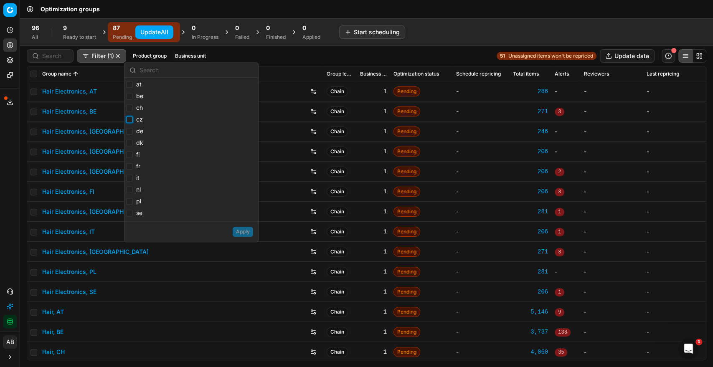
click at [130, 120] on input "cz" at bounding box center [129, 119] width 7 height 7
checkbox input "true"
click at [132, 165] on input "fr" at bounding box center [129, 166] width 7 height 7
checkbox input "true"
click at [243, 228] on button "Apply" at bounding box center [243, 232] width 20 height 10
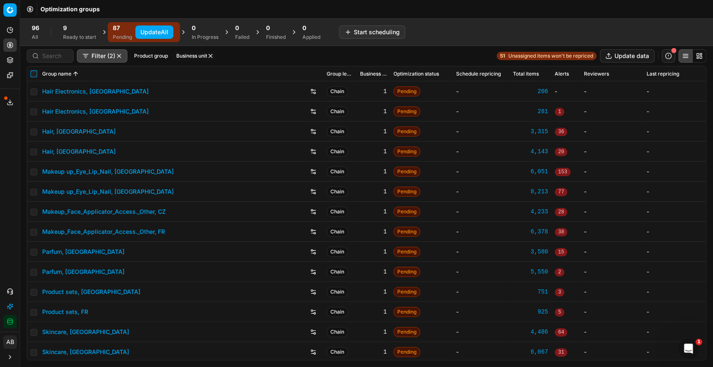
click at [36, 76] on input "checkbox" at bounding box center [34, 74] width 7 height 7
checkbox input "true"
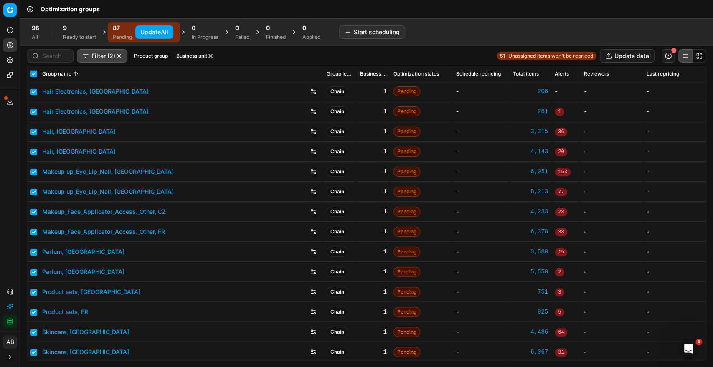
checkbox input "true"
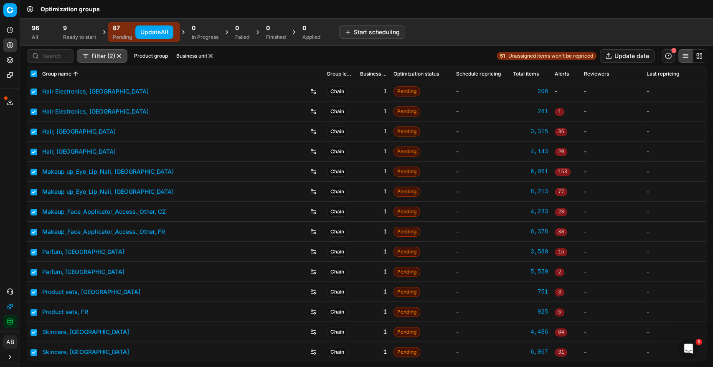
checkbox input "true"
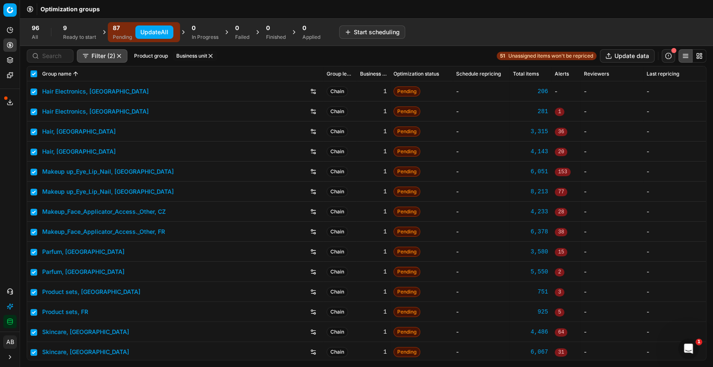
checkbox input "true"
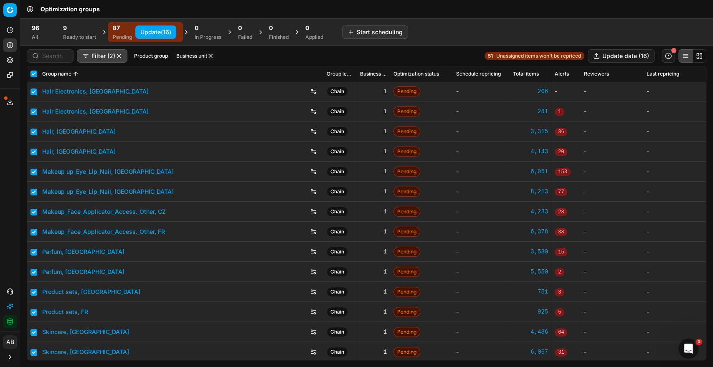
click at [166, 29] on button "Update (16)" at bounding box center [155, 31] width 41 height 13
checkbox input "false"
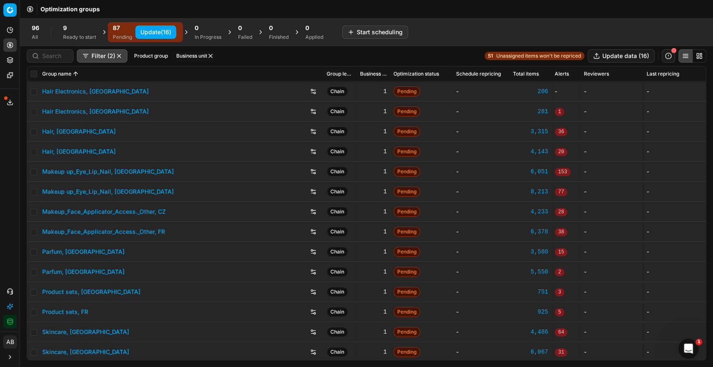
checkbox input "false"
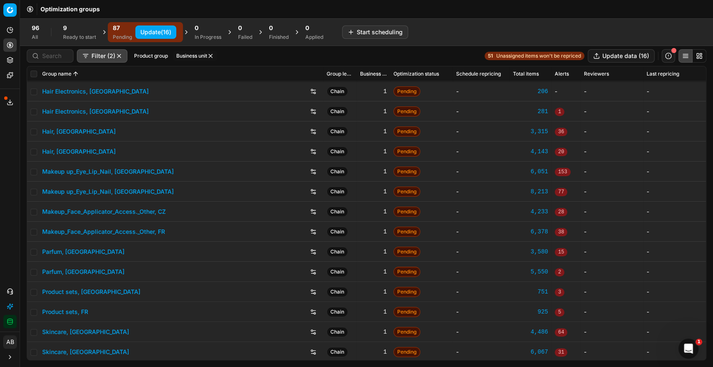
checkbox input "false"
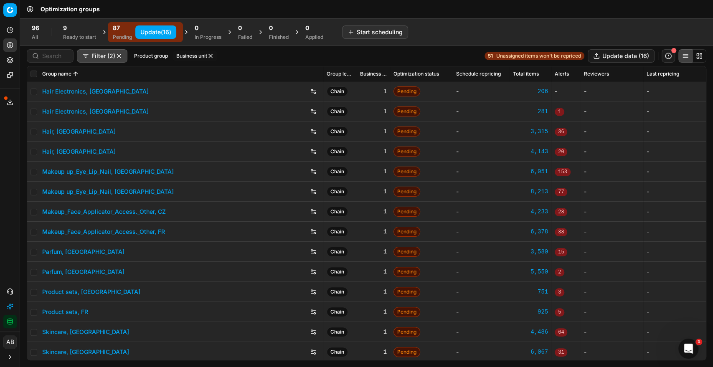
checkbox input "false"
